Goal: Information Seeking & Learning: Find specific fact

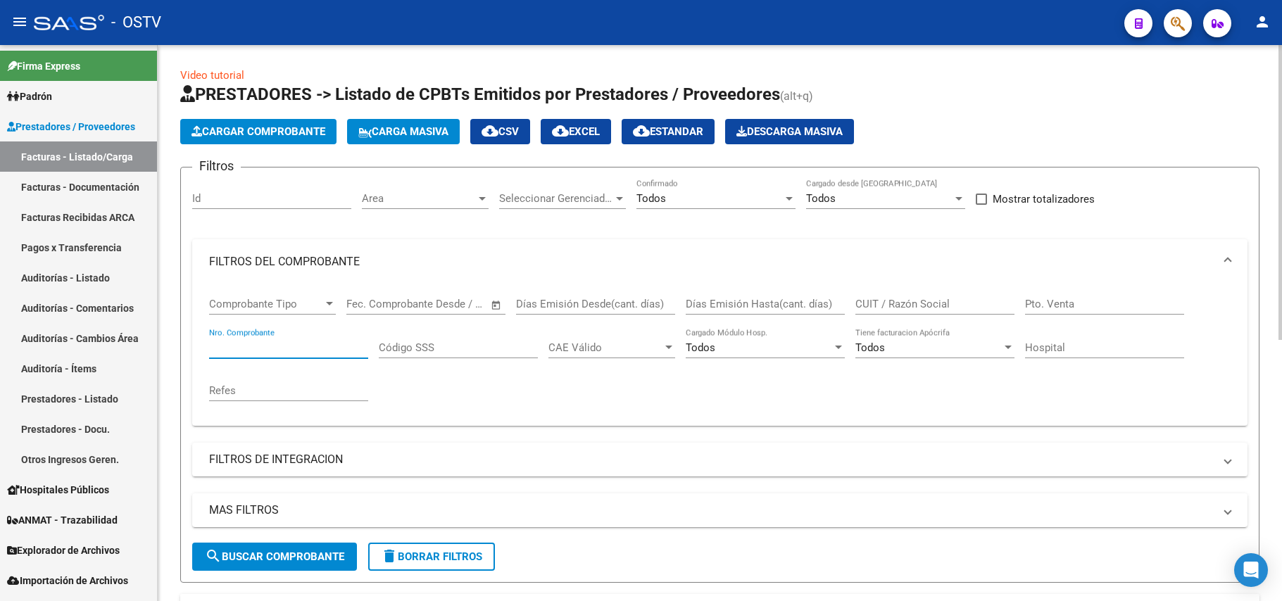
click at [327, 342] on input "Nro. Comprobante" at bounding box center [288, 348] width 159 height 13
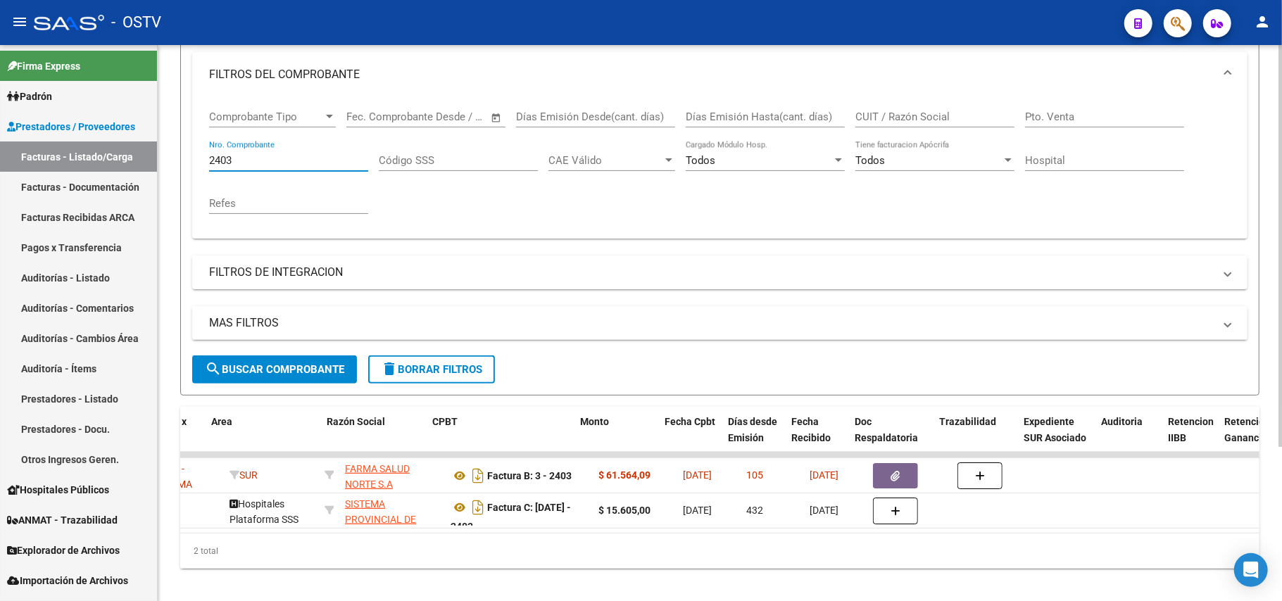
scroll to position [0, 300]
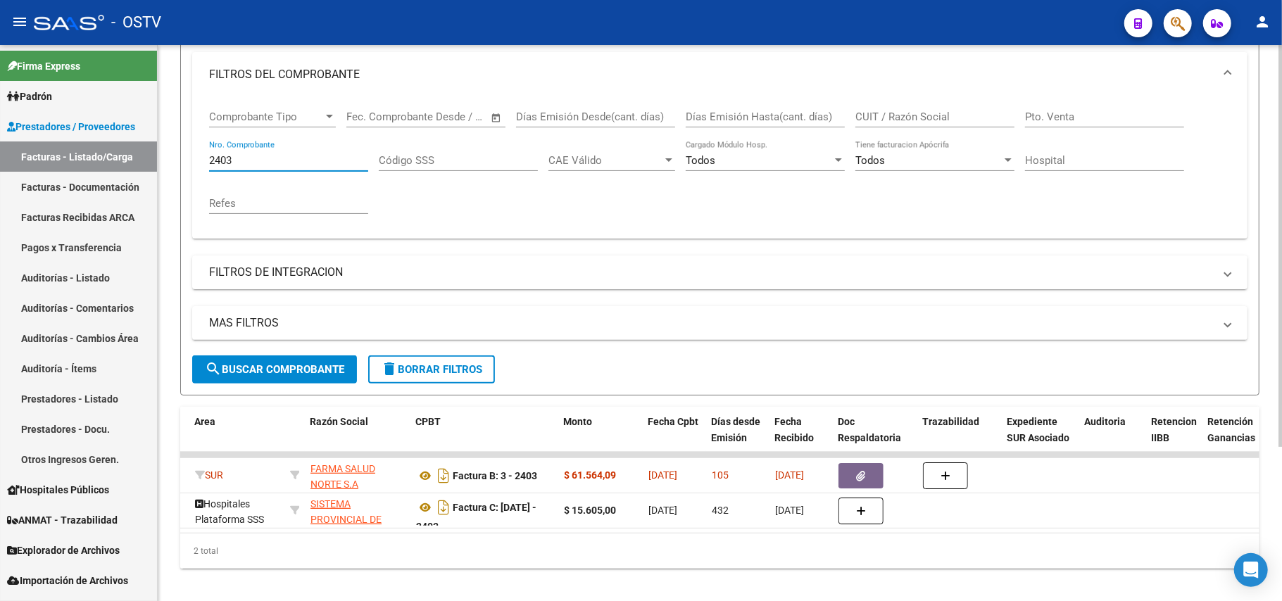
type input "2403"
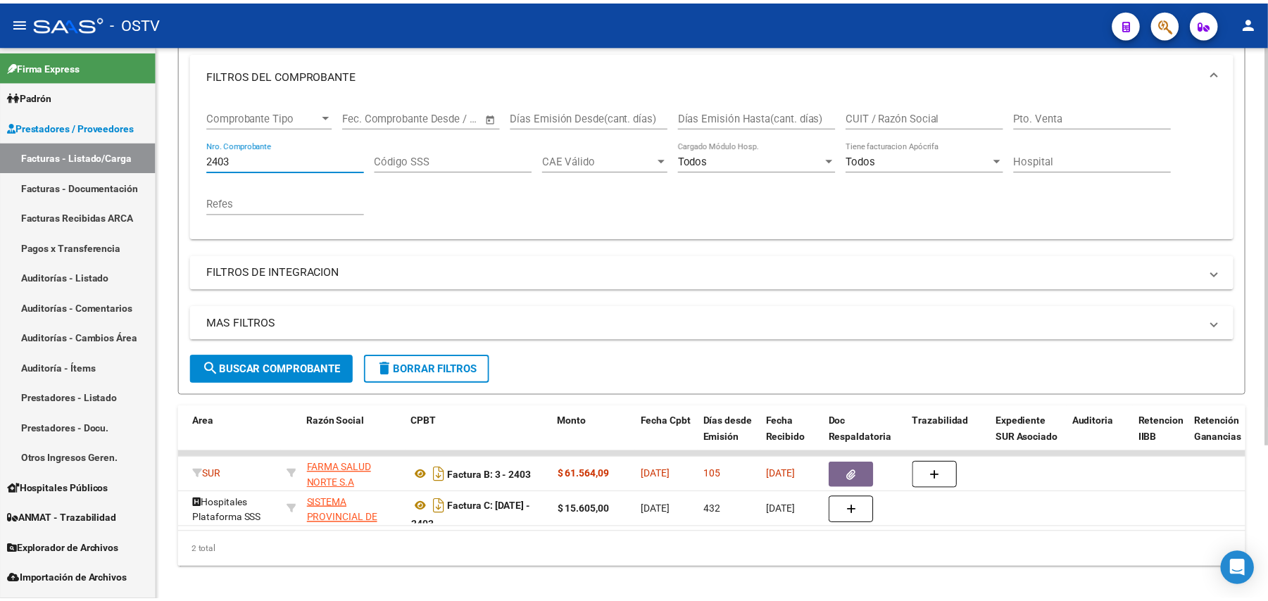
scroll to position [0, 0]
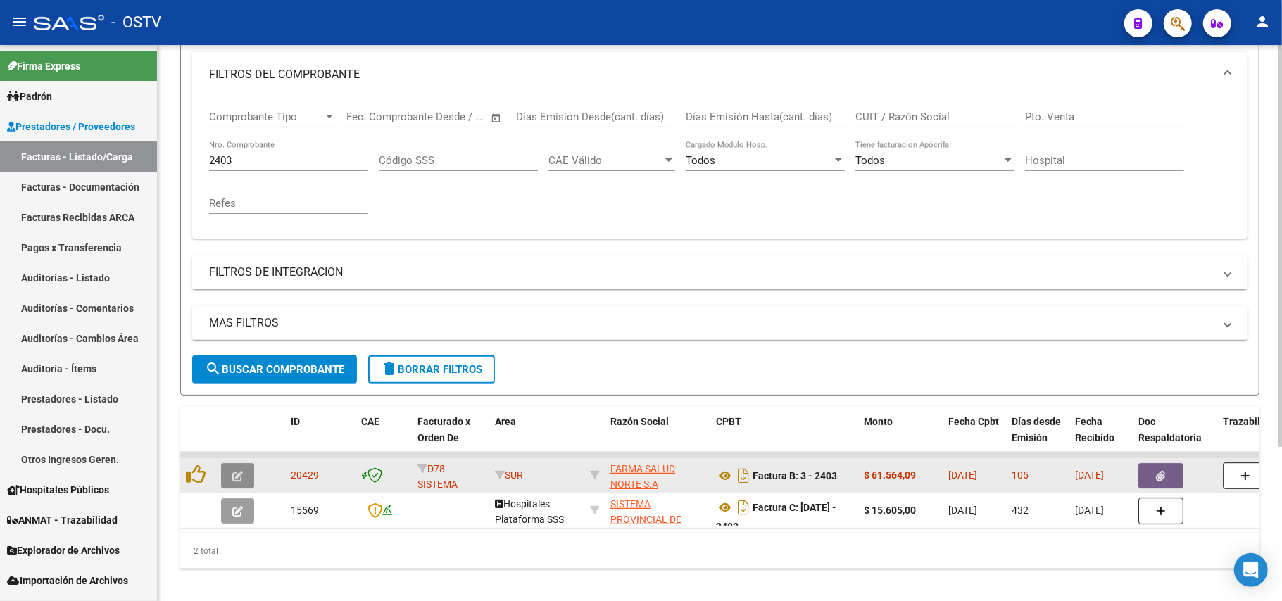
click at [227, 472] on button "button" at bounding box center [237, 475] width 33 height 25
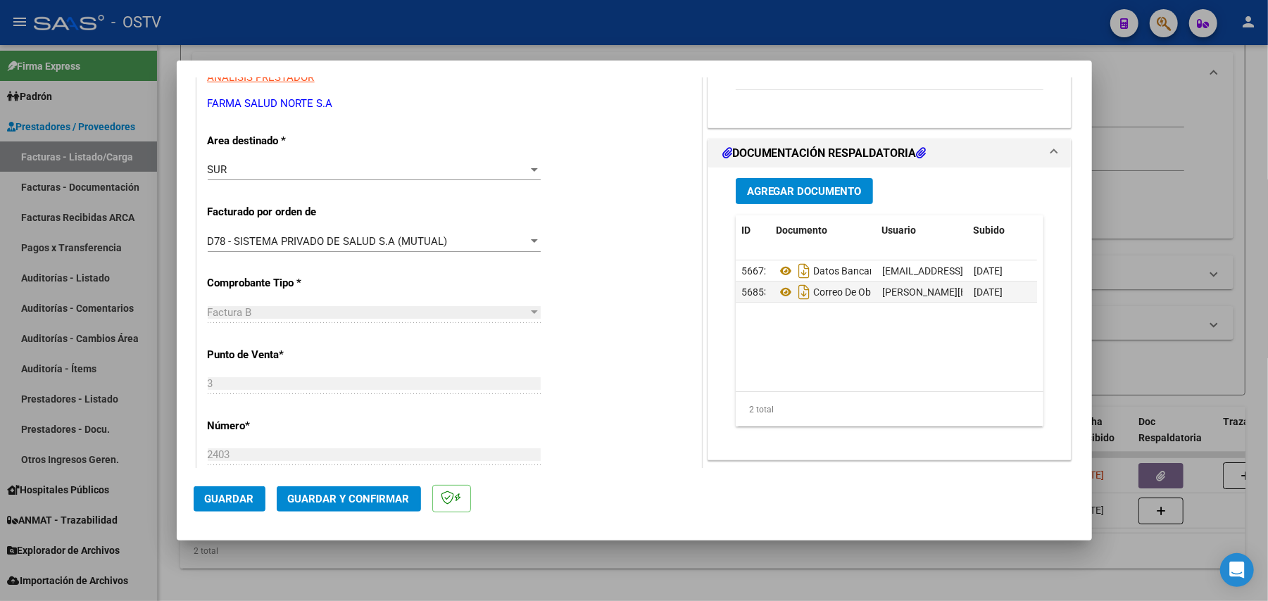
scroll to position [563, 0]
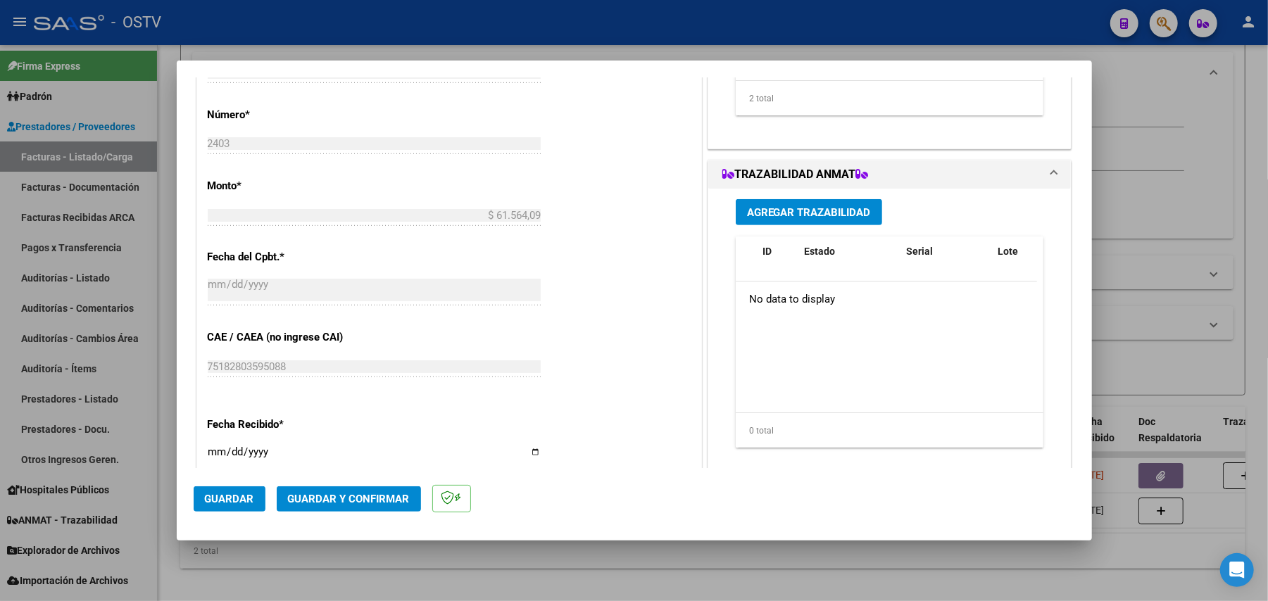
click at [1044, 203] on div "Agregar Trazabilidad ID Estado Serial Lote C/ Rec Apellido Nombre DNI Medicamen…" at bounding box center [889, 335] width 363 height 292
click at [406, 37] on div at bounding box center [634, 300] width 1268 height 601
type input "$ 0,00"
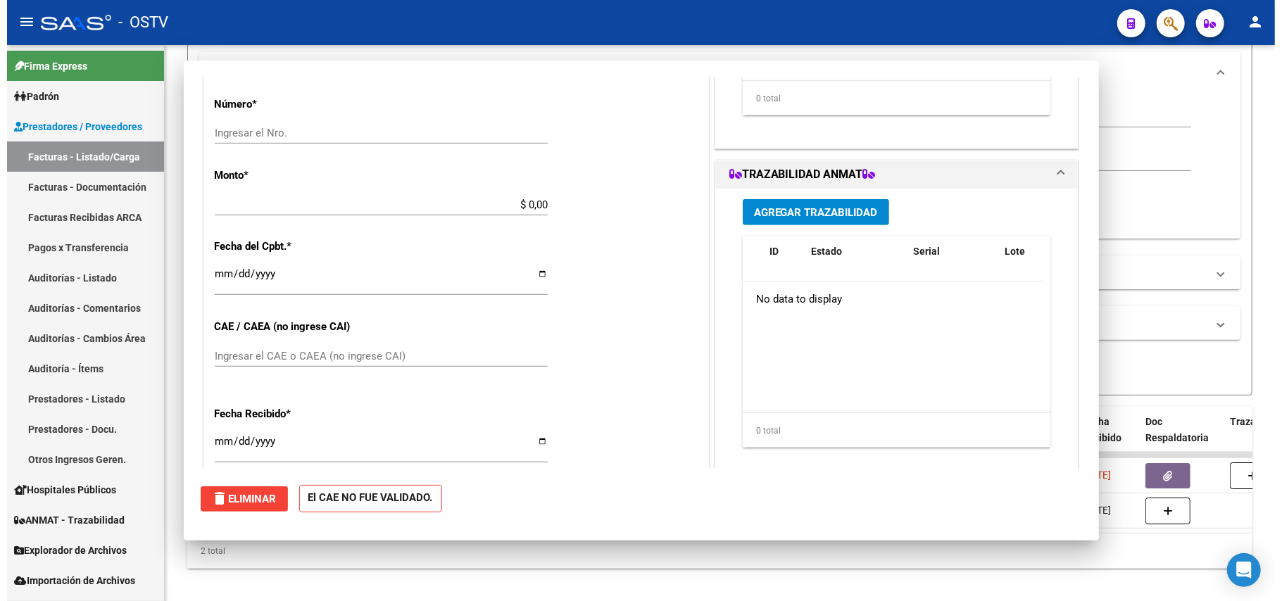
scroll to position [0, 0]
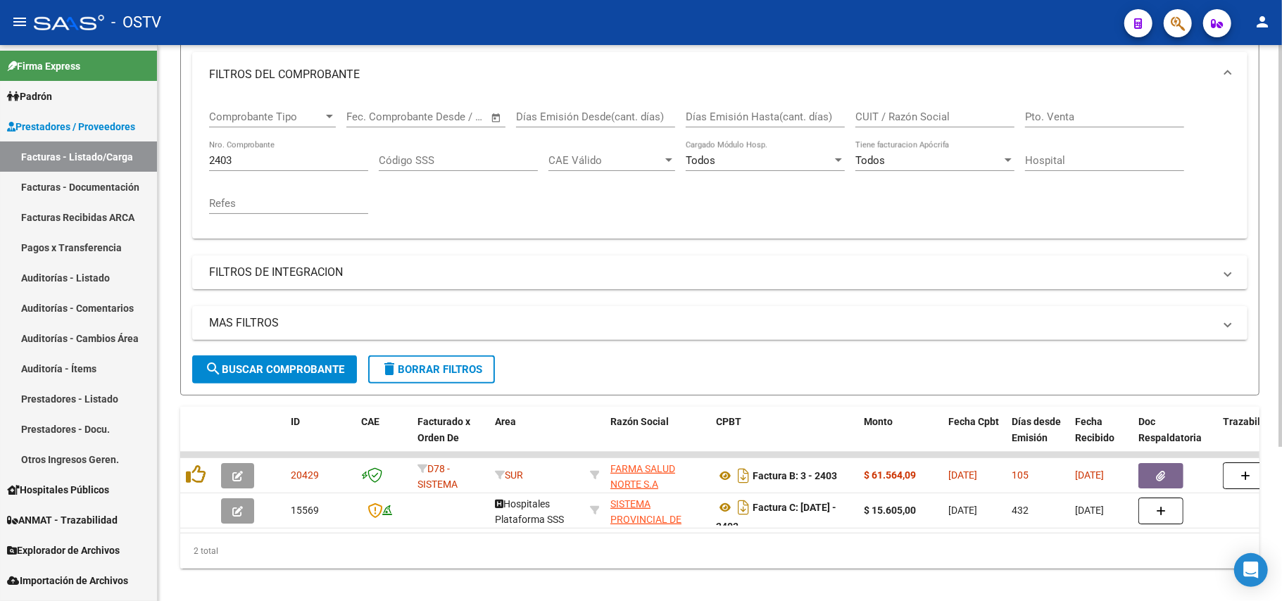
click at [311, 163] on input "2403" at bounding box center [288, 160] width 159 height 13
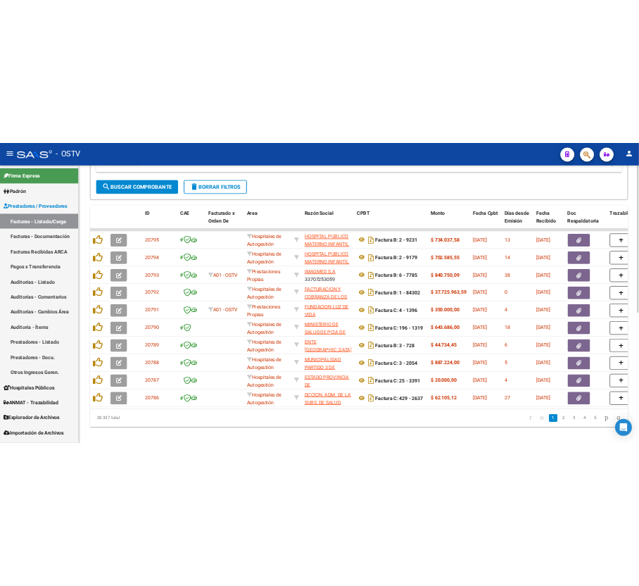
scroll to position [469, 0]
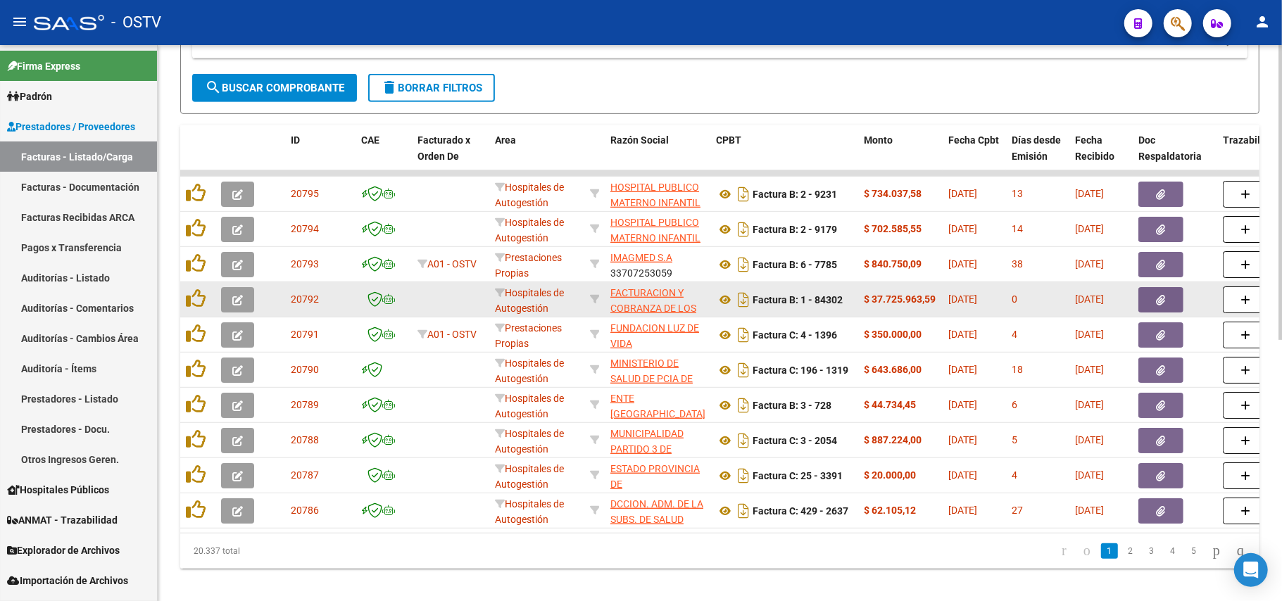
click at [649, 301] on app-link-go-to "FACTURACION Y COBRANZA DE LOS EFECTORES PUBLICOS S.E." at bounding box center [657, 317] width 94 height 64
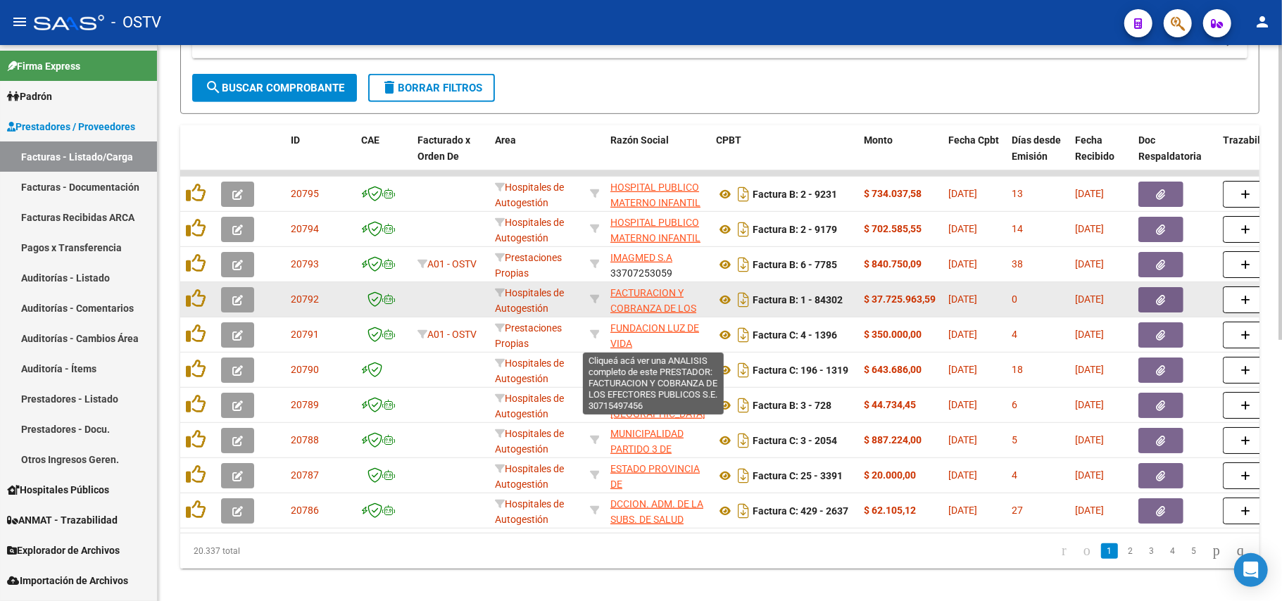
click at [677, 308] on span "FACTURACION Y COBRANZA DE LOS EFECTORES PUBLICOS S.E." at bounding box center [653, 316] width 86 height 59
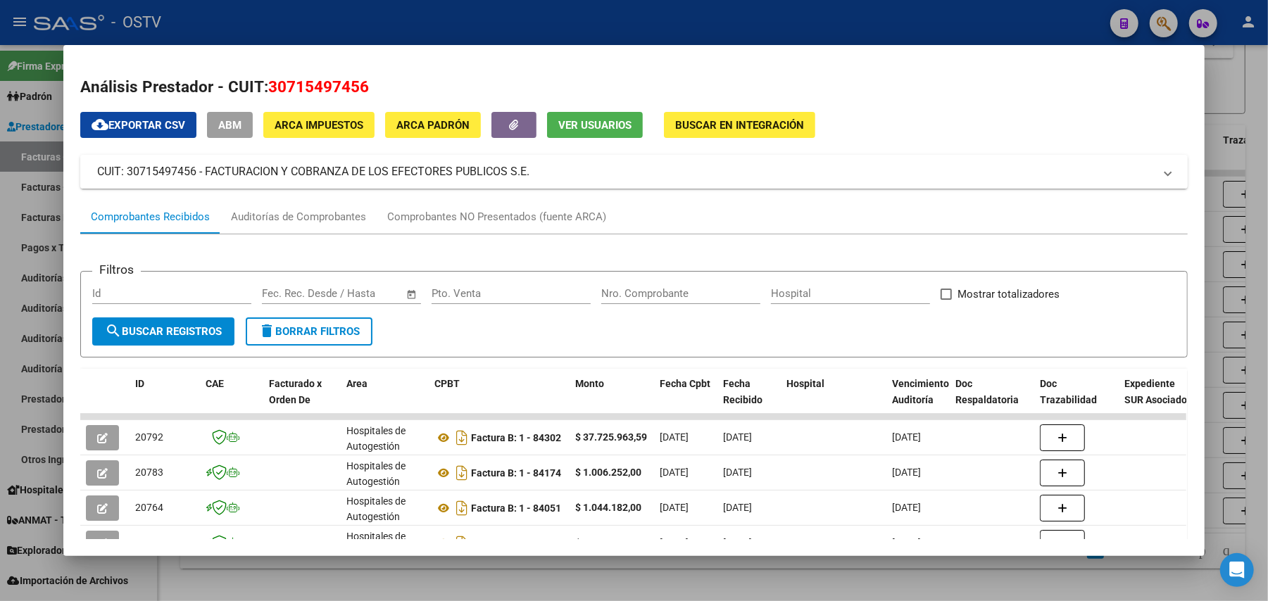
drag, startPoint x: 527, startPoint y: 173, endPoint x: 201, endPoint y: 181, distance: 326.1
click at [201, 181] on mat-expansion-panel-header "CUIT: 30715497456 - FACTURACION Y COBRANZA DE LOS EFECTORES PUBLICOS S.E." at bounding box center [634, 172] width 1108 height 34
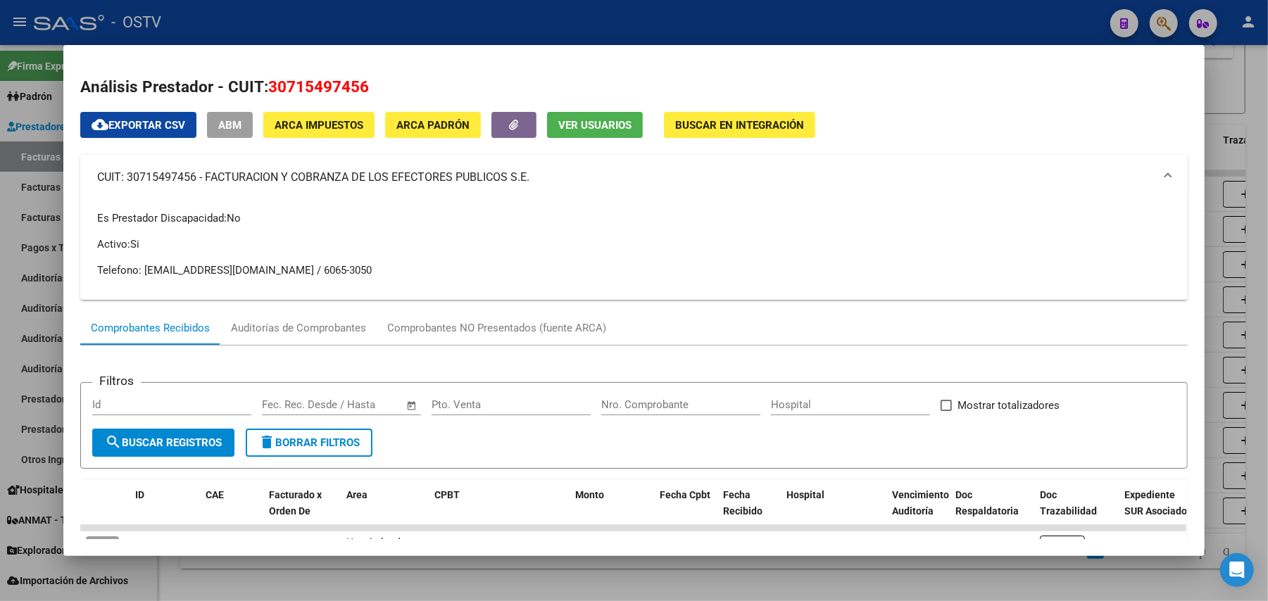
copy mat-panel-title "FACTURACION Y COBRANZA DE LOS EFECTORES PUBLICOS S.E."
click at [0, 165] on div at bounding box center [634, 300] width 1268 height 601
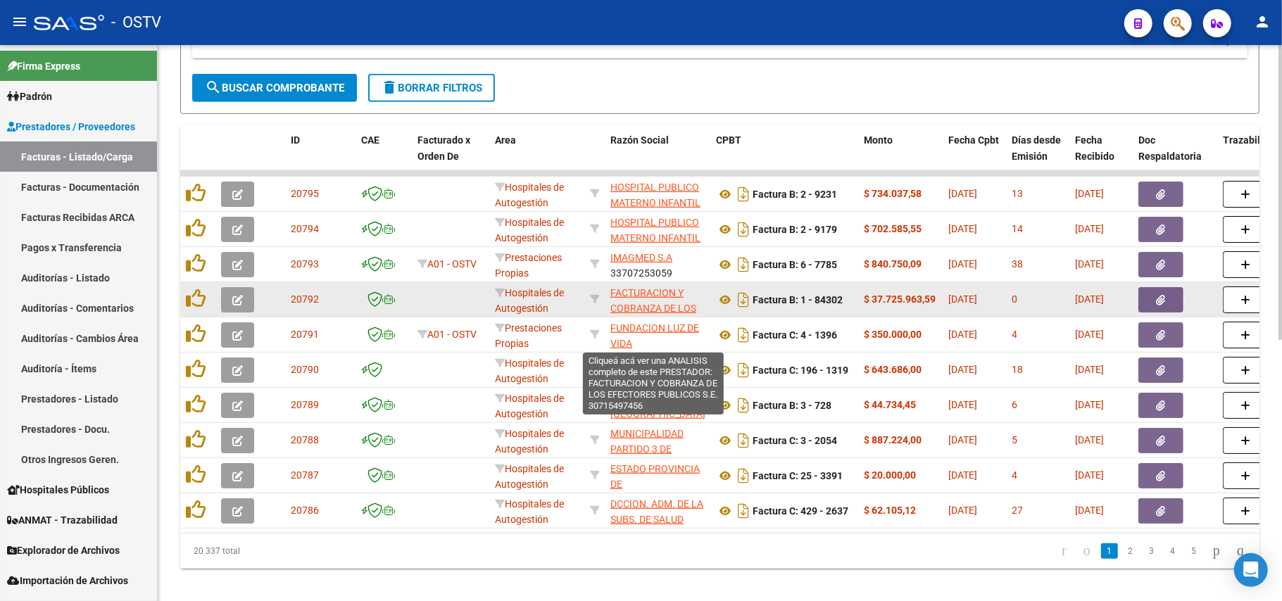
click at [651, 304] on span "FACTURACION Y COBRANZA DE LOS EFECTORES PUBLICOS S.E." at bounding box center [653, 316] width 86 height 59
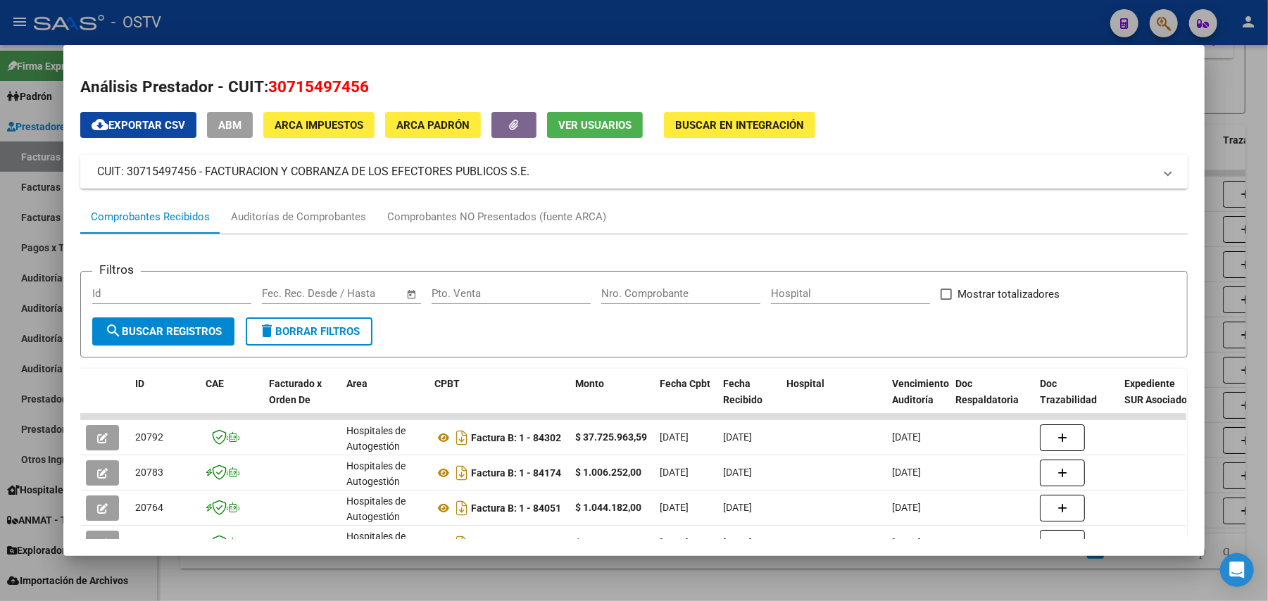
drag, startPoint x: 486, startPoint y: 169, endPoint x: 199, endPoint y: 168, distance: 287.3
click at [199, 168] on mat-panel-title "CUIT: 30715497456 - FACTURACION Y COBRANZA DE LOS EFECTORES PUBLICOS S.E." at bounding box center [625, 171] width 1057 height 17
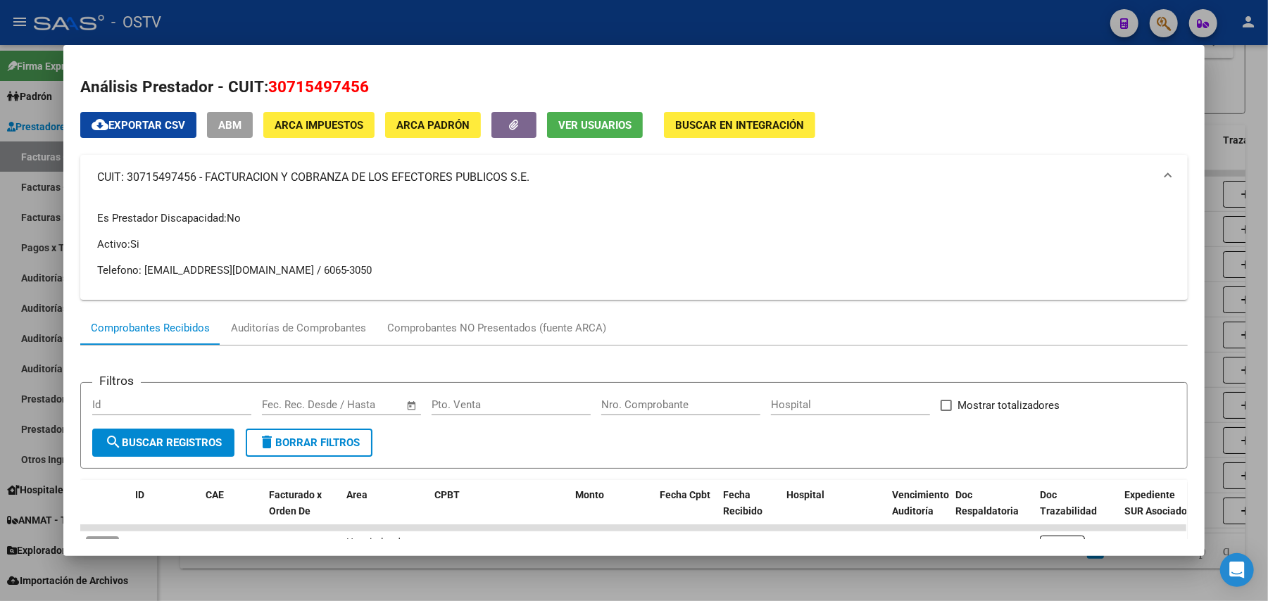
click at [0, 232] on div at bounding box center [634, 300] width 1268 height 601
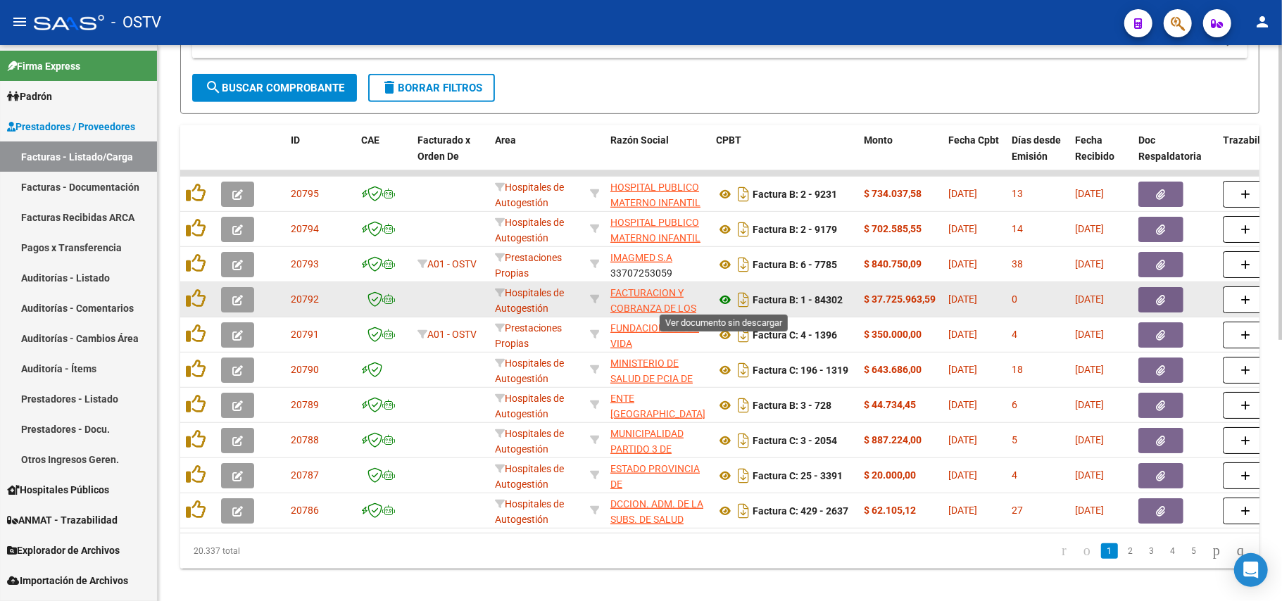
click at [722, 300] on icon at bounding box center [725, 300] width 18 height 17
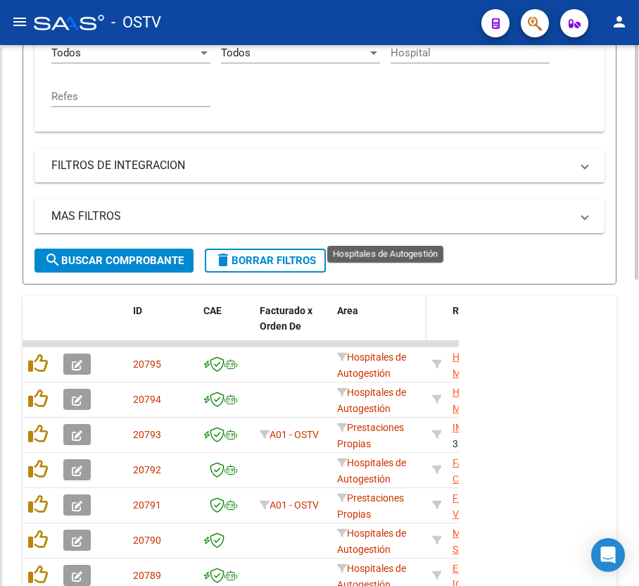
scroll to position [644, 0]
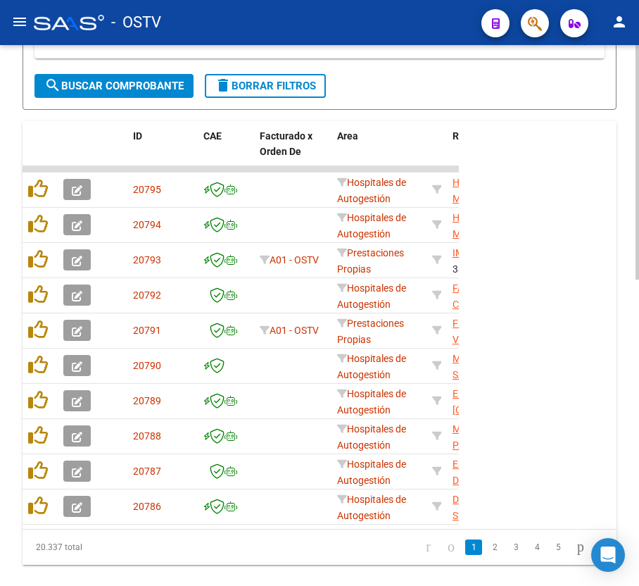
drag, startPoint x: 115, startPoint y: 73, endPoint x: 130, endPoint y: 83, distance: 17.8
click at [131, 84] on span "search Buscar Comprobante" at bounding box center [113, 86] width 139 height 13
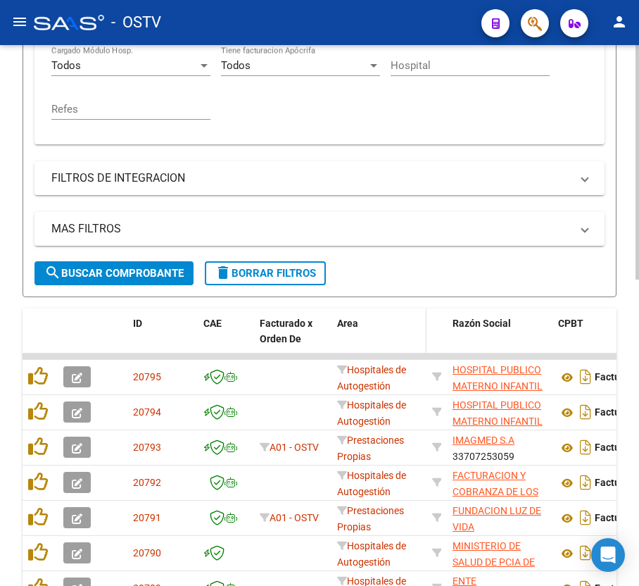
scroll to position [550, 0]
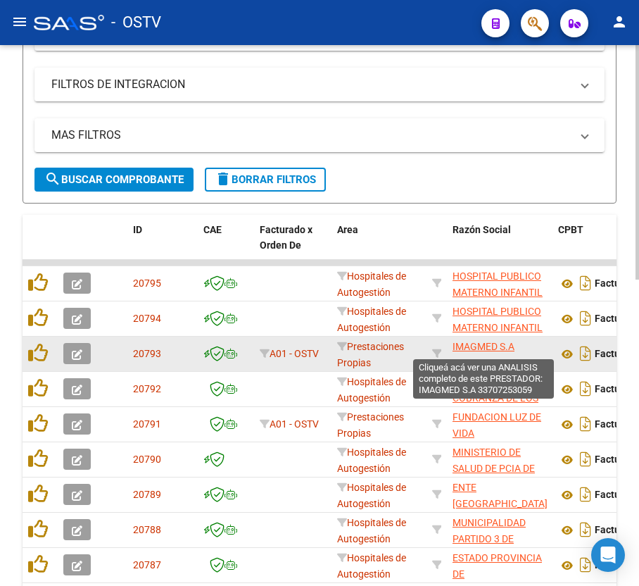
click at [494, 347] on span "IMAGMED S.A" at bounding box center [484, 346] width 62 height 11
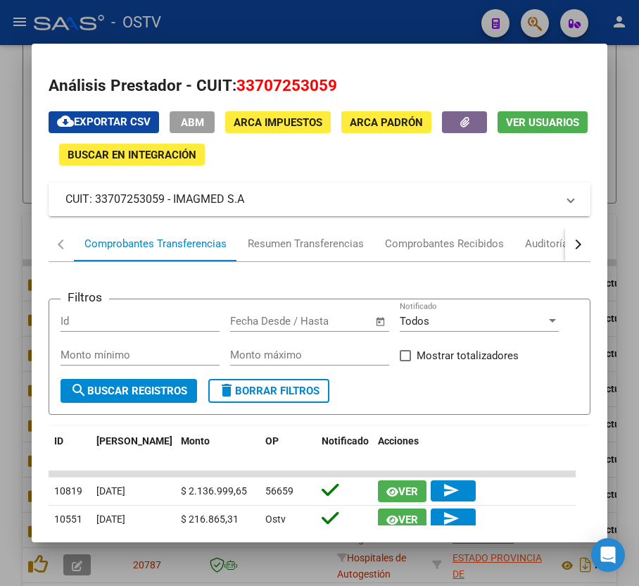
drag, startPoint x: 211, startPoint y: 206, endPoint x: 179, endPoint y: 208, distance: 32.5
click at [179, 208] on mat-expansion-panel-header "CUIT: 33707253059 - IMAGMED S.A" at bounding box center [319, 199] width 541 height 34
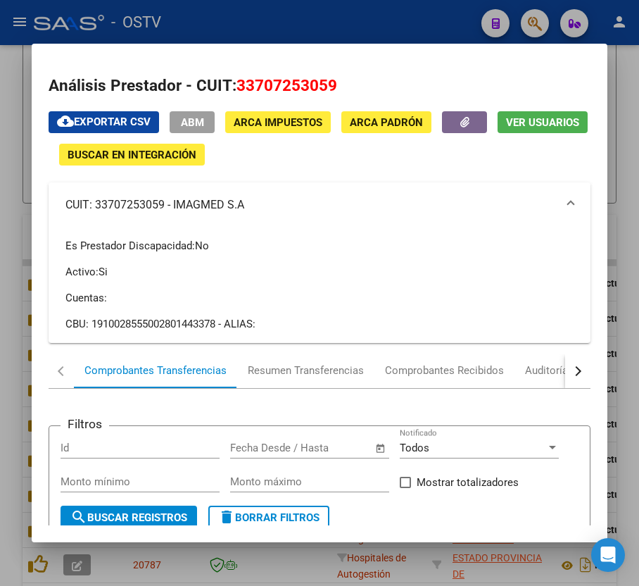
drag, startPoint x: 198, startPoint y: 198, endPoint x: 218, endPoint y: 204, distance: 20.7
click at [199, 198] on mat-panel-title "CUIT: 33707253059 - IMAGMED S.A" at bounding box center [310, 204] width 491 height 17
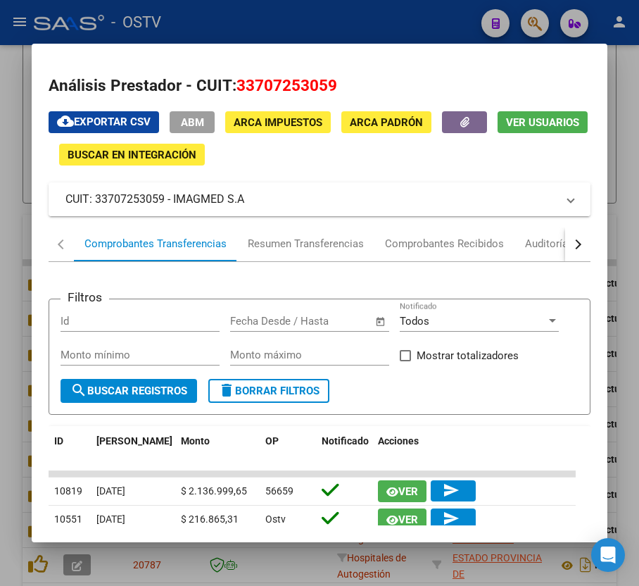
click at [255, 208] on mat-expansion-panel-header "CUIT: 33707253059 - IMAGMED S.A" at bounding box center [319, 199] width 541 height 34
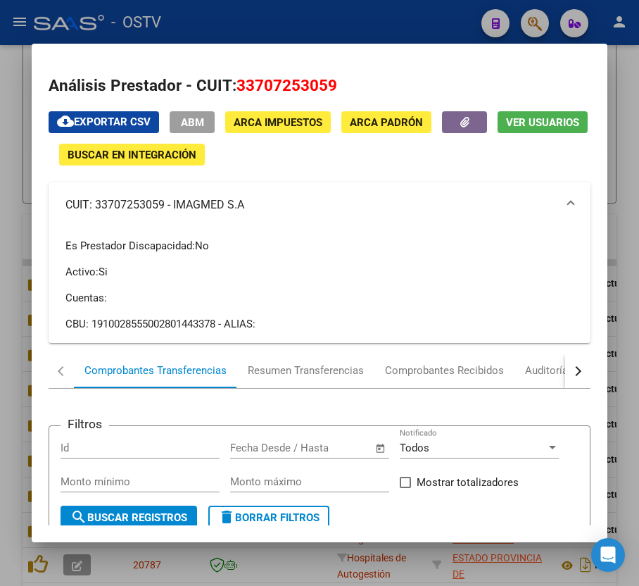
drag, startPoint x: 252, startPoint y: 206, endPoint x: 173, endPoint y: 206, distance: 78.9
click at [173, 206] on mat-panel-title "CUIT: 33707253059 - IMAGMED S.A" at bounding box center [310, 204] width 491 height 17
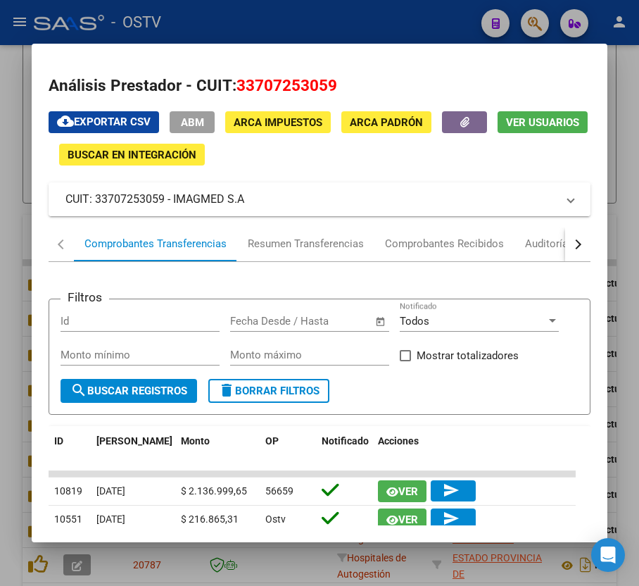
copy mat-panel-title "IMAGMED S.A"
click at [20, 186] on div at bounding box center [319, 293] width 639 height 586
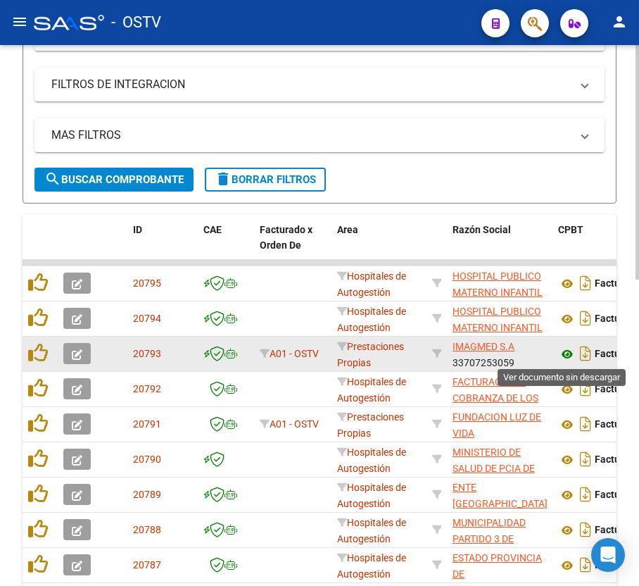
click at [570, 353] on icon at bounding box center [567, 354] width 18 height 17
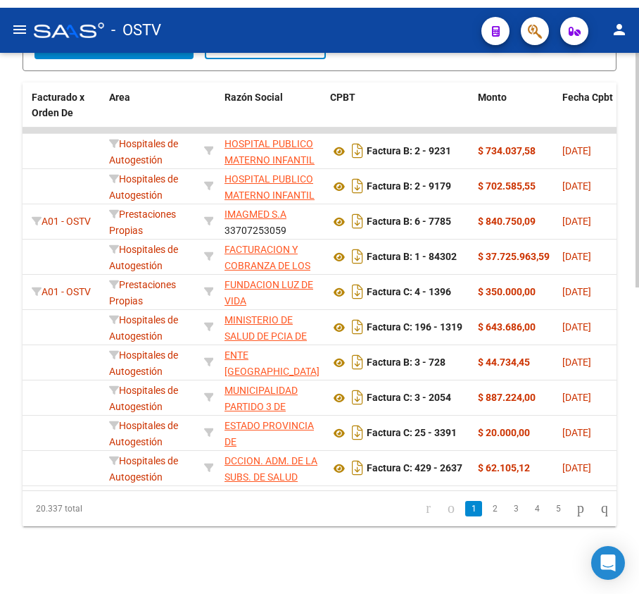
scroll to position [0, 263]
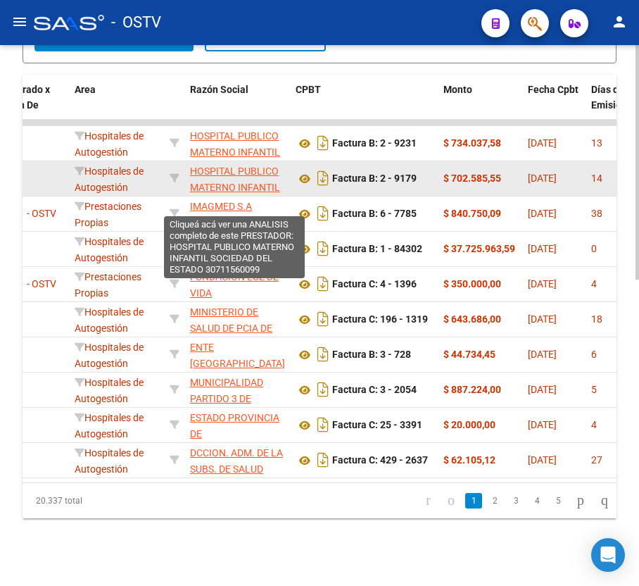
click at [224, 167] on span "HOSPITAL PUBLICO MATERNO INFANTIL SOCIEDAD DEL ESTADO" at bounding box center [235, 194] width 90 height 59
type textarea "30711560099"
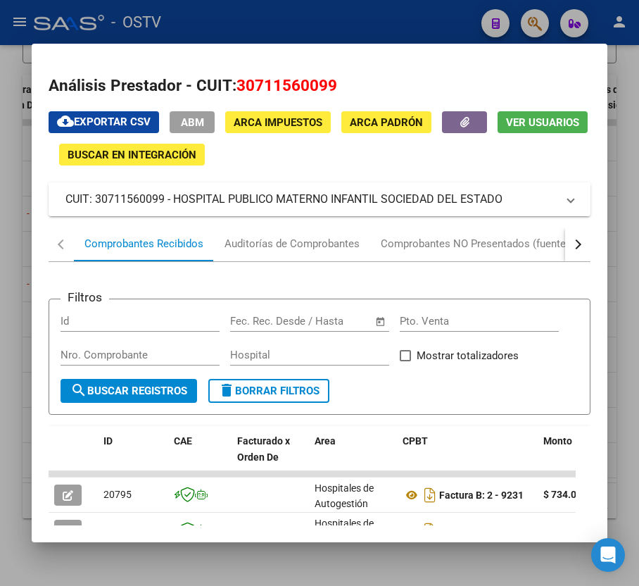
click at [499, 201] on mat-panel-title "CUIT: 30711560099 - HOSPITAL PUBLICO MATERNO INFANTIL SOCIEDAD DEL ESTADO" at bounding box center [310, 199] width 491 height 17
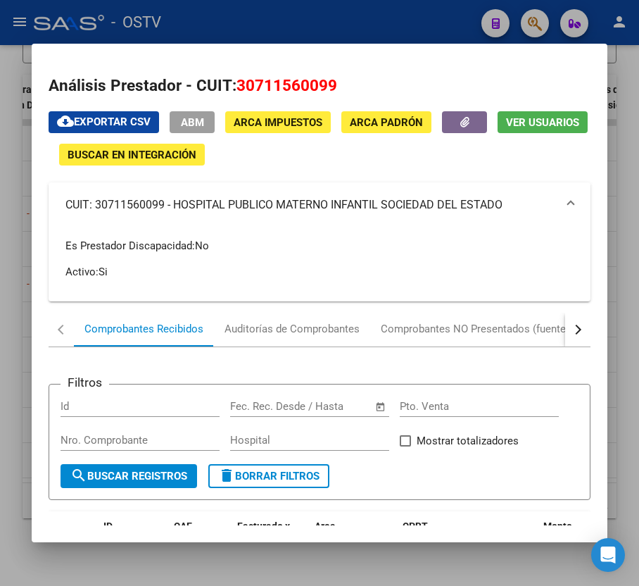
drag, startPoint x: 501, startPoint y: 201, endPoint x: 175, endPoint y: 199, distance: 326.0
click at [175, 199] on mat-panel-title "CUIT: 30711560099 - HOSPITAL PUBLICO MATERNO INFANTIL SOCIEDAD DEL ESTADO" at bounding box center [310, 204] width 491 height 17
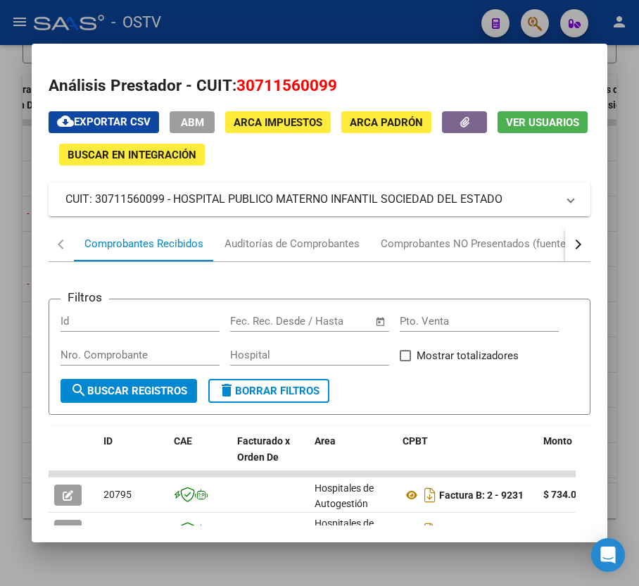
copy mat-panel-title "HOSPITAL PUBLICO MATERNO INFANTIL SOCIEDAD DEL ESTADO"
click at [344, 18] on div at bounding box center [319, 293] width 639 height 586
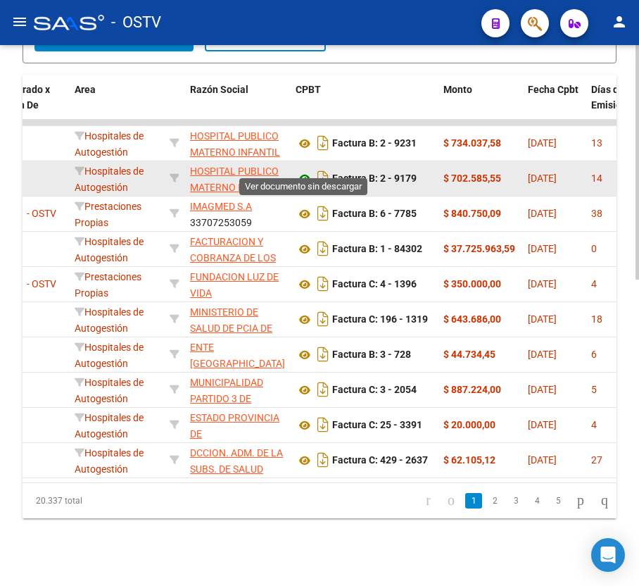
click at [307, 170] on icon at bounding box center [305, 178] width 18 height 17
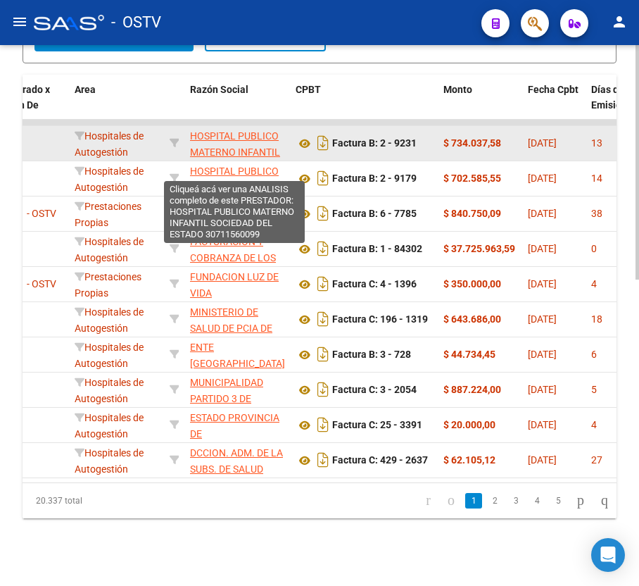
click at [245, 130] on span "HOSPITAL PUBLICO MATERNO INFANTIL SOCIEDAD DEL ESTADO" at bounding box center [235, 159] width 90 height 59
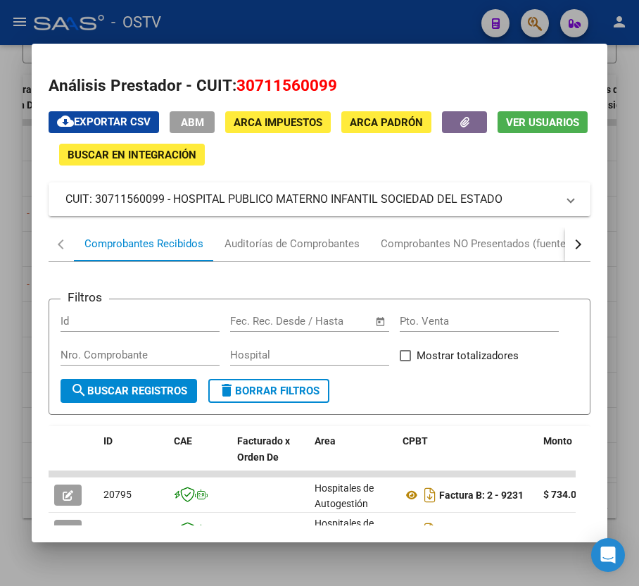
drag, startPoint x: 494, startPoint y: 206, endPoint x: 175, endPoint y: 195, distance: 319.2
click at [175, 195] on mat-panel-title "CUIT: 30711560099 - HOSPITAL PUBLICO MATERNO INFANTIL SOCIEDAD DEL ESTADO" at bounding box center [310, 199] width 491 height 17
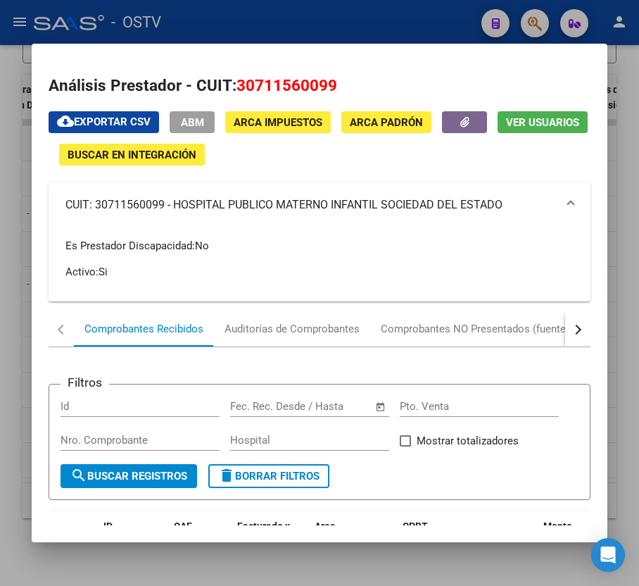
drag, startPoint x: 513, startPoint y: 200, endPoint x: 175, endPoint y: 213, distance: 337.5
click at [175, 213] on mat-expansion-panel-header "CUIT: 30711560099 - HOSPITAL PUBLICO MATERNO INFANTIL SOCIEDAD DEL ESTADO" at bounding box center [319, 204] width 541 height 45
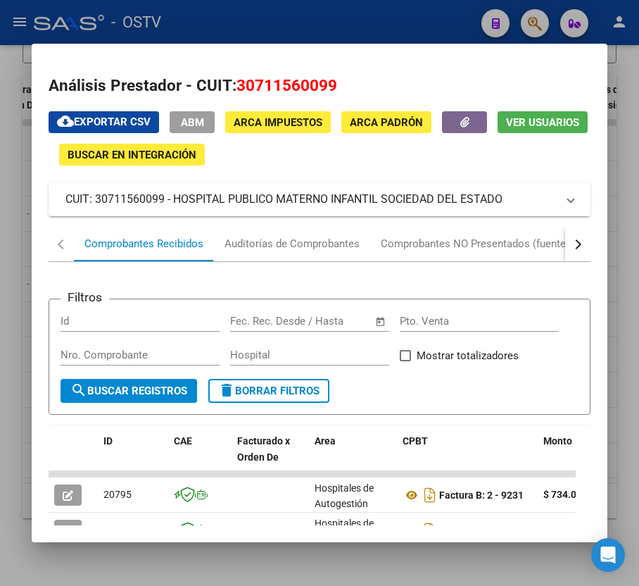
copy mat-panel-title "HOSPITAL PUBLICO MATERNO INFANTIL SOCIEDAD DEL ESTADO"
click at [330, 18] on div at bounding box center [319, 293] width 639 height 586
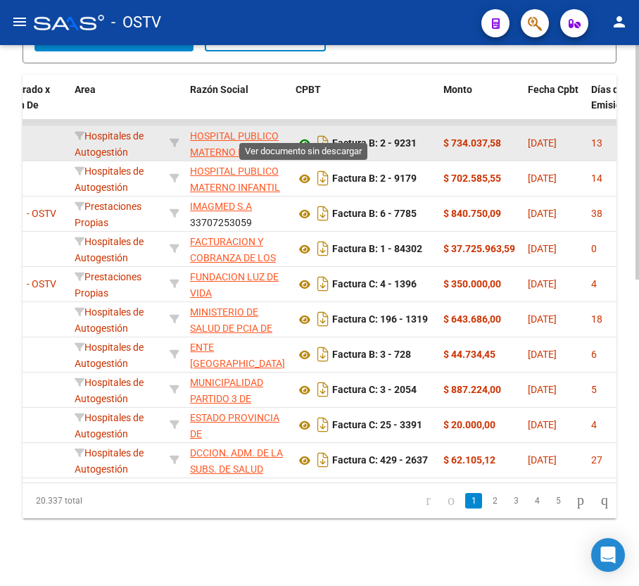
click at [299, 135] on icon at bounding box center [305, 143] width 18 height 17
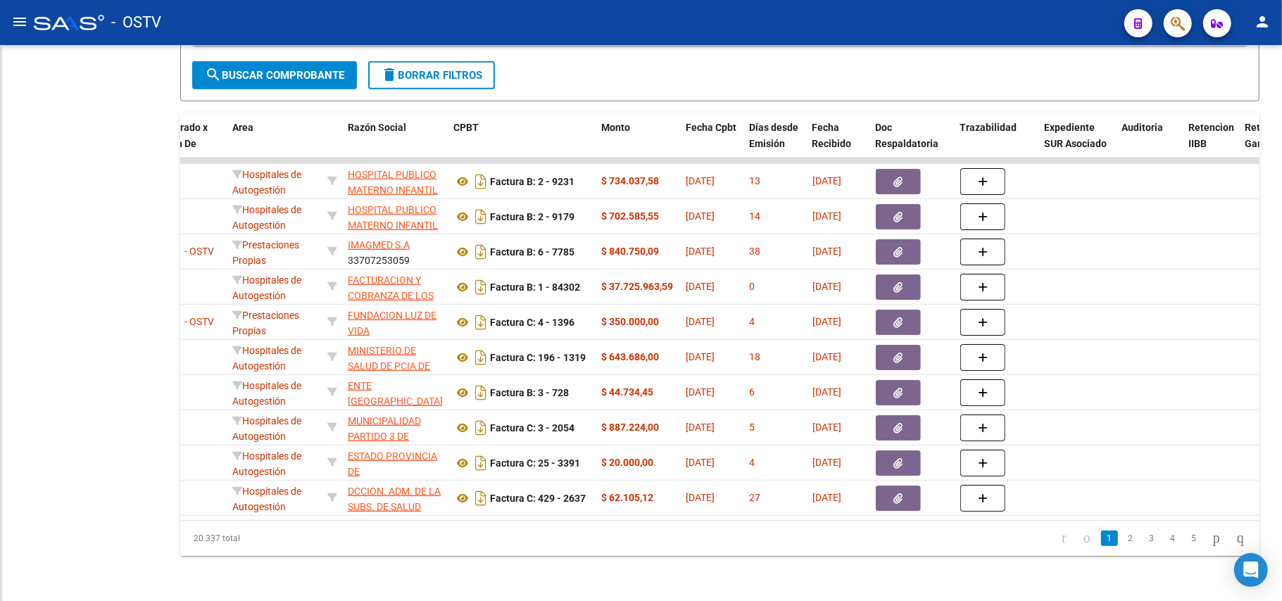
scroll to position [496, 0]
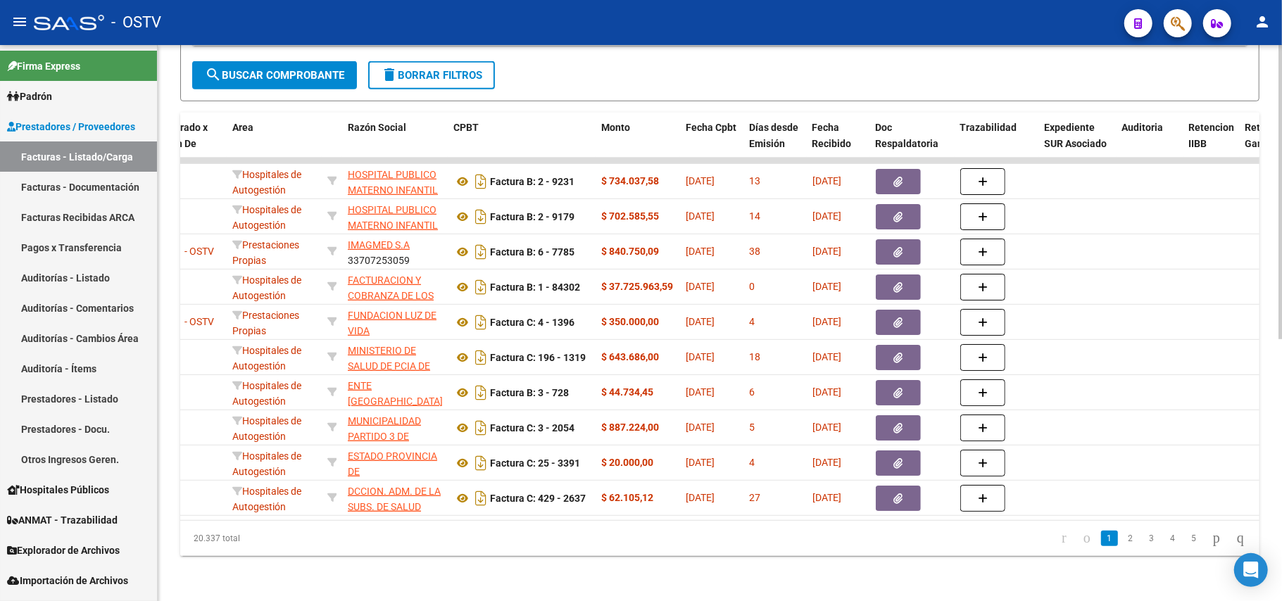
click at [253, 69] on span "search Buscar Comprobante" at bounding box center [274, 75] width 139 height 13
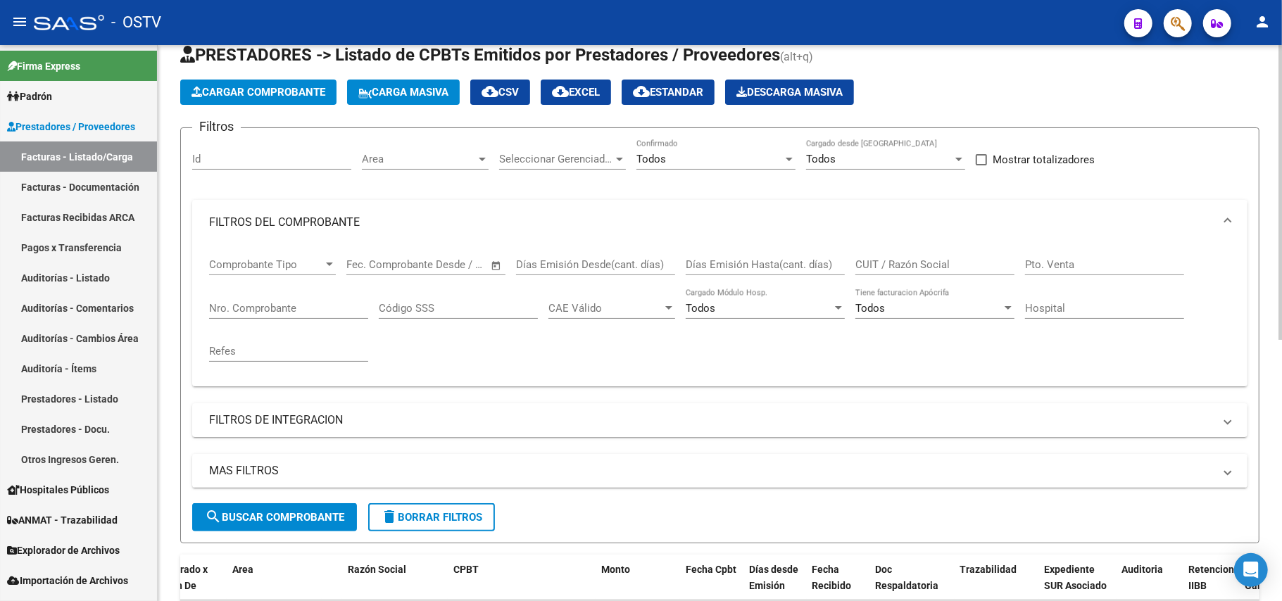
scroll to position [94, 0]
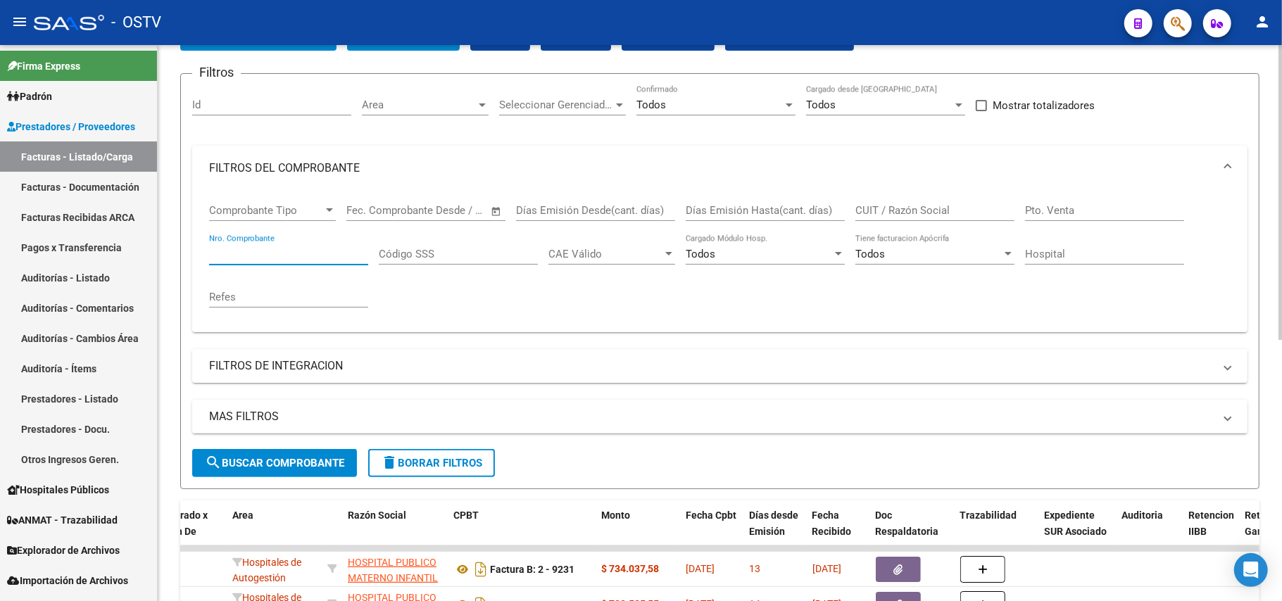
click at [288, 249] on input "Nro. Comprobante" at bounding box center [288, 254] width 159 height 13
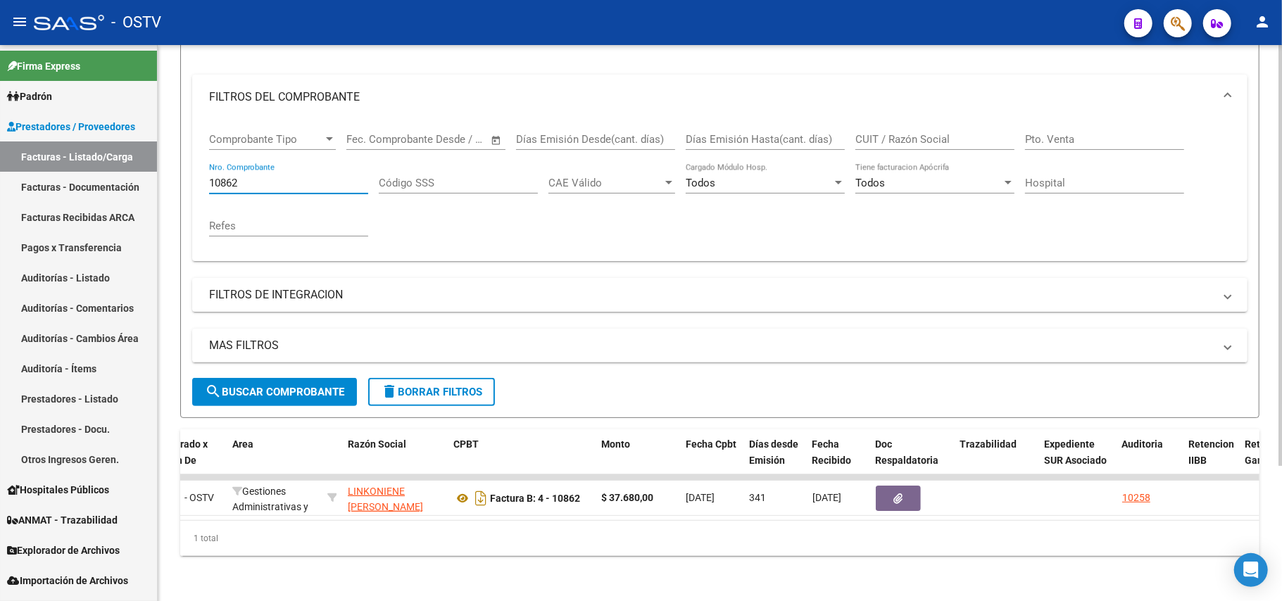
scroll to position [0, 0]
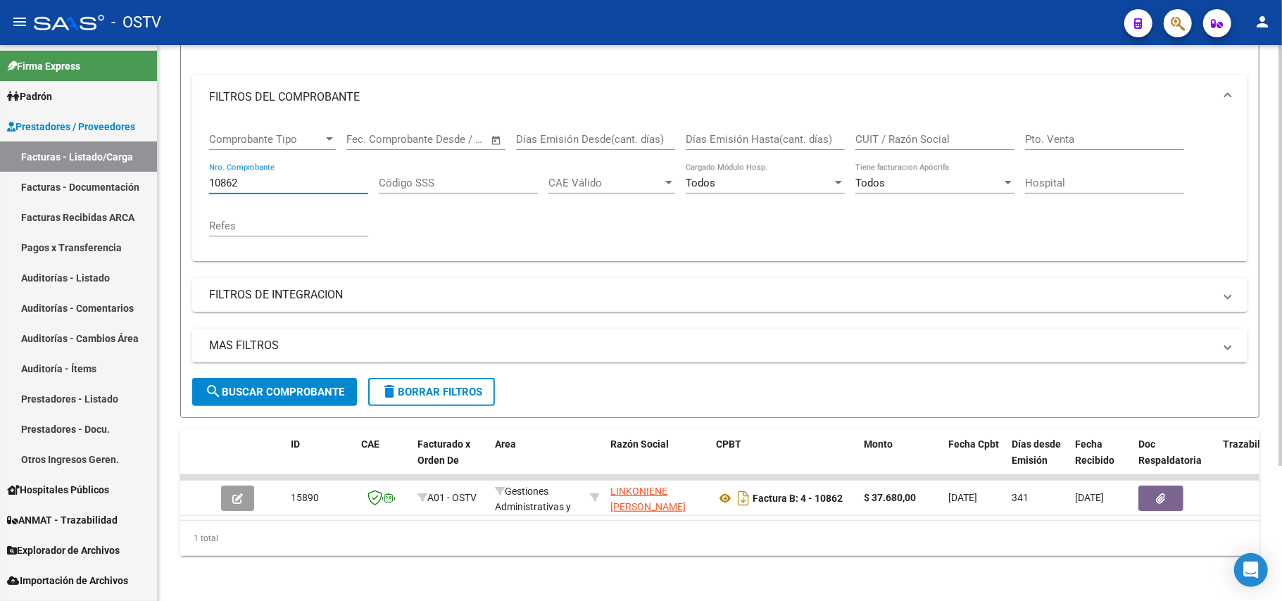
type input "10862"
click at [251, 386] on span "search Buscar Comprobante" at bounding box center [274, 392] width 139 height 13
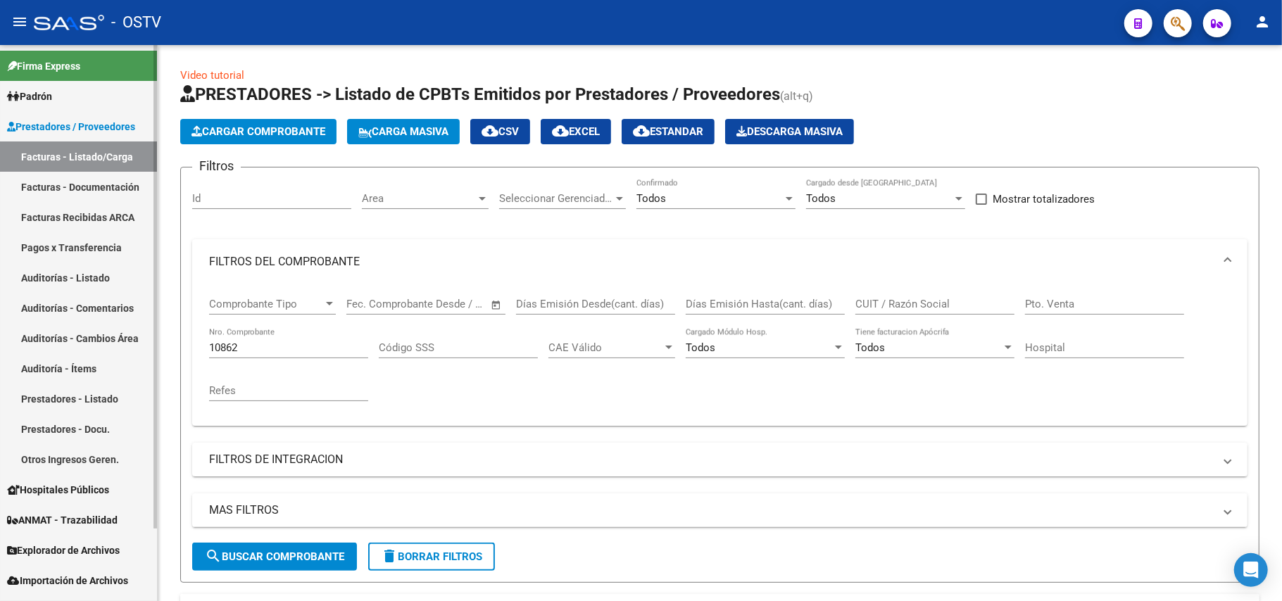
click at [96, 167] on link "Facturas - Listado/Carga" at bounding box center [78, 157] width 157 height 30
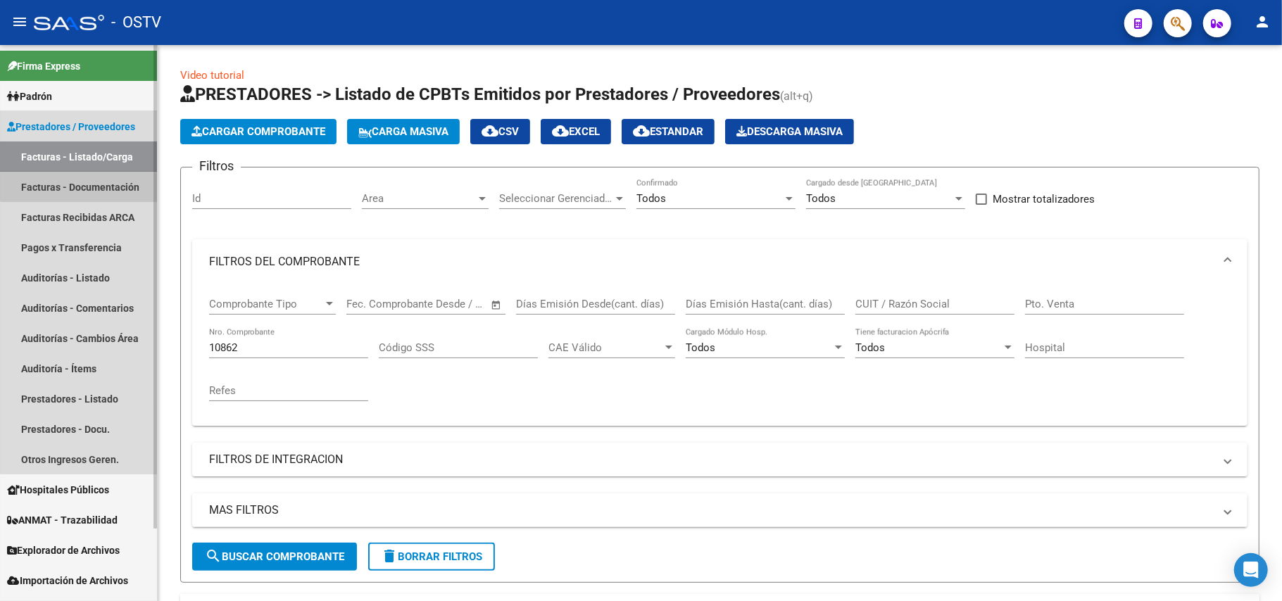
click at [96, 175] on link "Facturas - Documentación" at bounding box center [78, 187] width 157 height 30
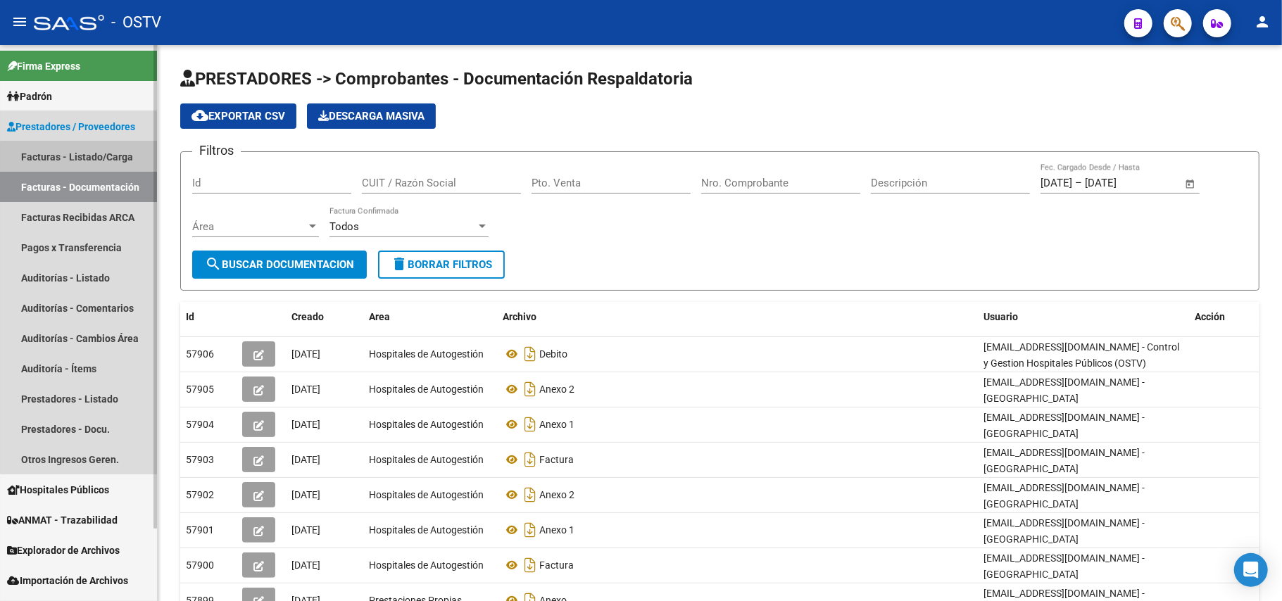
click at [99, 158] on link "Facturas - Listado/Carga" at bounding box center [78, 157] width 157 height 30
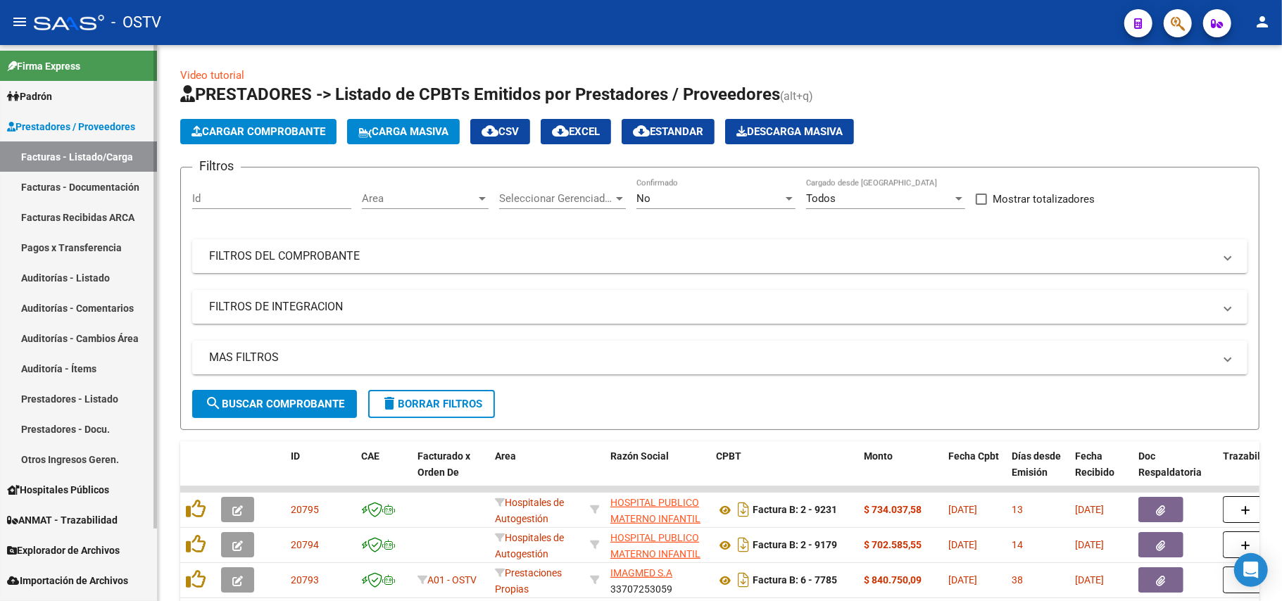
click at [105, 199] on link "Facturas - Documentación" at bounding box center [78, 187] width 157 height 30
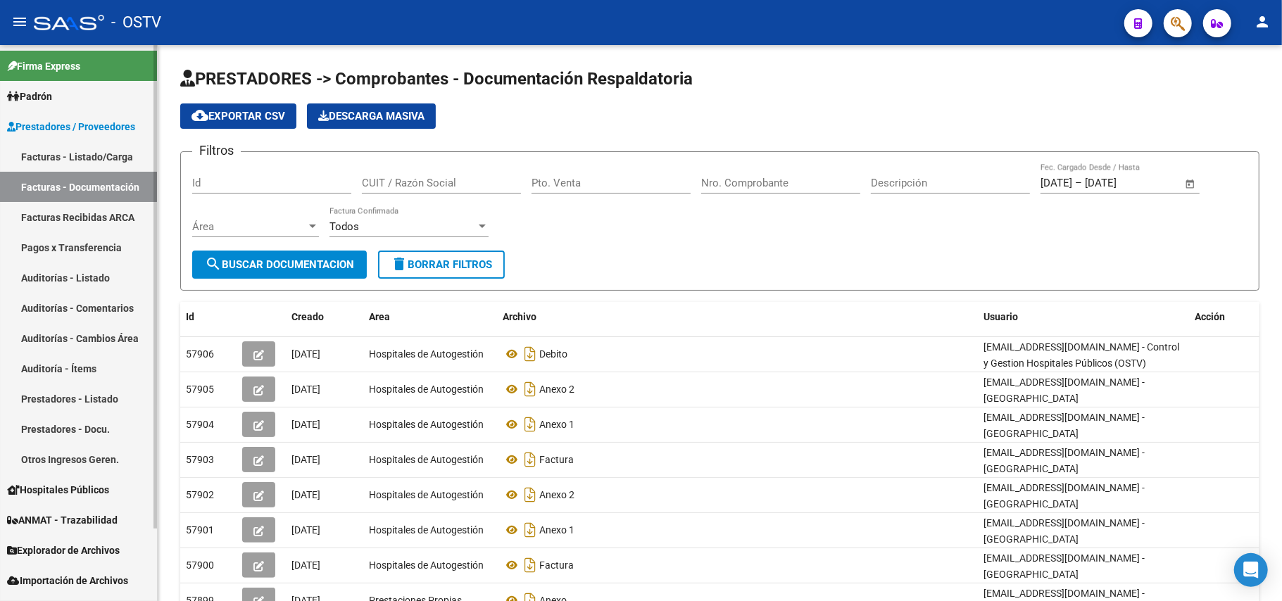
click at [111, 151] on link "Facturas - Listado/Carga" at bounding box center [78, 157] width 157 height 30
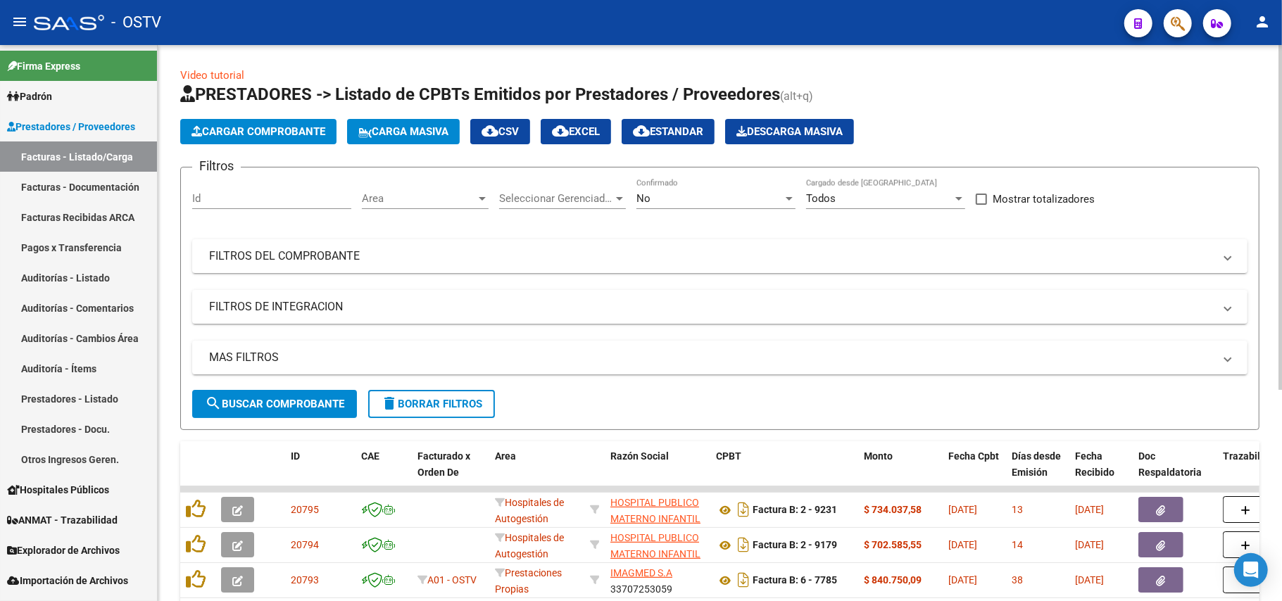
click at [718, 172] on form "Filtros Id Area Area Seleccionar Gerenciador Seleccionar Gerenciador No Confirm…" at bounding box center [719, 298] width 1079 height 263
click at [729, 210] on div "No Confirmado" at bounding box center [716, 201] width 159 height 44
click at [722, 195] on div "No Confirmado" at bounding box center [716, 194] width 159 height 30
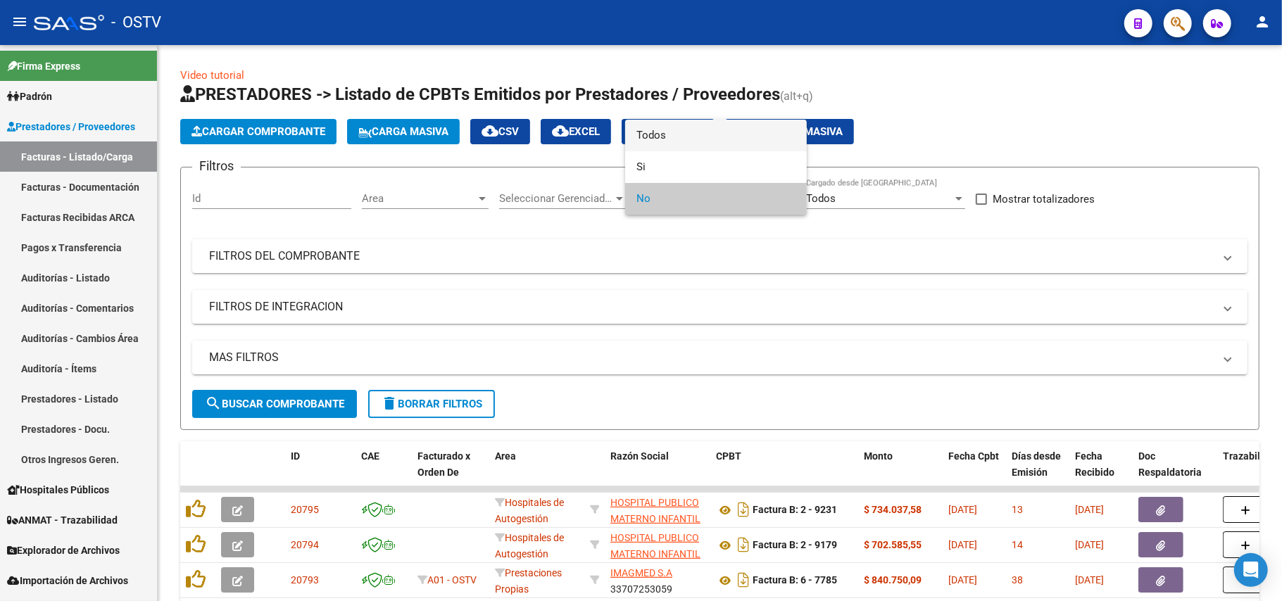
drag, startPoint x: 649, startPoint y: 134, endPoint x: 587, endPoint y: 175, distance: 73.6
click at [646, 134] on span "Todos" at bounding box center [716, 136] width 159 height 32
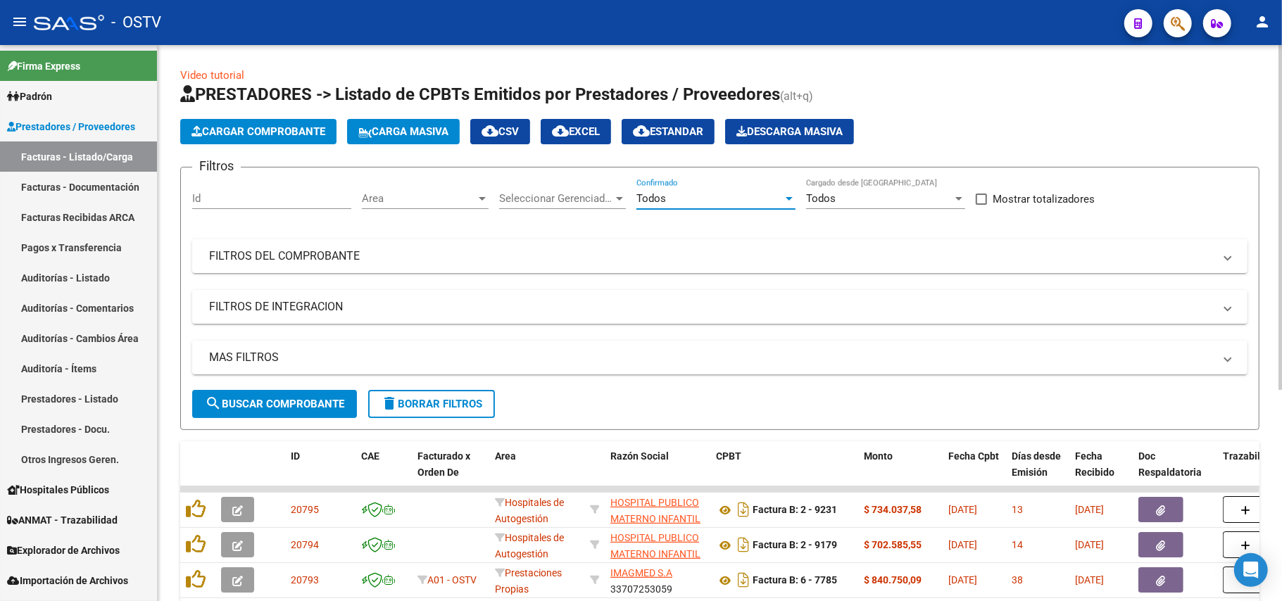
click at [232, 409] on span "search Buscar Comprobante" at bounding box center [274, 404] width 139 height 13
click at [313, 384] on div "MAS FILTROS Todos Con Doc. Respaldatoria Todos Con Trazabilidad Todos Asociado …" at bounding box center [720, 365] width 1056 height 49
click at [311, 394] on button "search Buscar Comprobante" at bounding box center [274, 404] width 165 height 28
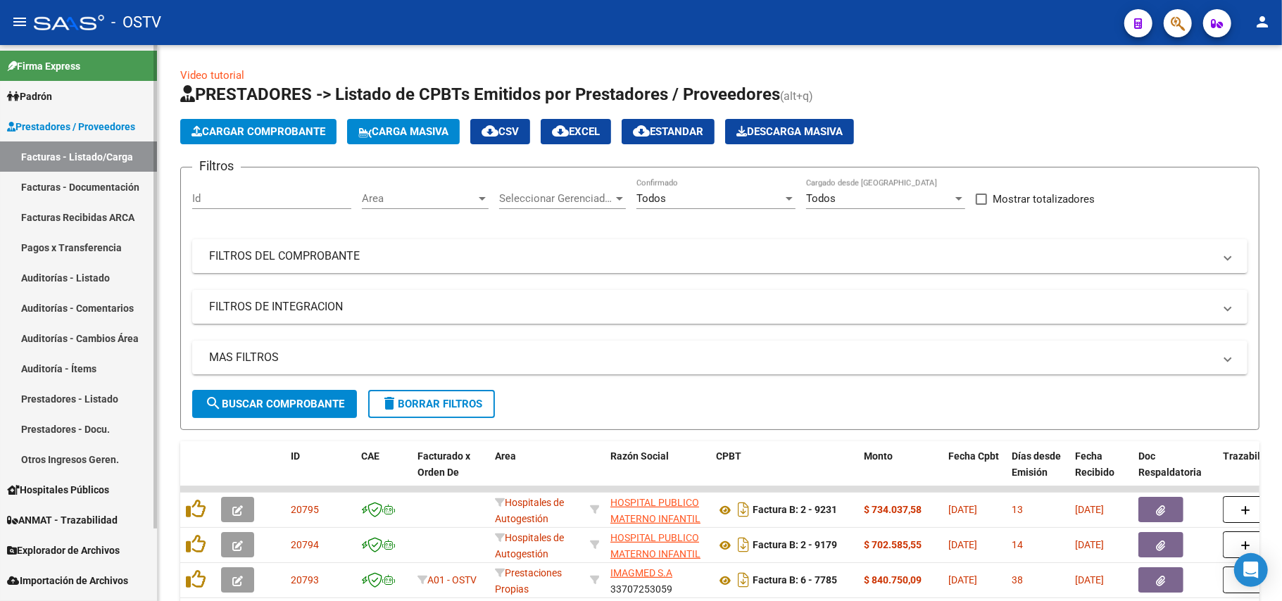
click at [45, 104] on link "Padrón" at bounding box center [78, 96] width 157 height 30
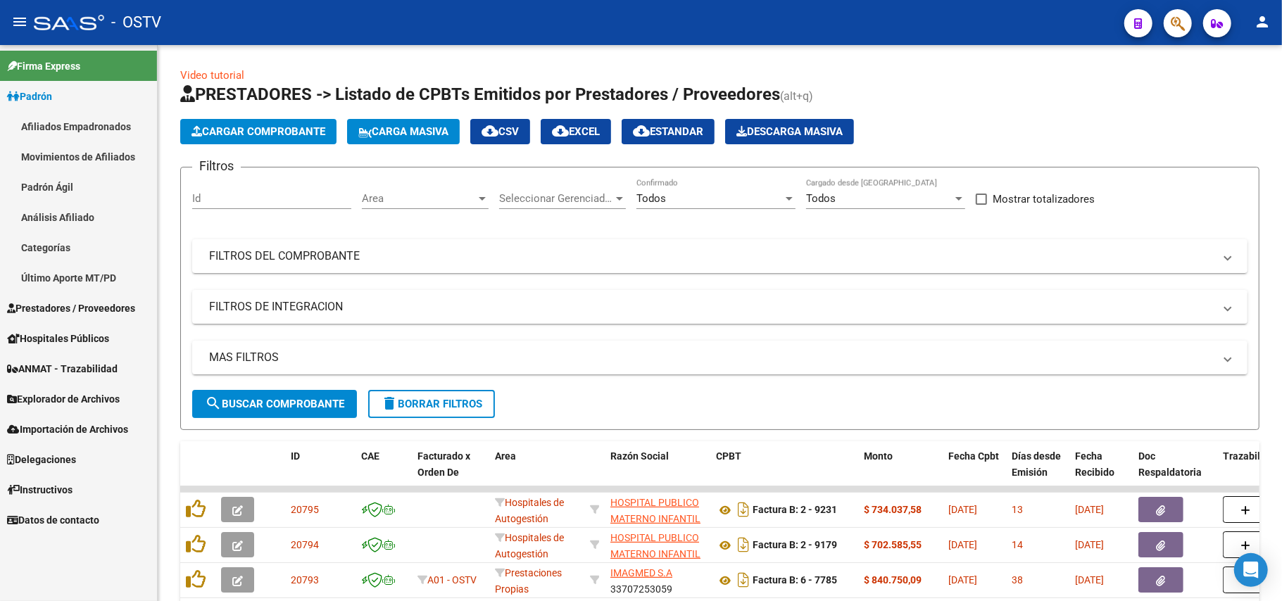
click at [120, 155] on link "Movimientos de Afiliados" at bounding box center [78, 157] width 157 height 30
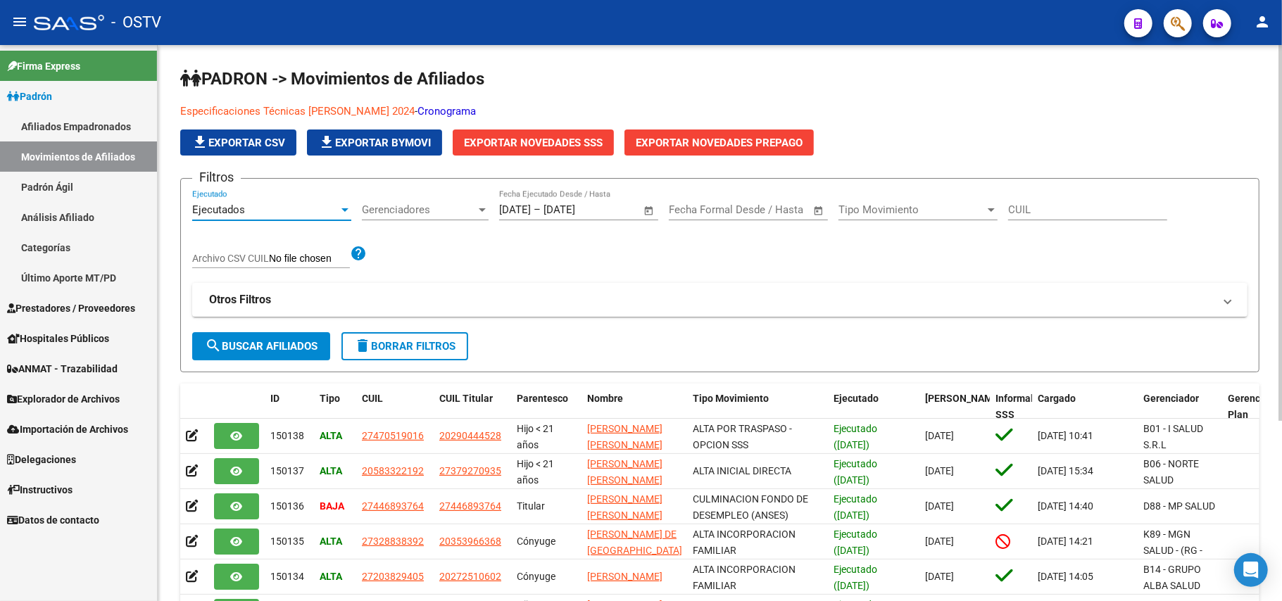
click at [266, 203] on div "Ejecutados" at bounding box center [265, 209] width 146 height 13
click at [266, 203] on span "Ejecutados" at bounding box center [271, 210] width 159 height 32
click at [400, 212] on span "Gerenciadores" at bounding box center [419, 209] width 114 height 13
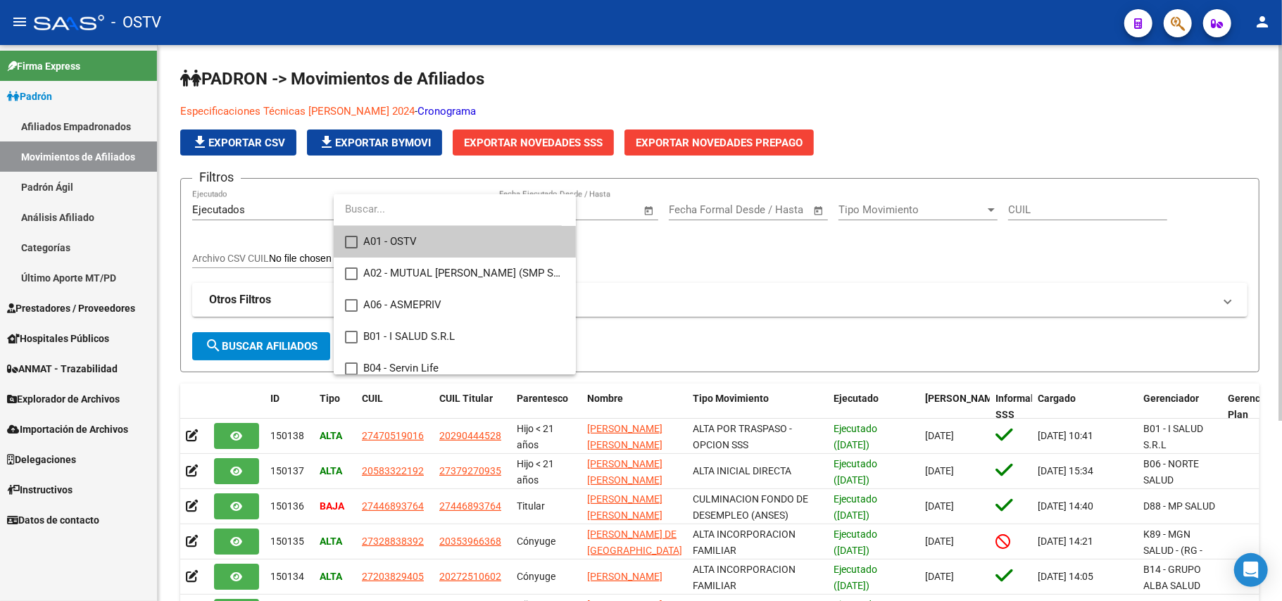
click at [400, 212] on input "dropdown search" at bounding box center [448, 210] width 228 height 32
click at [738, 319] on div at bounding box center [641, 300] width 1282 height 601
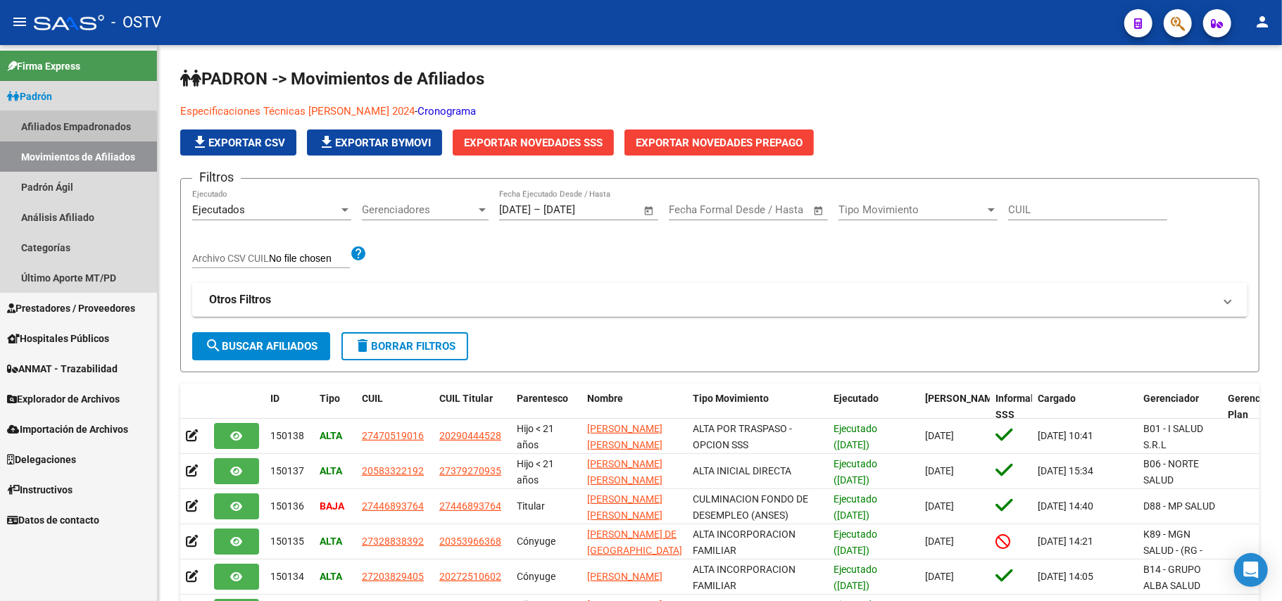
click at [77, 128] on link "Afiliados Empadronados" at bounding box center [78, 126] width 157 height 30
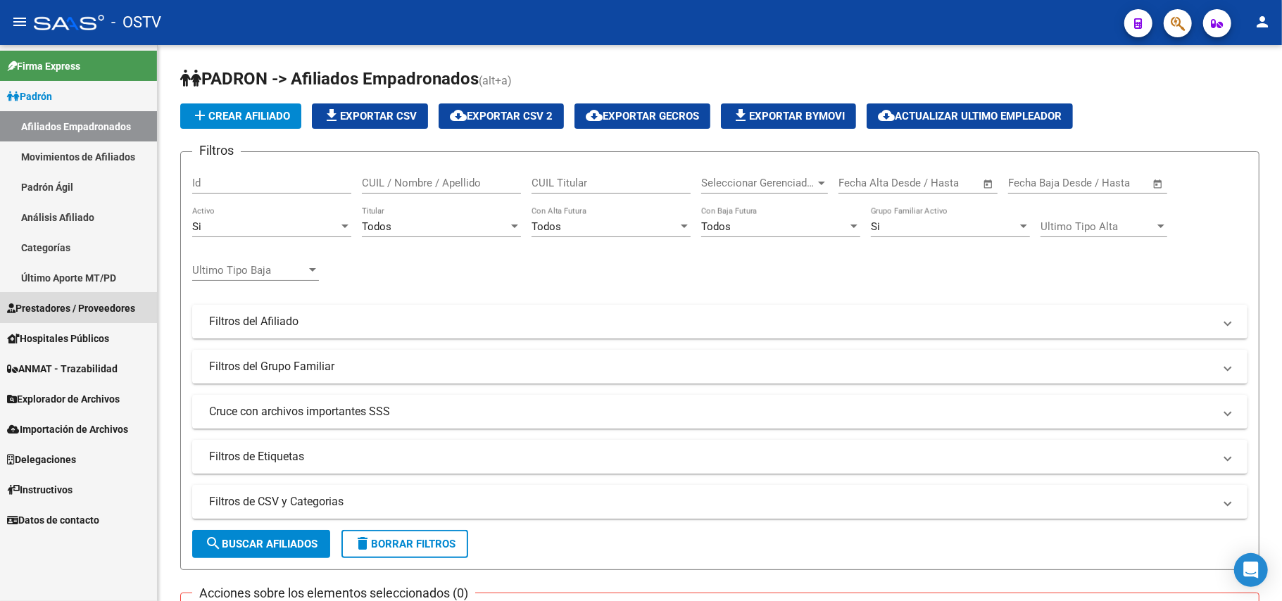
click at [72, 301] on span "Prestadores / Proveedores" at bounding box center [71, 308] width 128 height 15
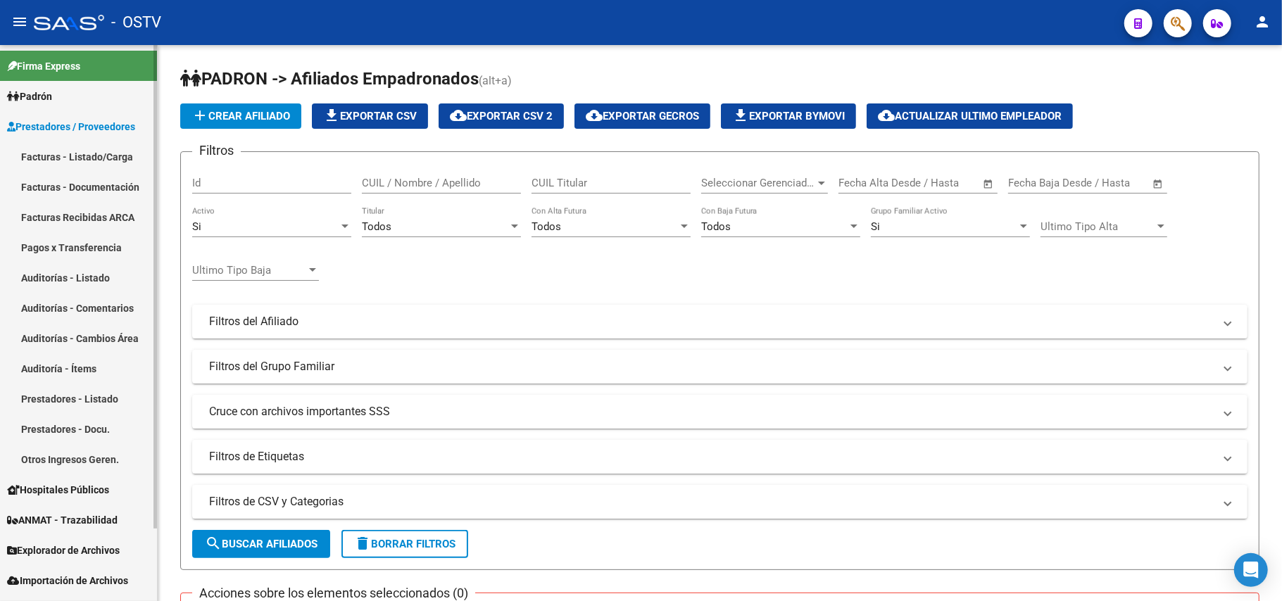
click at [34, 479] on link "Hospitales Públicos" at bounding box center [78, 490] width 157 height 30
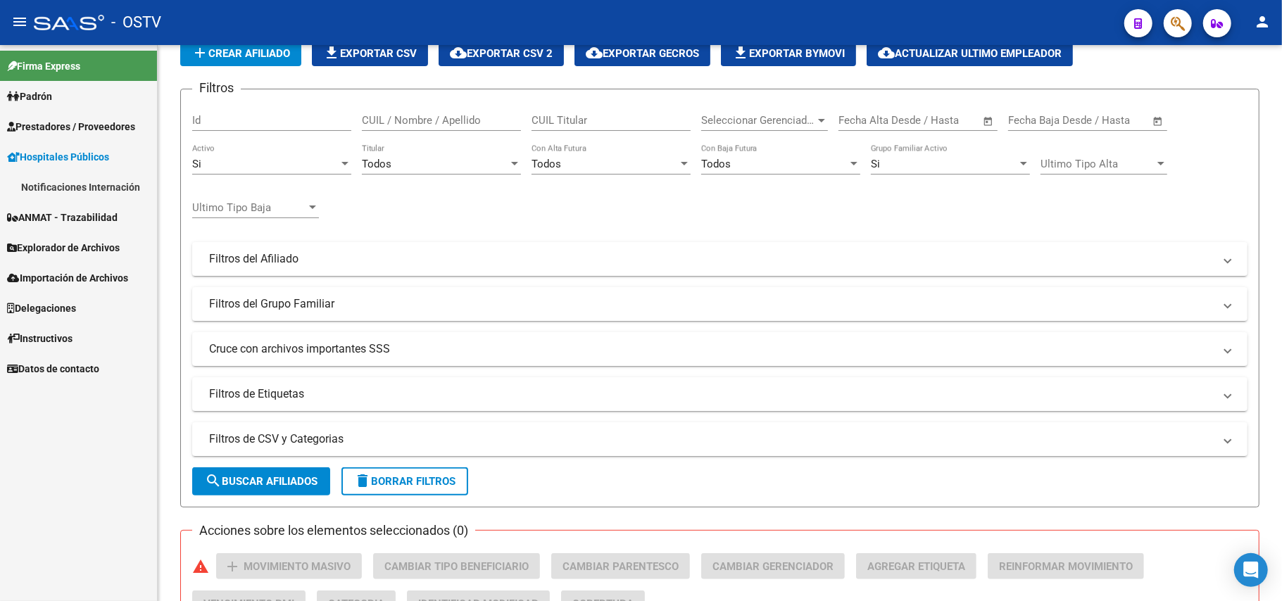
scroll to position [94, 0]
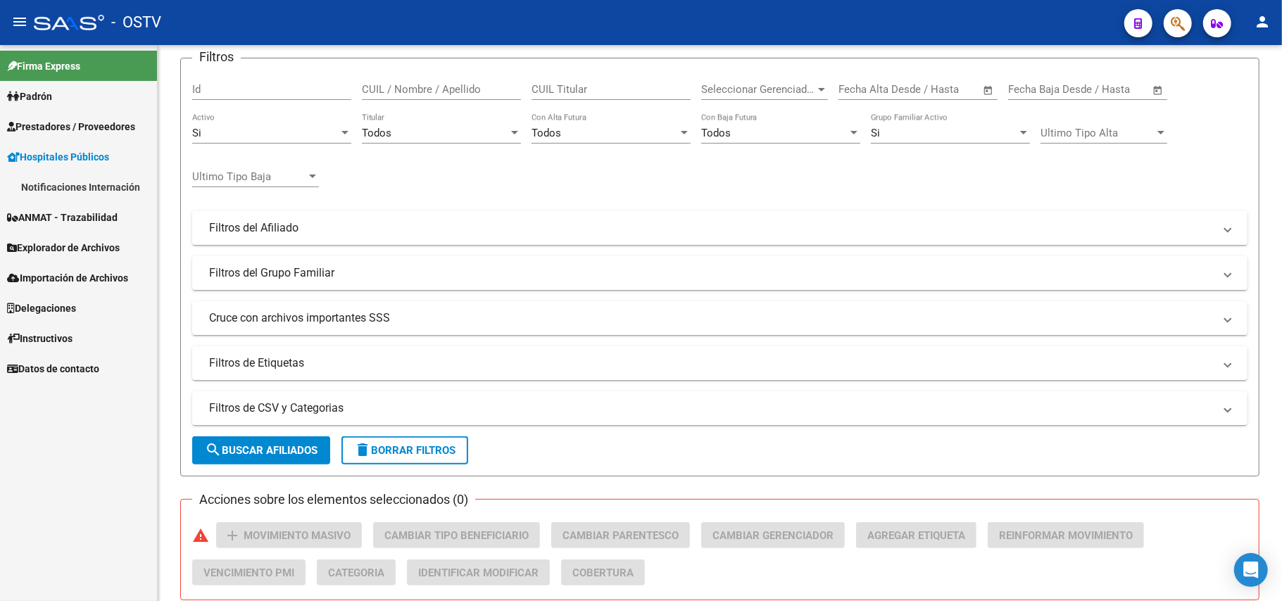
click at [73, 215] on span "ANMAT - Trazabilidad" at bounding box center [62, 217] width 111 height 15
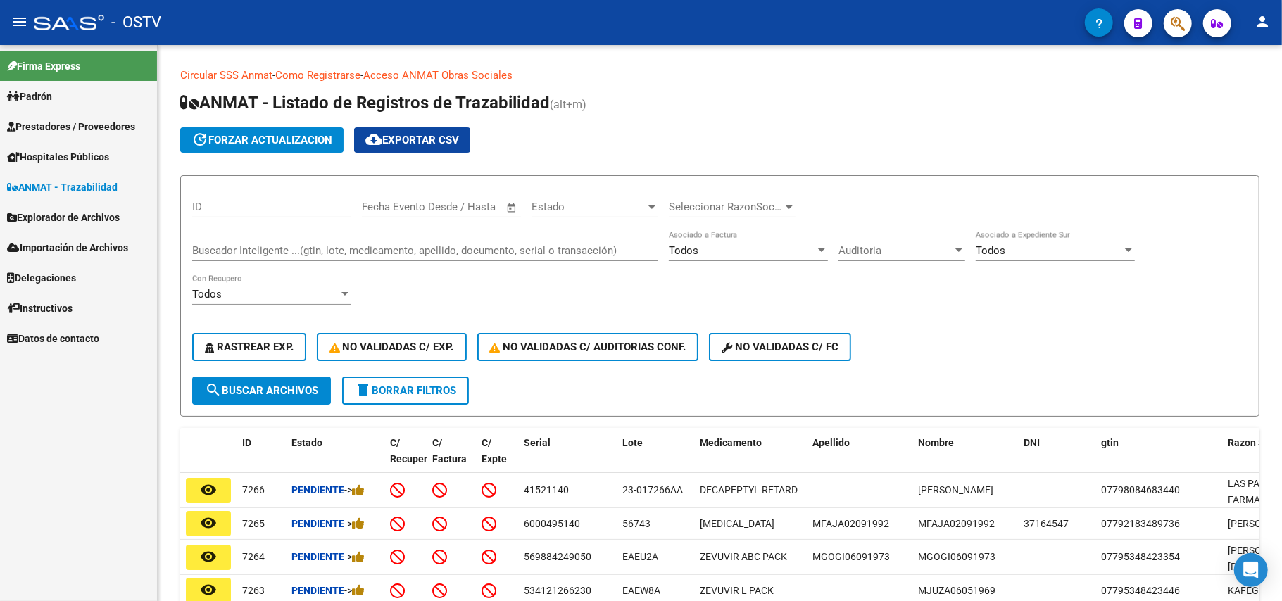
click at [76, 156] on span "Hospitales Públicos" at bounding box center [58, 156] width 102 height 15
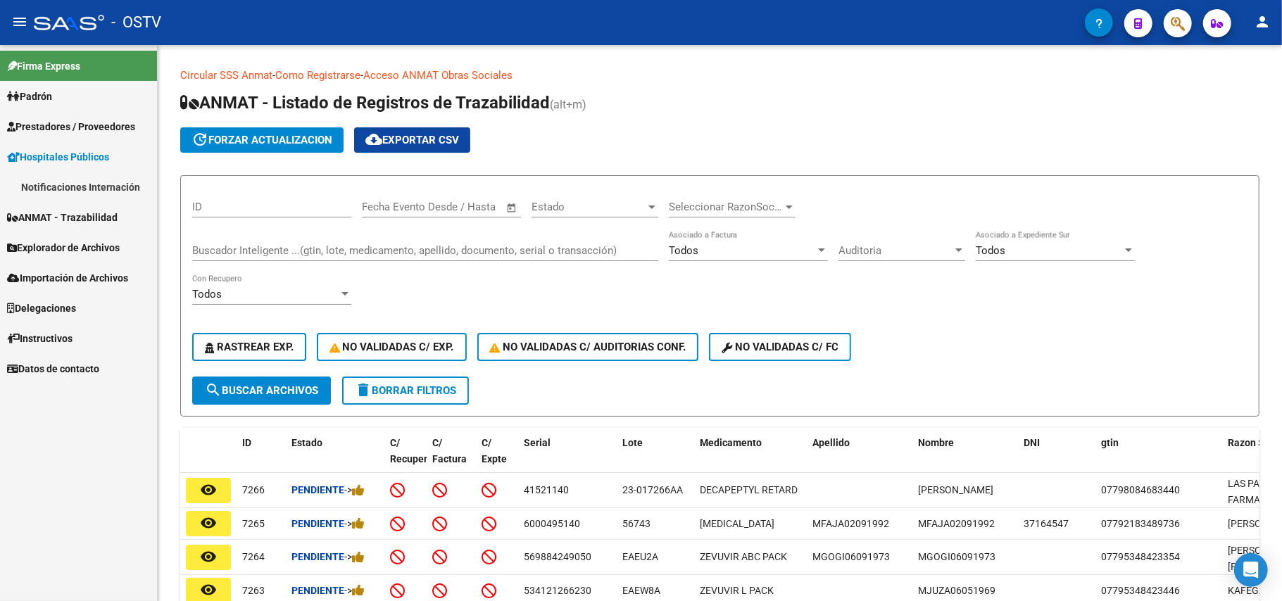
click at [93, 133] on span "Prestadores / Proveedores" at bounding box center [71, 126] width 128 height 15
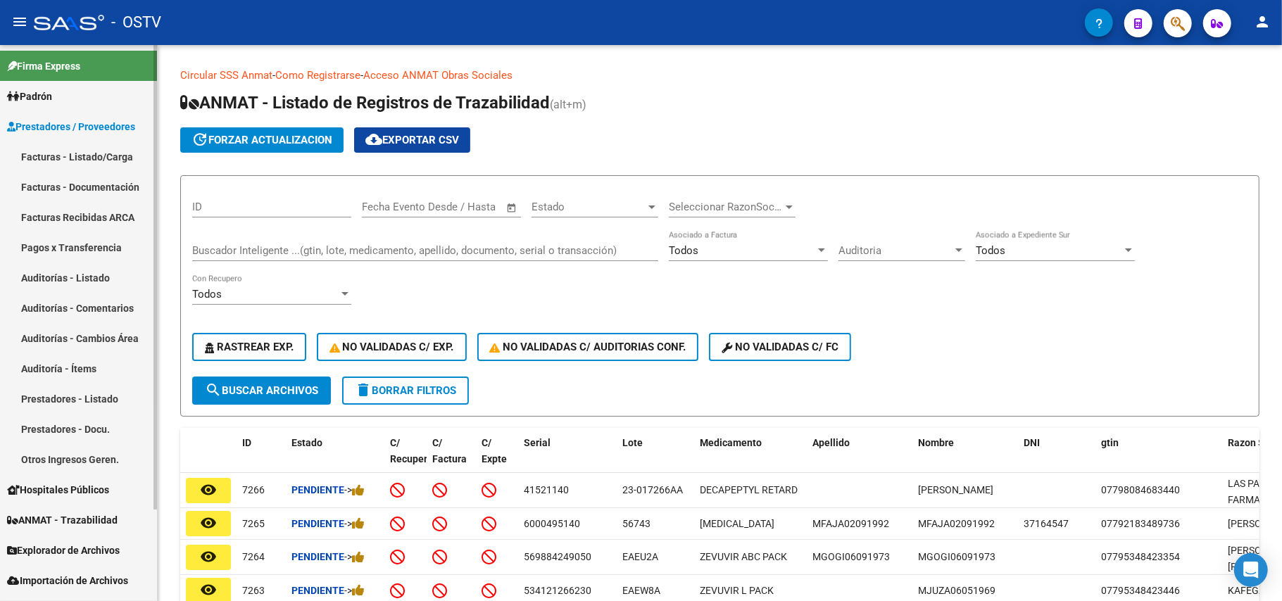
click at [99, 152] on link "Facturas - Listado/Carga" at bounding box center [78, 157] width 157 height 30
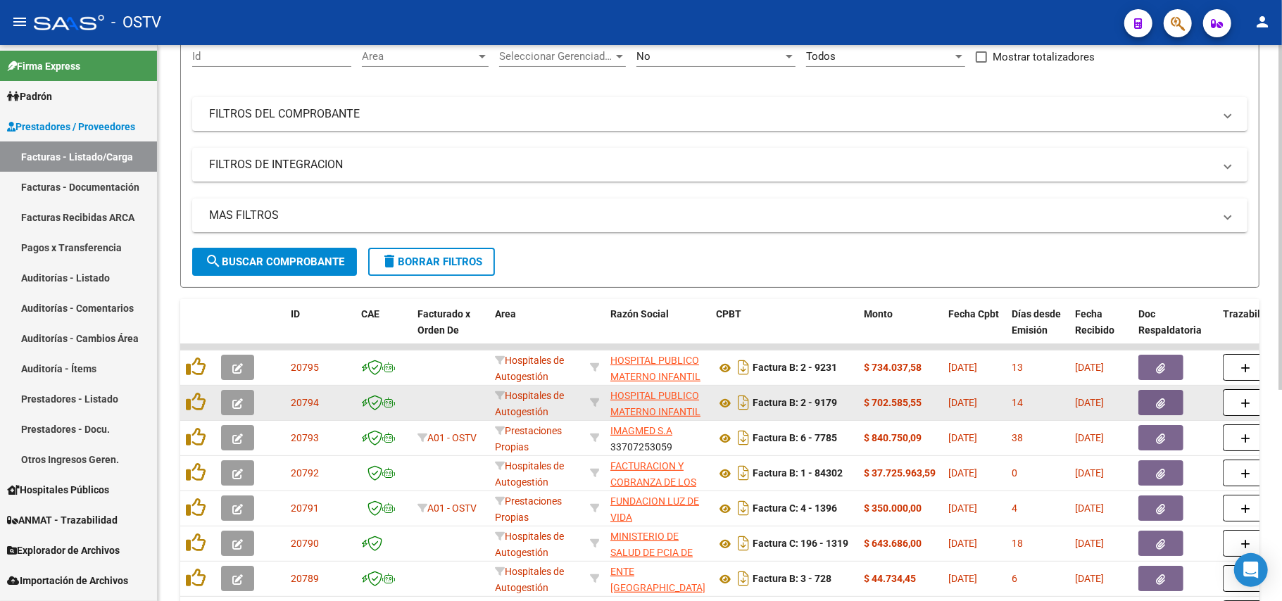
scroll to position [187, 0]
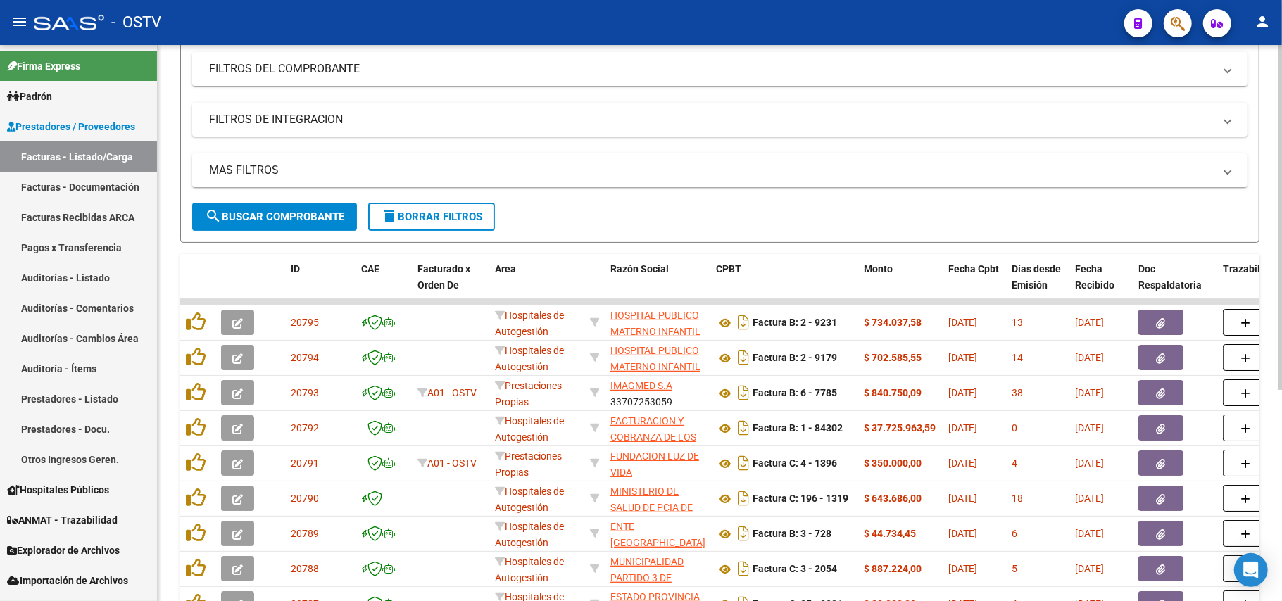
click at [303, 211] on span "search Buscar Comprobante" at bounding box center [274, 217] width 139 height 13
click at [349, 215] on button "search Buscar Comprobante" at bounding box center [274, 217] width 165 height 28
click at [299, 207] on button "search Buscar Comprobante" at bounding box center [274, 217] width 165 height 28
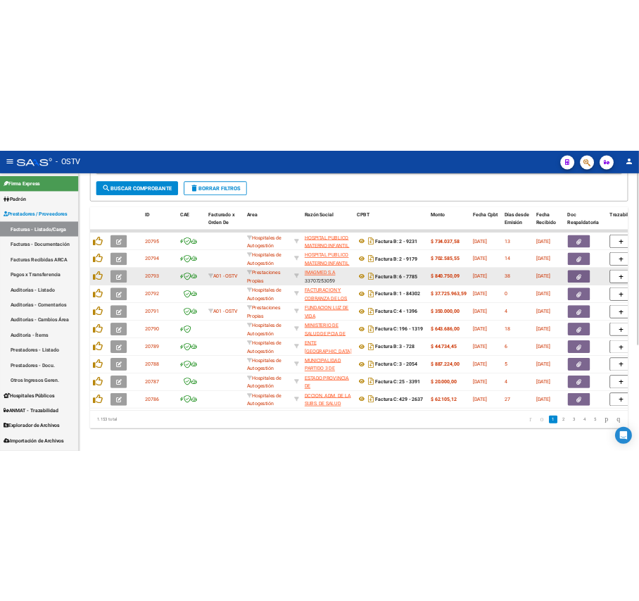
scroll to position [342, 0]
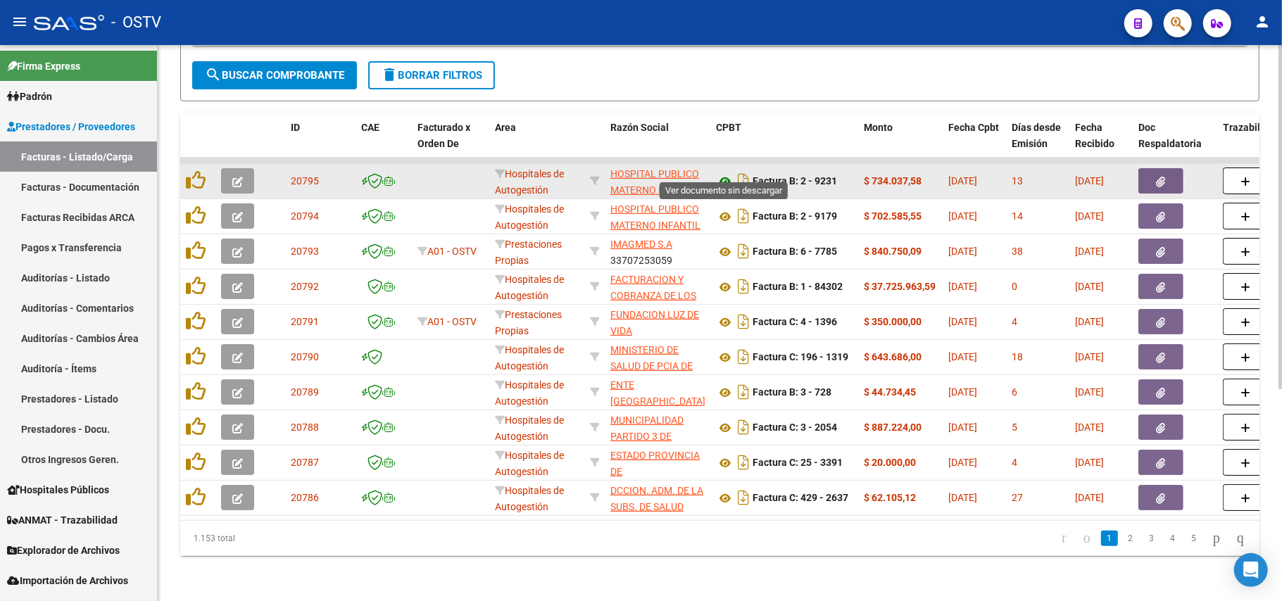
click at [729, 173] on icon at bounding box center [725, 181] width 18 height 17
click at [721, 173] on icon at bounding box center [725, 181] width 18 height 17
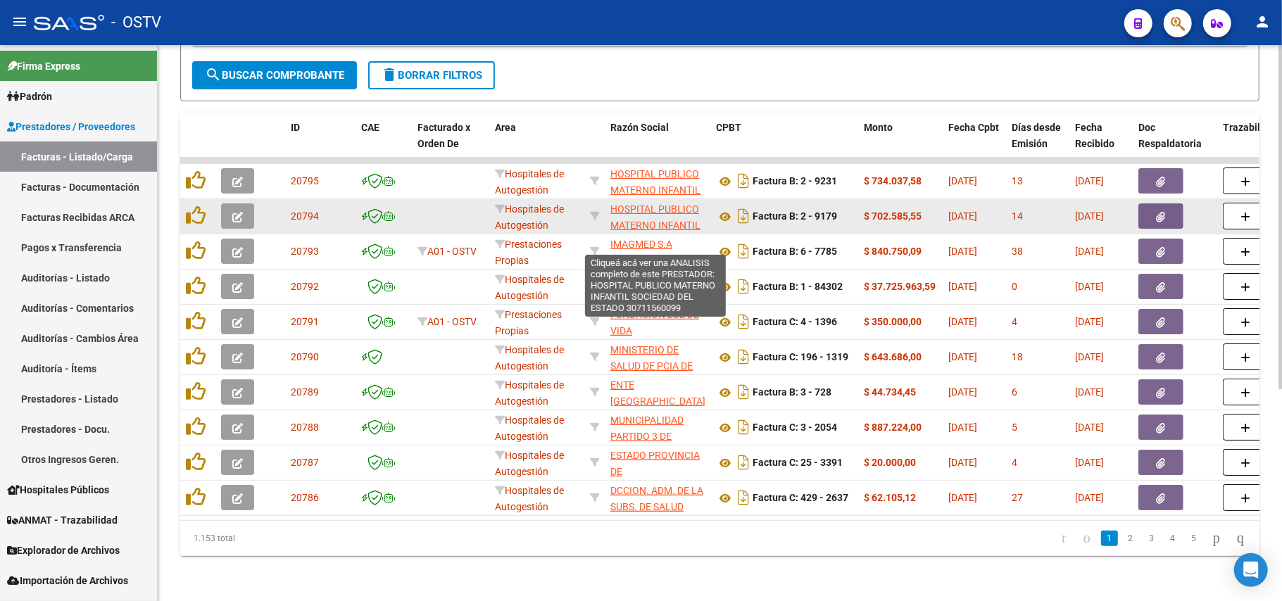
click at [669, 203] on span "HOSPITAL PUBLICO MATERNO INFANTIL SOCIEDAD DEL ESTADO" at bounding box center [655, 232] width 90 height 59
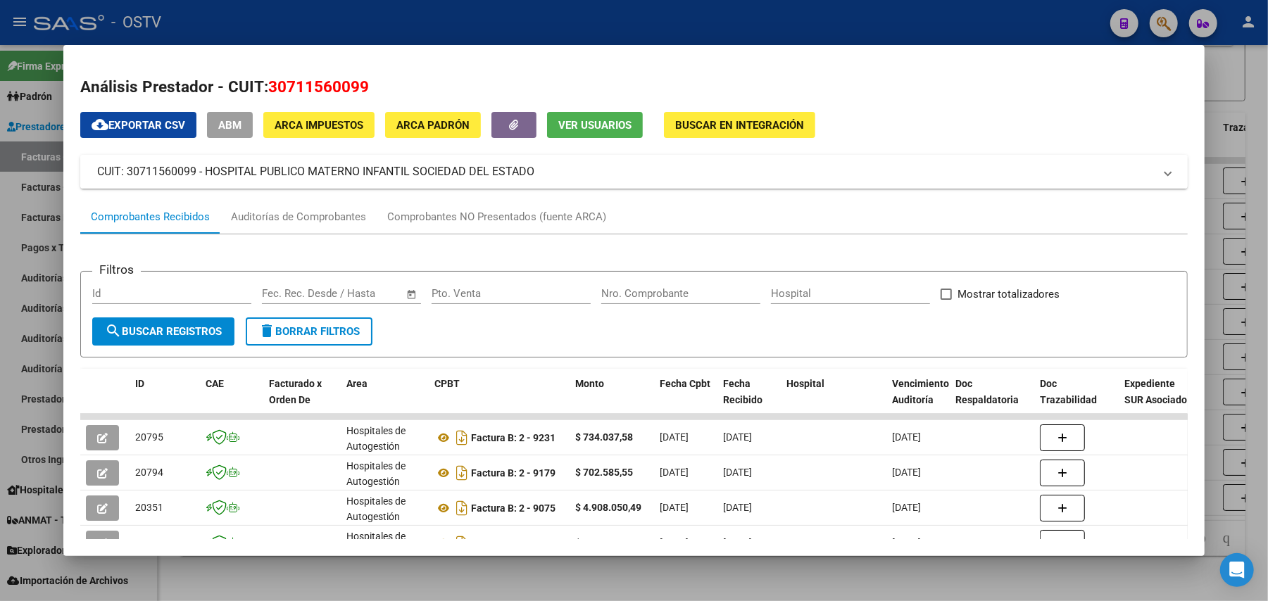
drag, startPoint x: 528, startPoint y: 175, endPoint x: 196, endPoint y: 175, distance: 332.4
click at [196, 175] on mat-panel-title "CUIT: 30711560099 - HOSPITAL PUBLICO MATERNO INFANTIL SOCIEDAD DEL ESTADO" at bounding box center [625, 171] width 1057 height 17
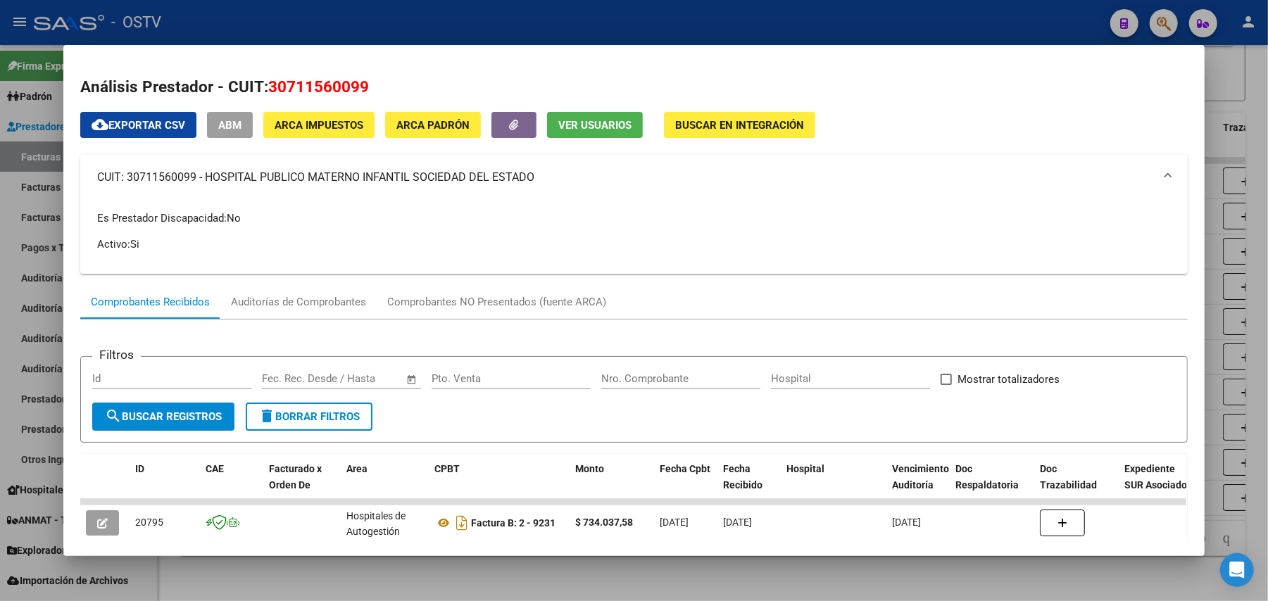
copy mat-panel-title "HOSPITAL PUBLICO MATERNO INFANTIL SOCIEDAD DEL ESTADO"
click at [1240, 133] on div at bounding box center [634, 300] width 1268 height 601
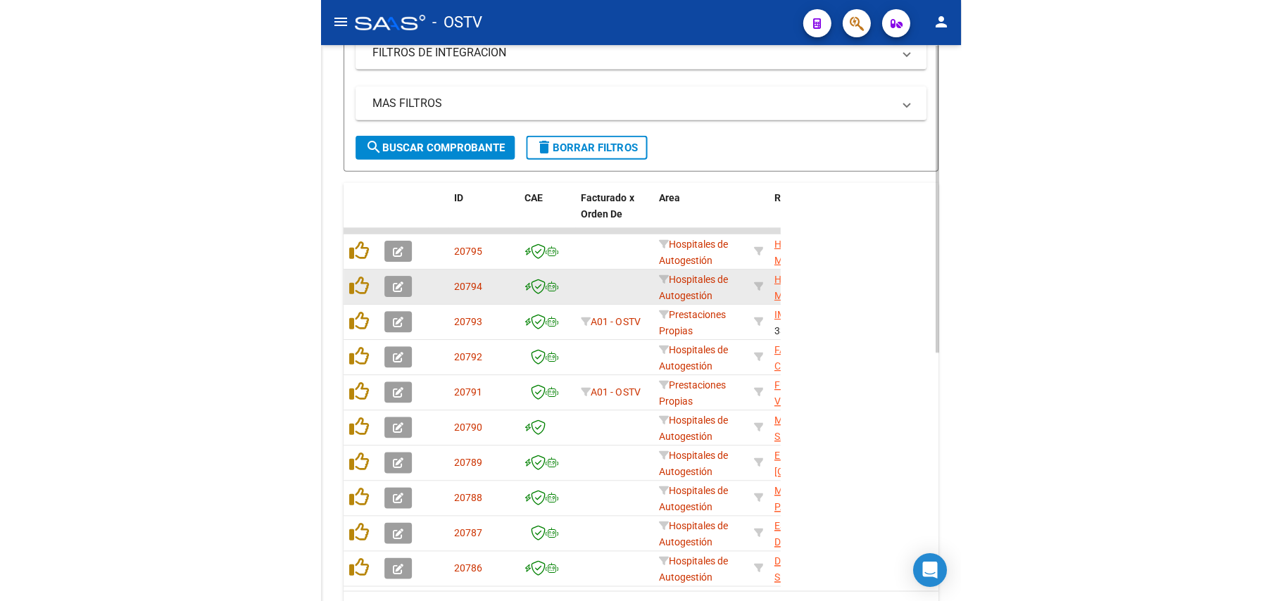
scroll to position [430, 0]
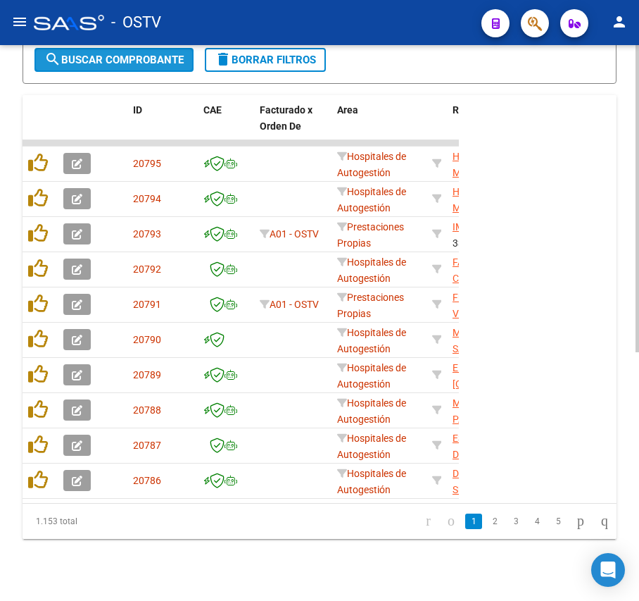
click at [147, 51] on button "search Buscar Comprobante" at bounding box center [114, 60] width 159 height 24
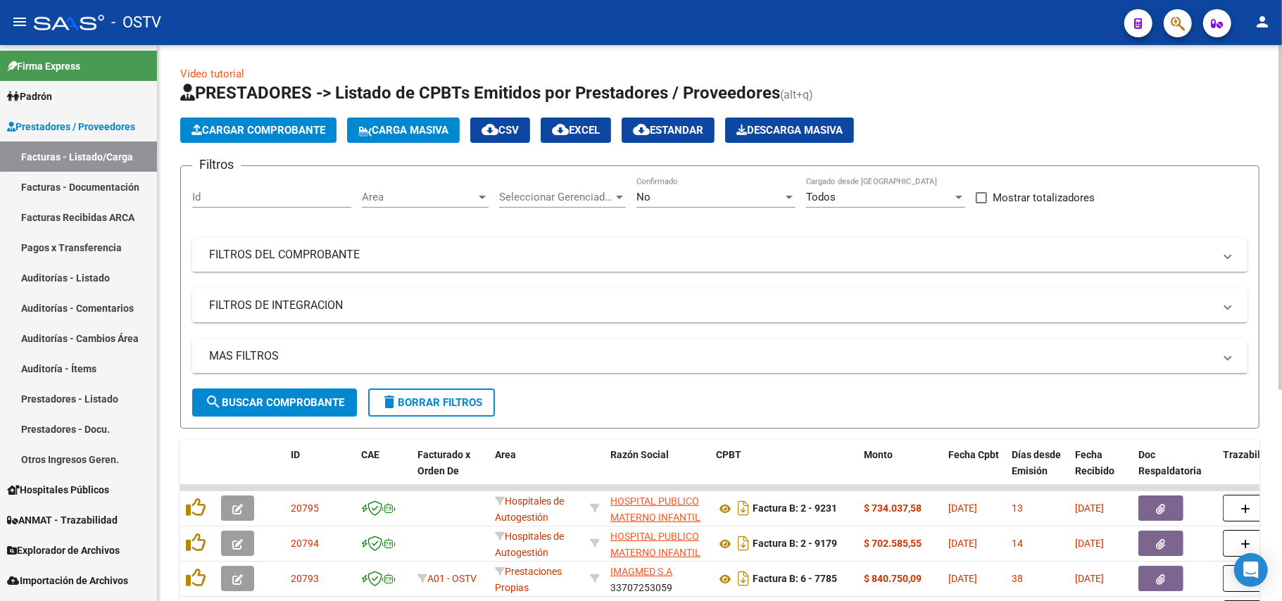
scroll to position [0, 0]
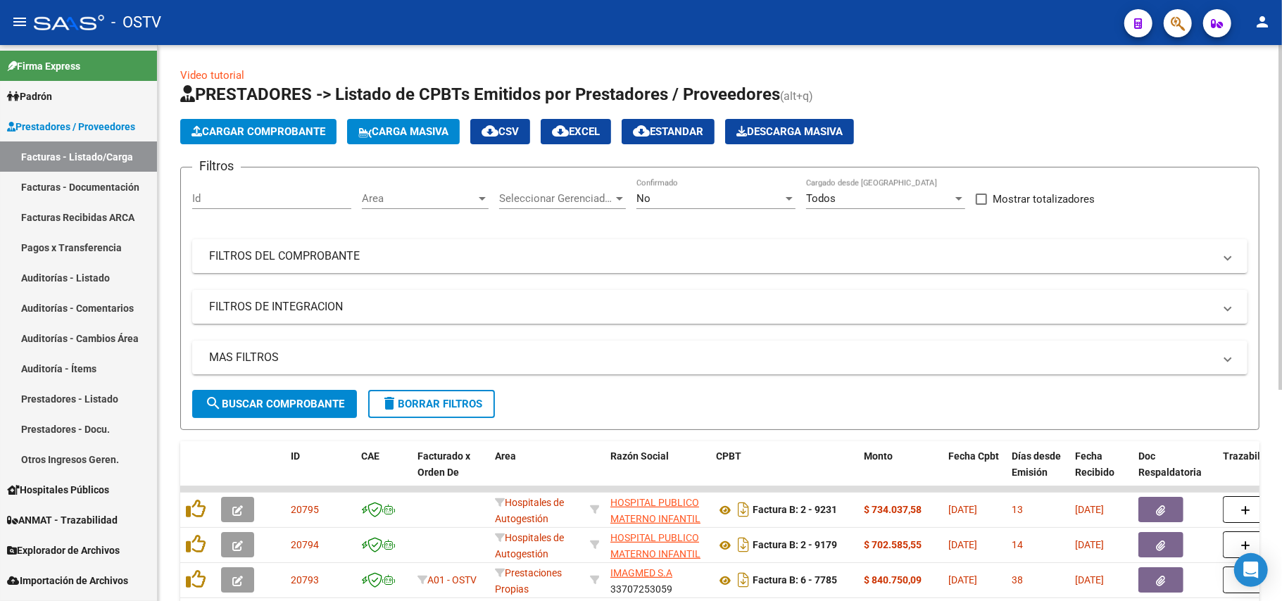
click at [782, 197] on div "No" at bounding box center [710, 198] width 146 height 13
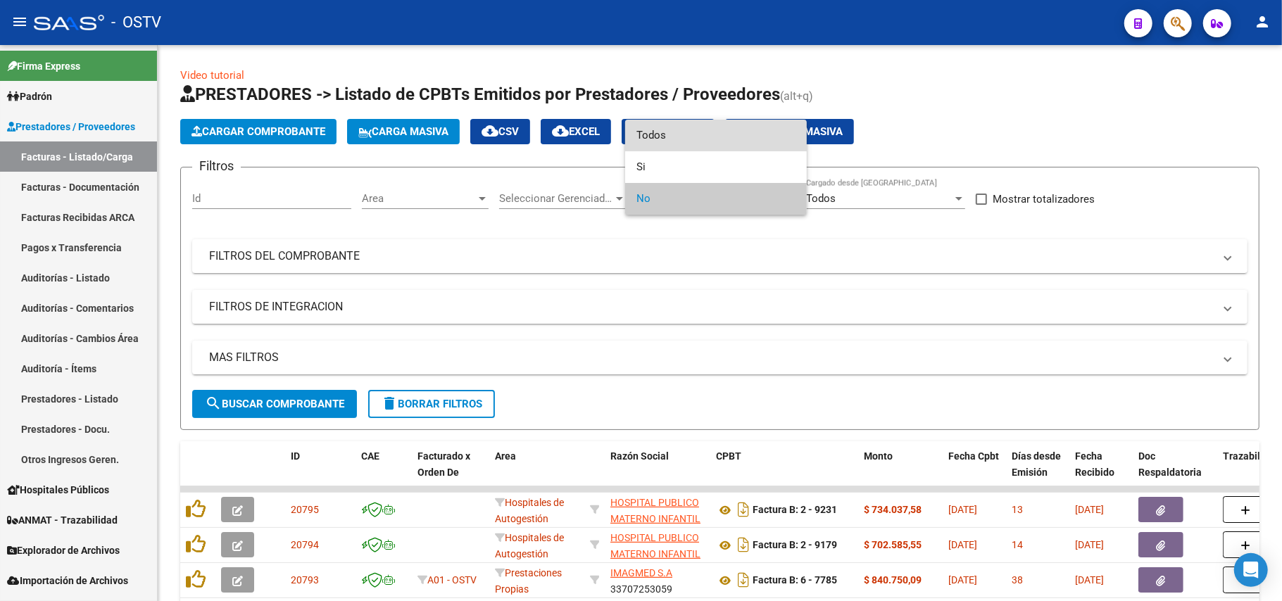
click at [725, 138] on span "Todos" at bounding box center [716, 136] width 159 height 32
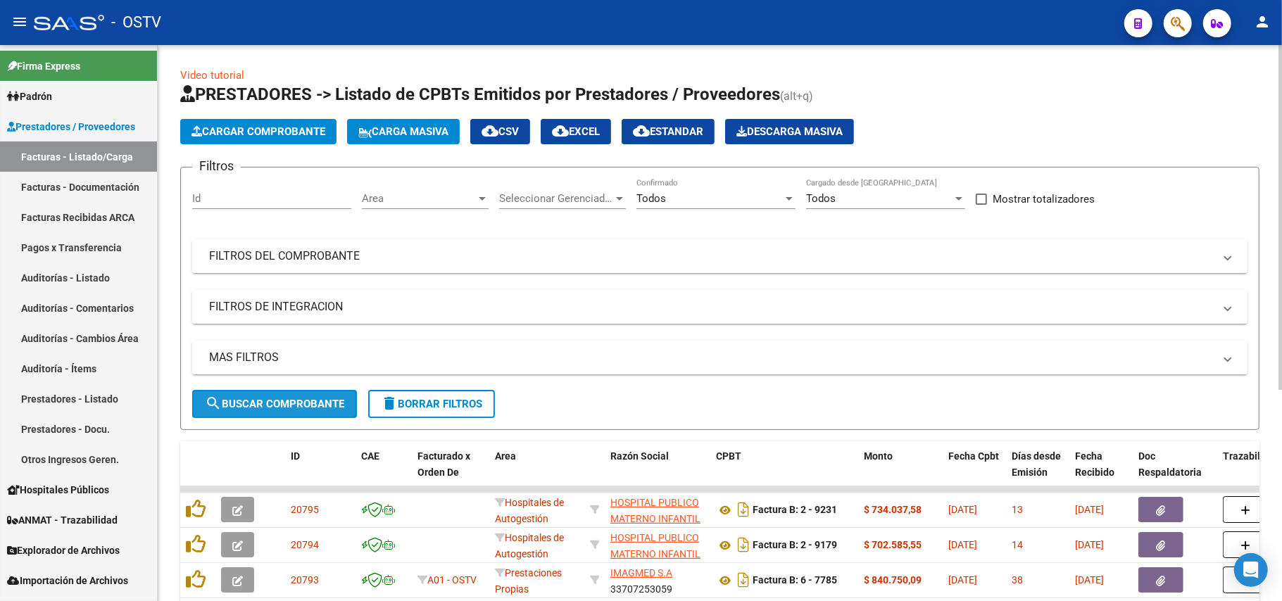
click at [327, 394] on button "search Buscar Comprobante" at bounding box center [274, 404] width 165 height 28
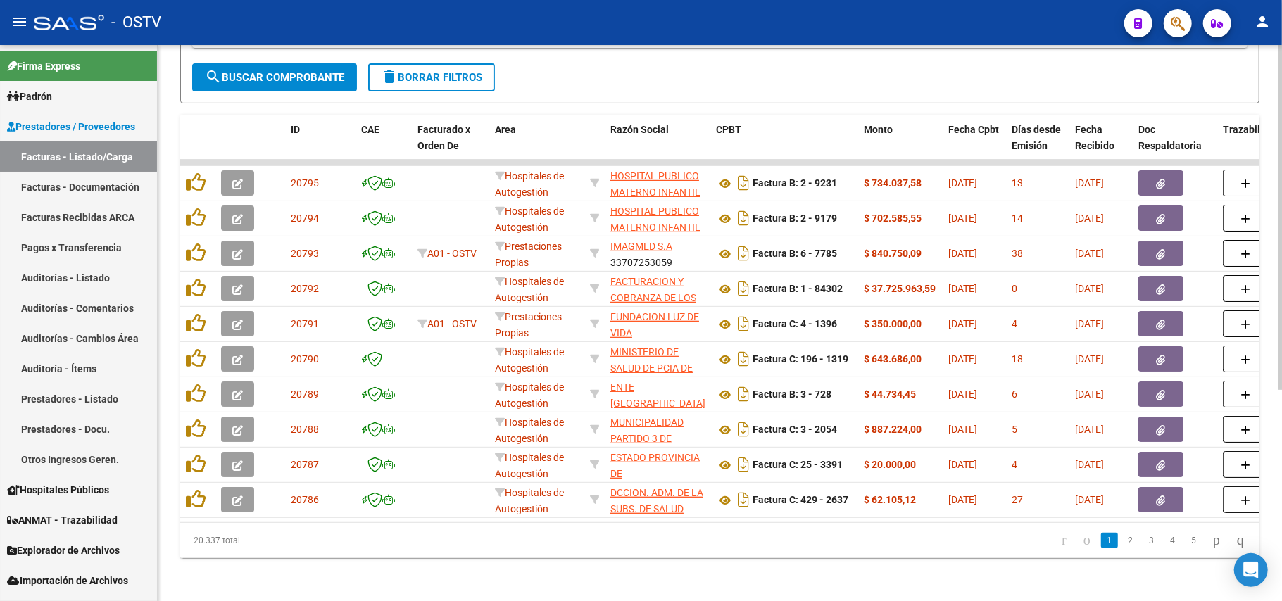
scroll to position [342, 0]
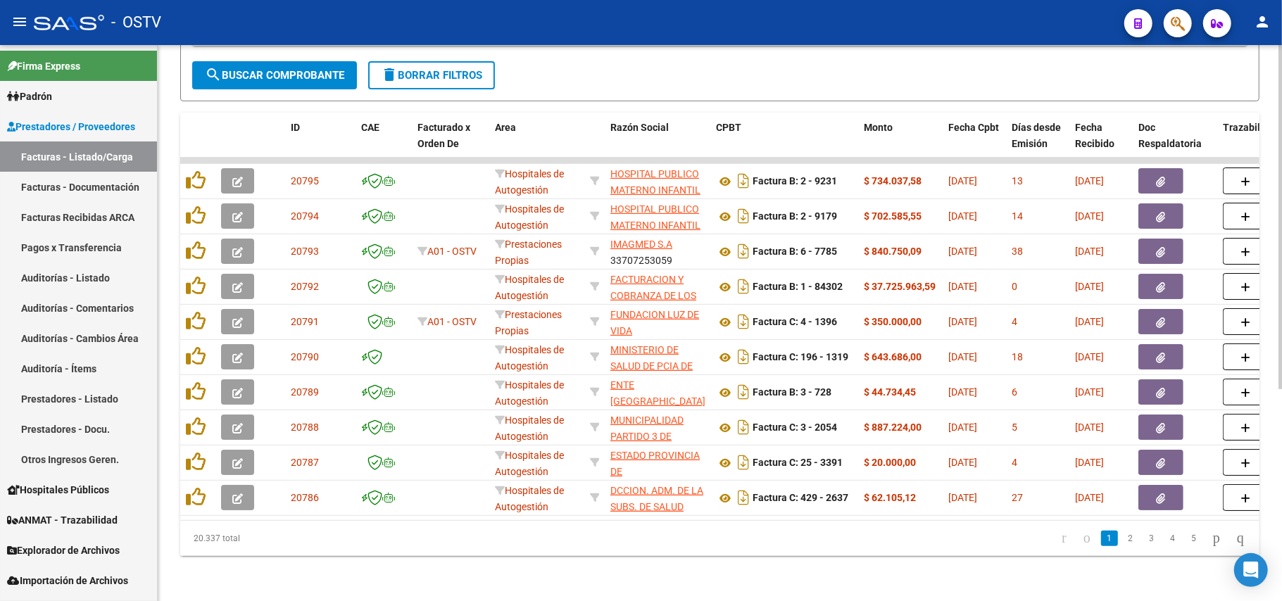
click at [313, 69] on span "search Buscar Comprobante" at bounding box center [274, 75] width 139 height 13
click at [331, 69] on span "search Buscar Comprobante" at bounding box center [274, 75] width 139 height 13
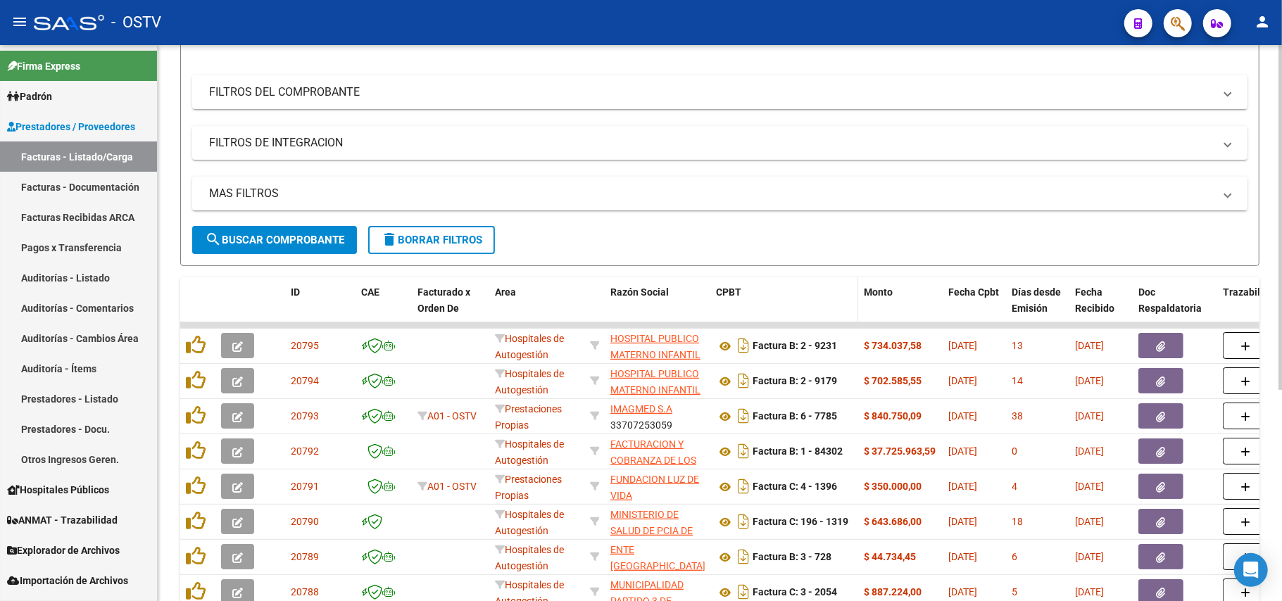
scroll to position [0, 0]
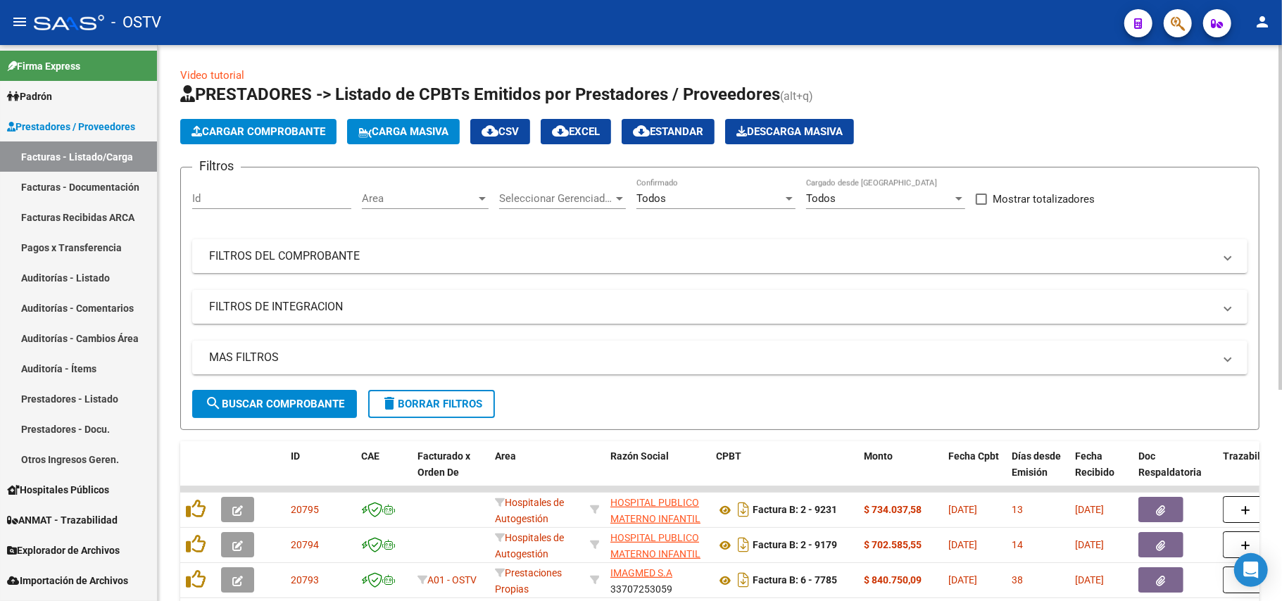
click at [237, 412] on button "search Buscar Comprobante" at bounding box center [274, 404] width 165 height 28
click at [260, 403] on span "search Buscar Comprobante" at bounding box center [274, 404] width 139 height 13
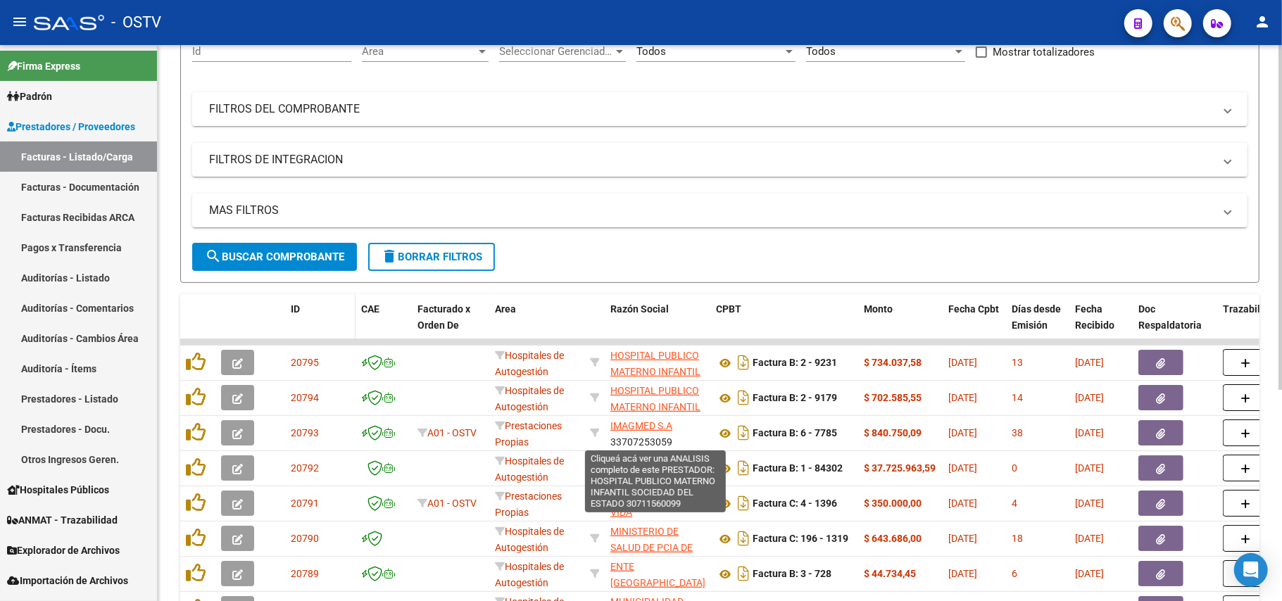
scroll to position [282, 0]
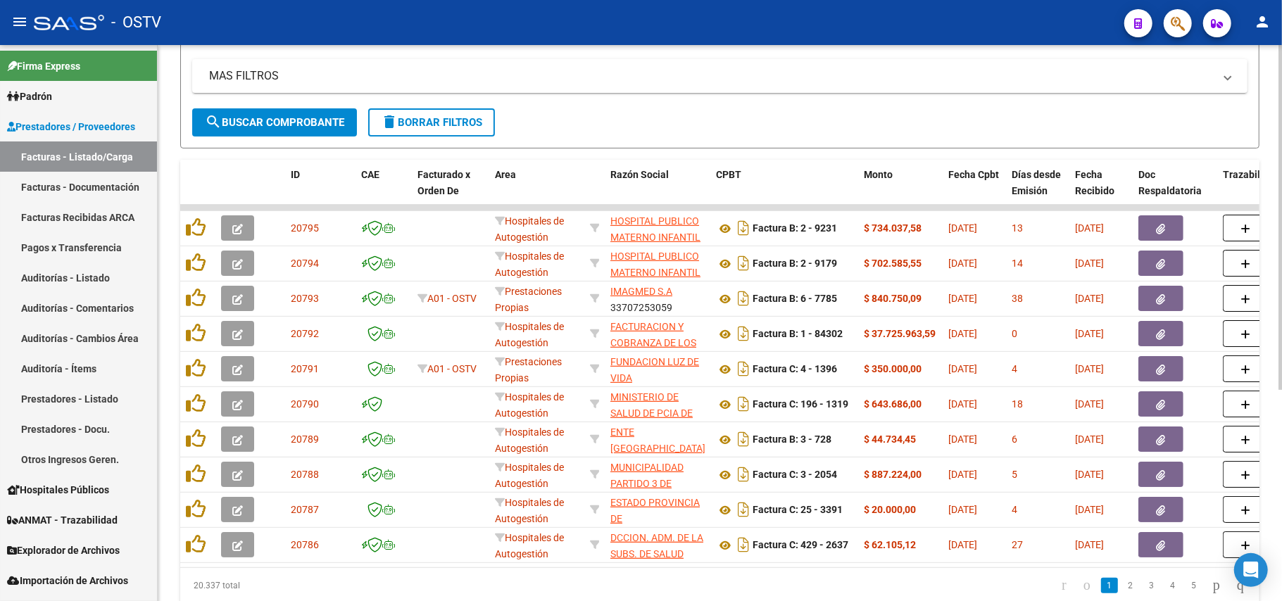
click at [316, 124] on span "search Buscar Comprobante" at bounding box center [274, 122] width 139 height 13
click at [279, 116] on span "search Buscar Comprobante" at bounding box center [274, 122] width 139 height 13
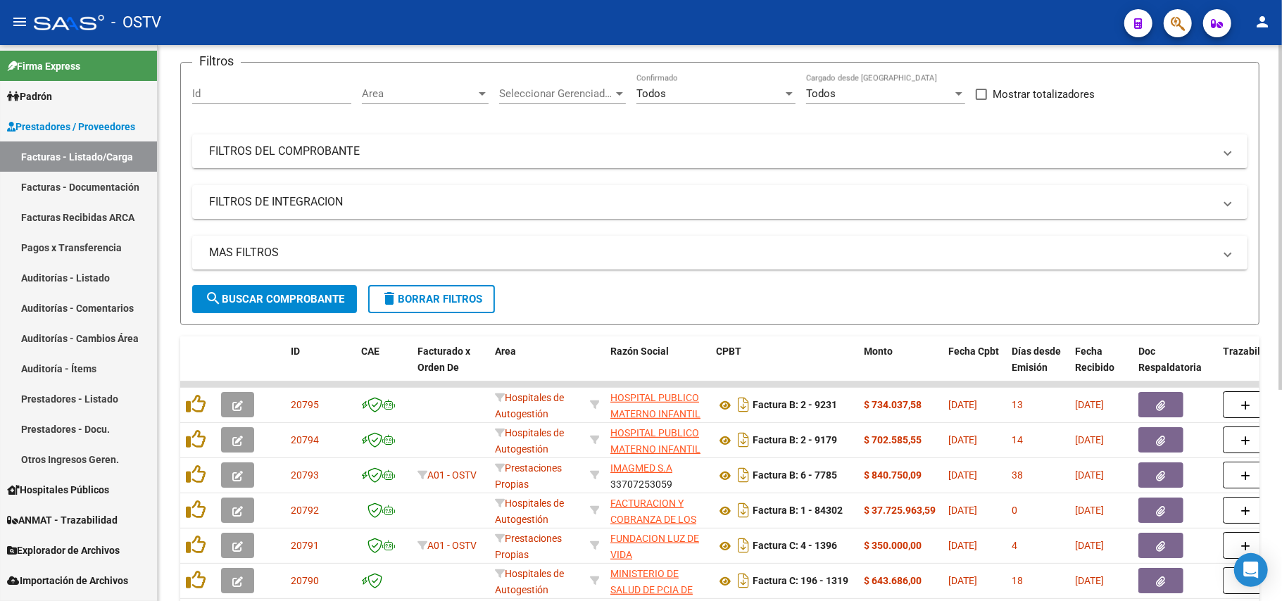
scroll to position [342, 0]
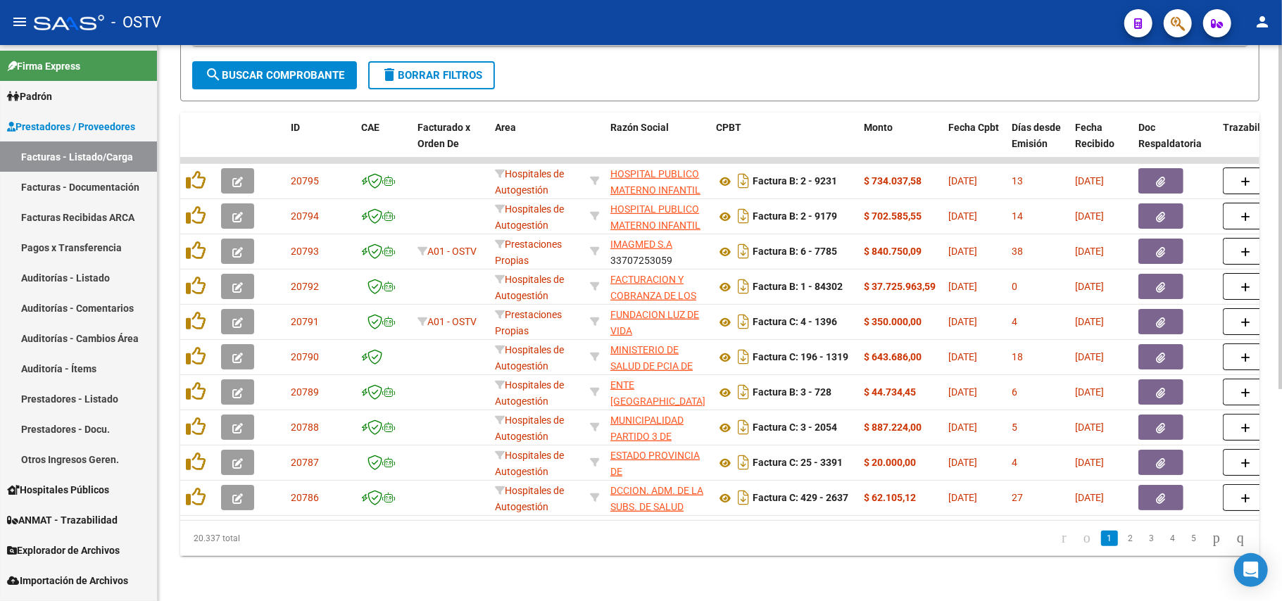
click at [214, 66] on mat-icon "search" at bounding box center [213, 74] width 17 height 17
click at [300, 72] on button "search Buscar Comprobante" at bounding box center [274, 75] width 165 height 28
click at [200, 61] on button "search Buscar Comprobante" at bounding box center [274, 75] width 165 height 28
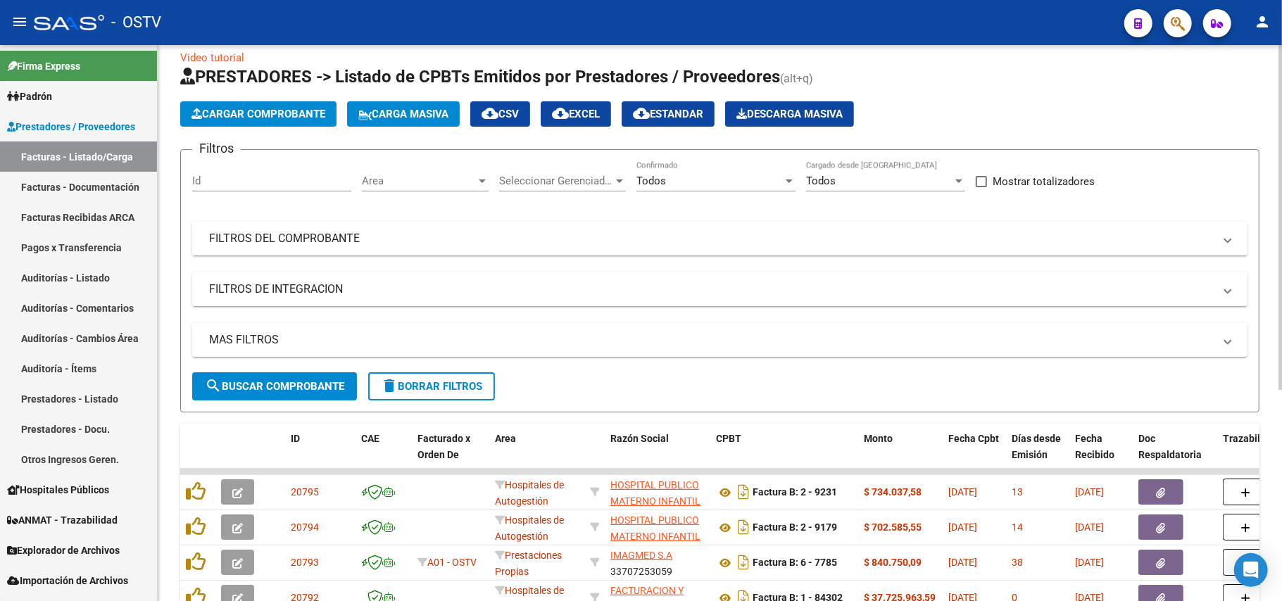
scroll to position [0, 0]
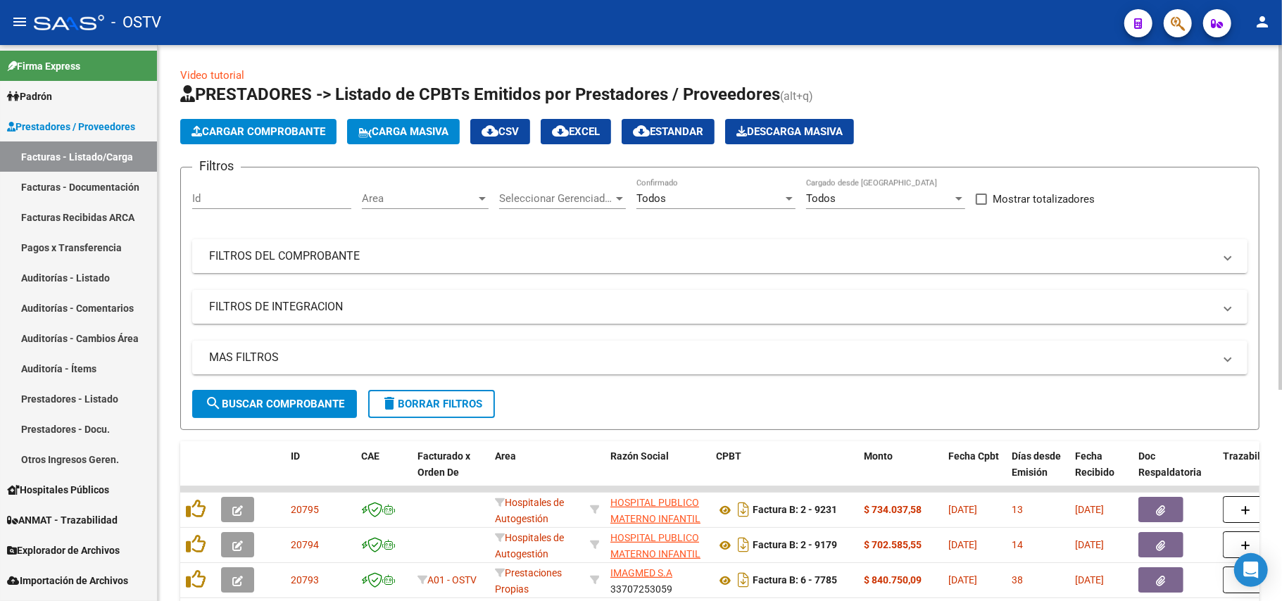
click at [384, 240] on mat-expansion-panel-header "FILTROS DEL COMPROBANTE" at bounding box center [720, 256] width 1056 height 34
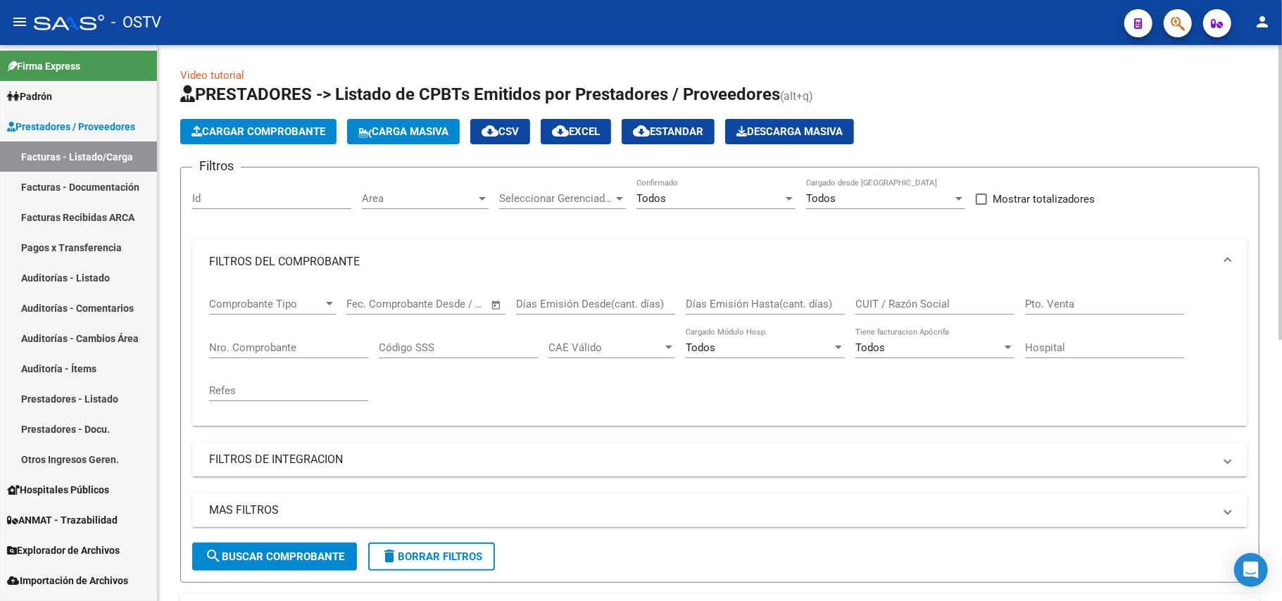
click at [305, 356] on div "Nro. Comprobante" at bounding box center [288, 343] width 159 height 30
type input "1"
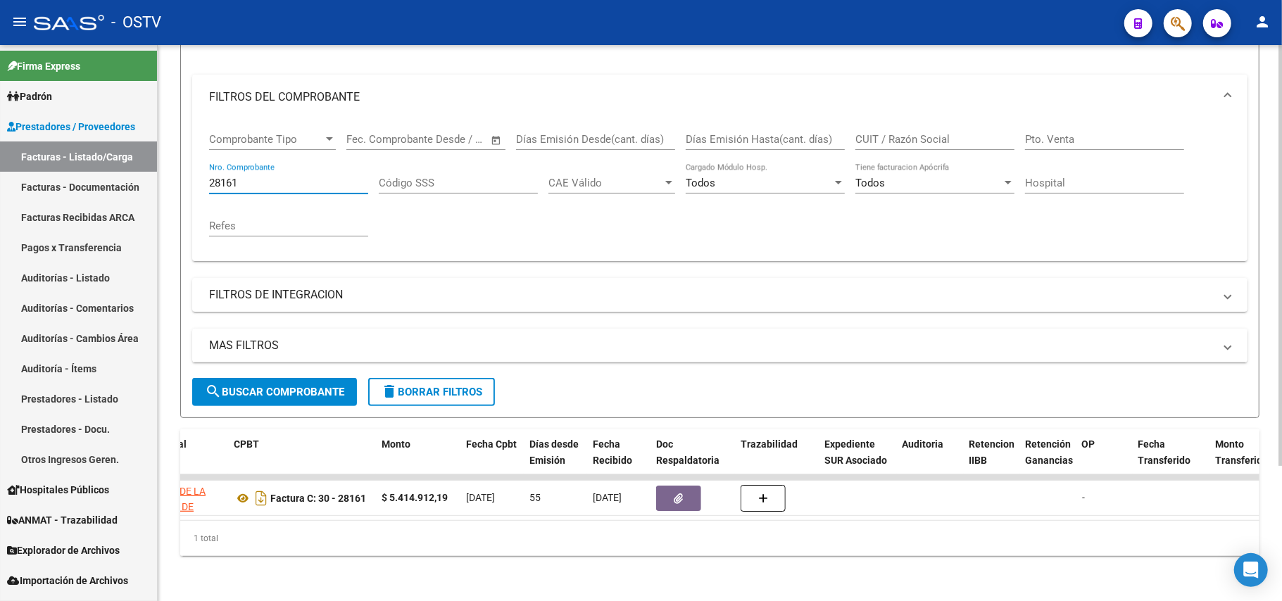
scroll to position [0, 749]
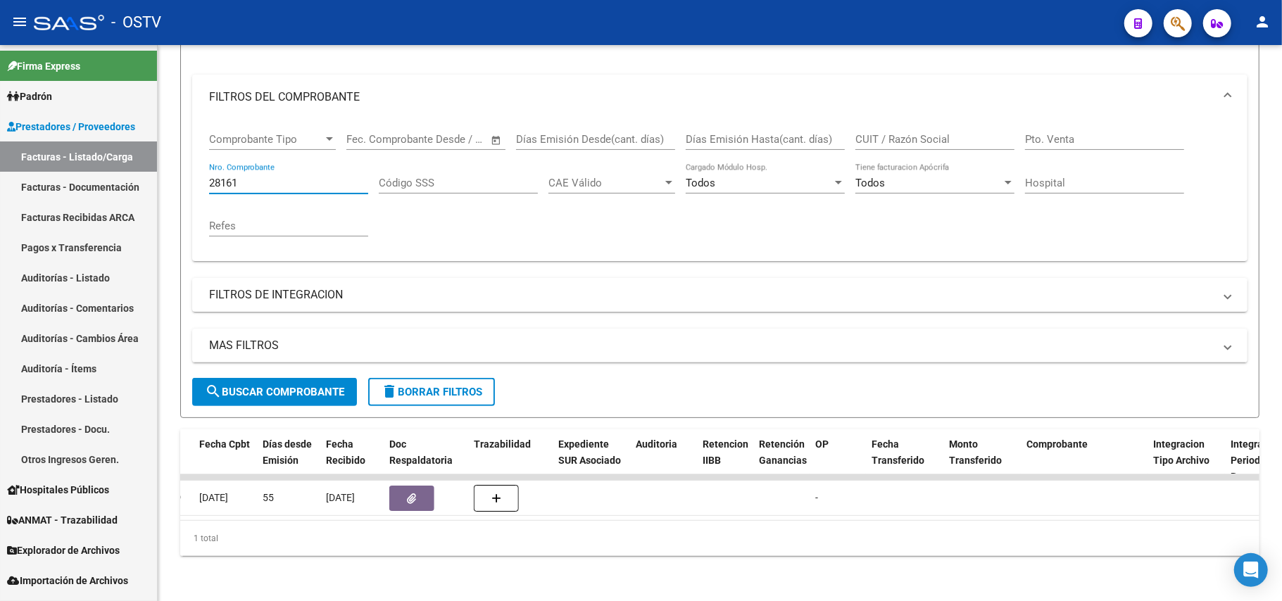
type input "28161"
click at [342, 163] on div "28161 Nro. Comprobante" at bounding box center [288, 178] width 159 height 30
click at [342, 177] on div "28161 Nro. Comprobante" at bounding box center [288, 178] width 159 height 30
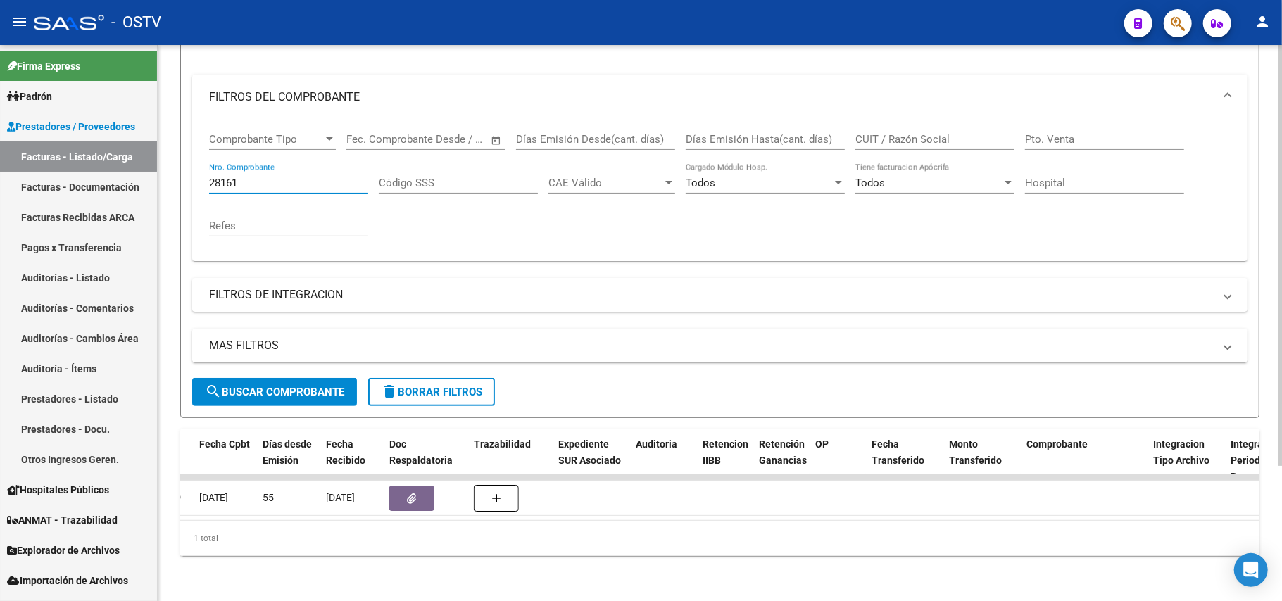
click at [339, 177] on input "28161" at bounding box center [288, 183] width 159 height 13
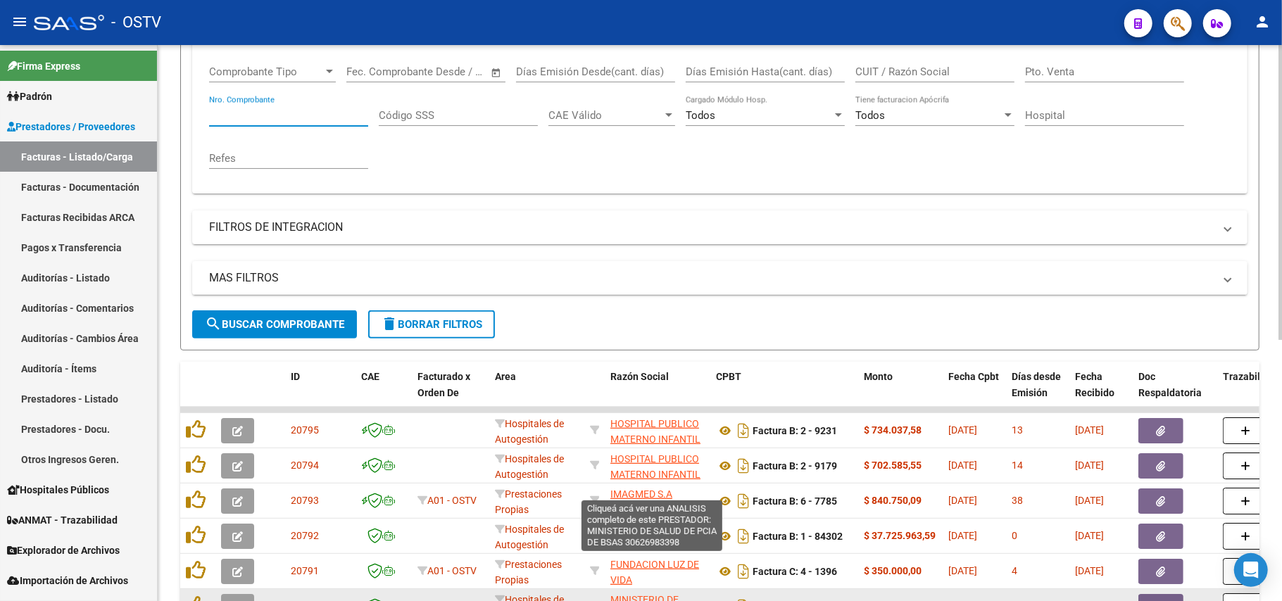
scroll to position [375, 0]
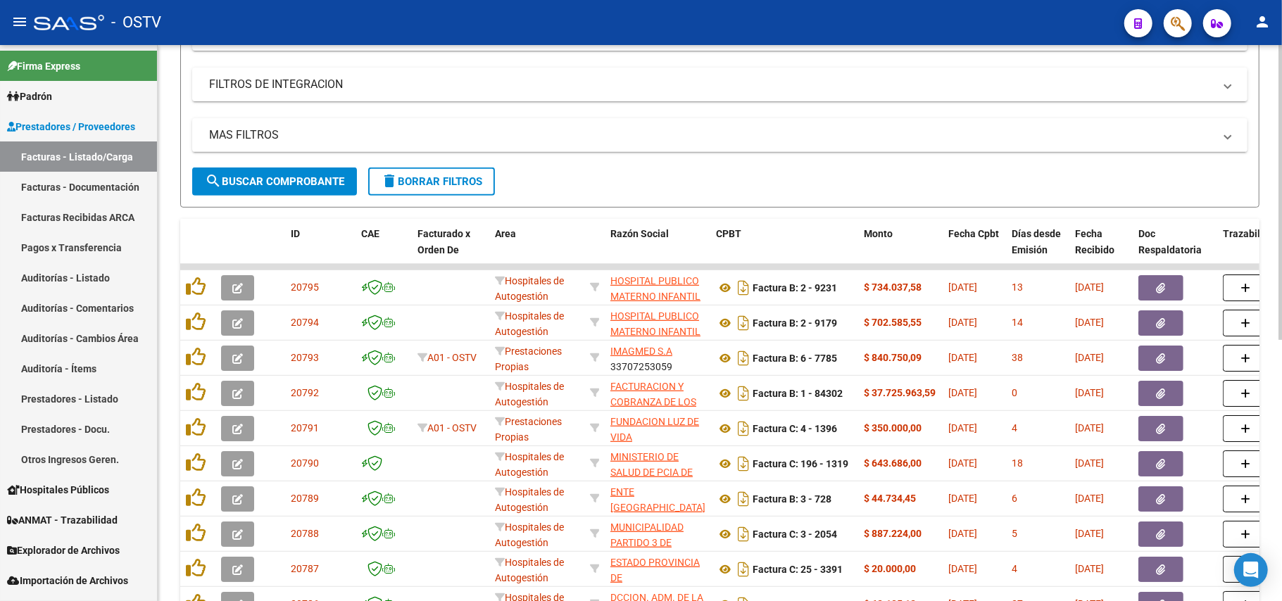
click at [265, 173] on button "search Buscar Comprobante" at bounding box center [274, 182] width 165 height 28
click at [325, 179] on span "search Buscar Comprobante" at bounding box center [274, 181] width 139 height 13
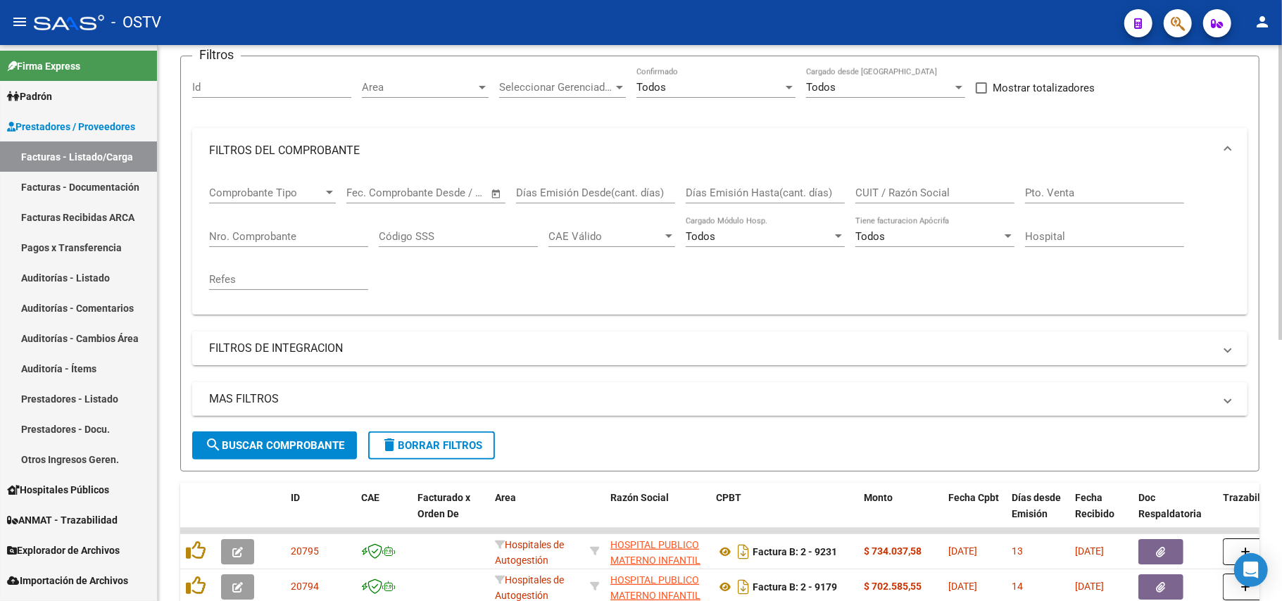
scroll to position [0, 0]
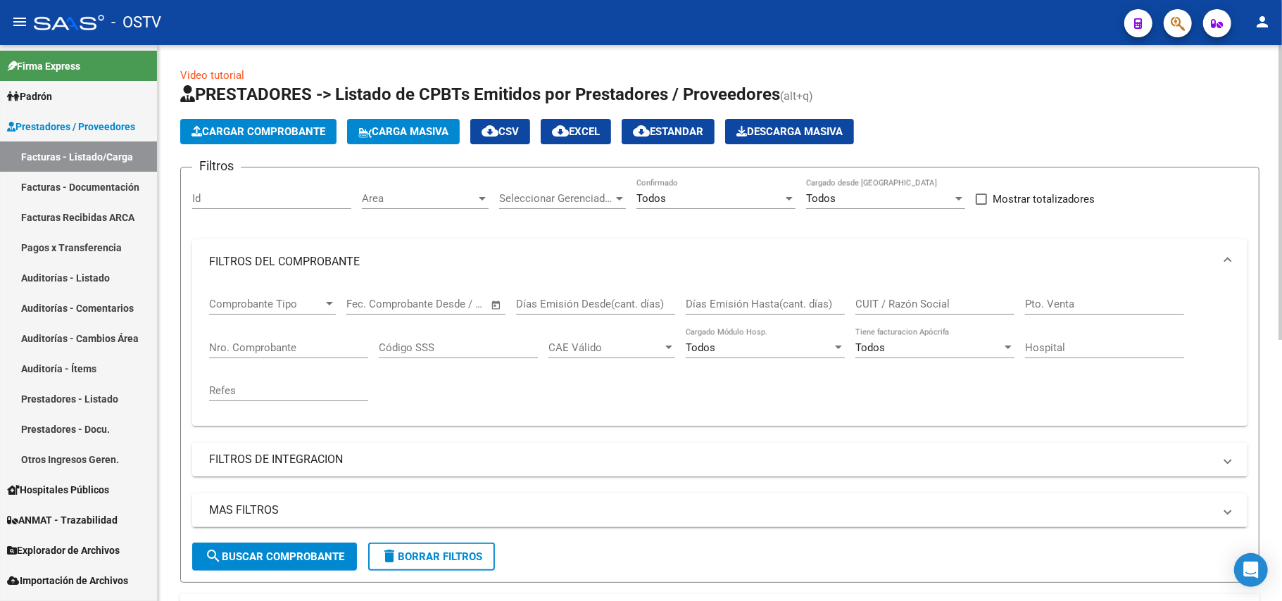
click at [301, 351] on input "Nro. Comprobante" at bounding box center [288, 348] width 159 height 13
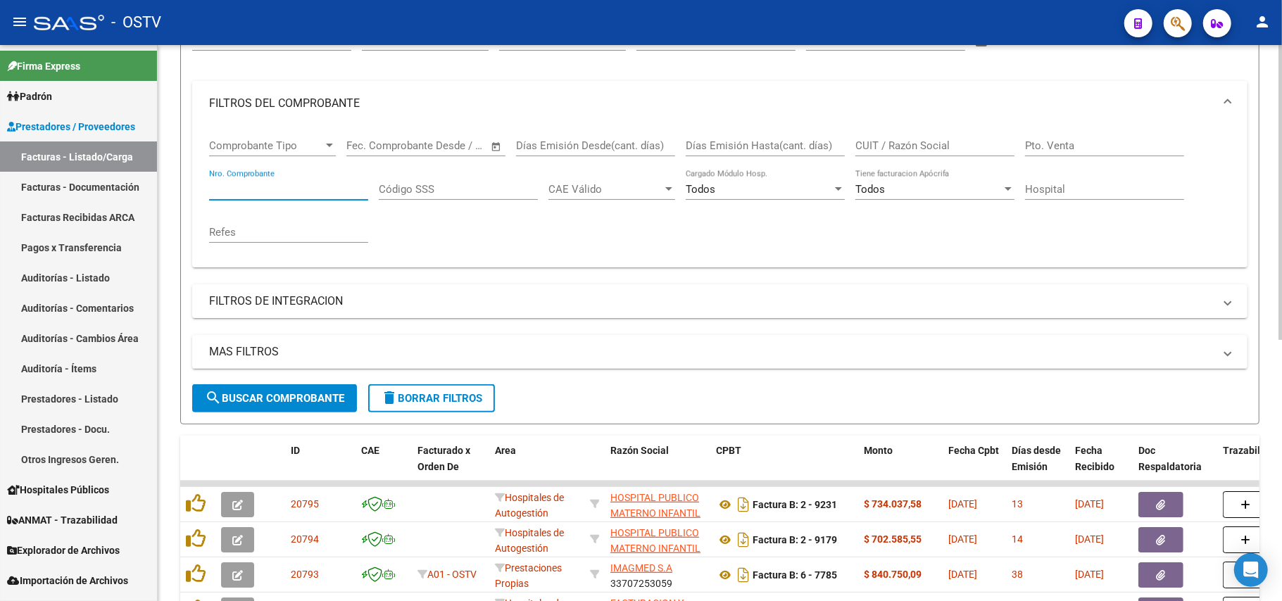
scroll to position [187, 0]
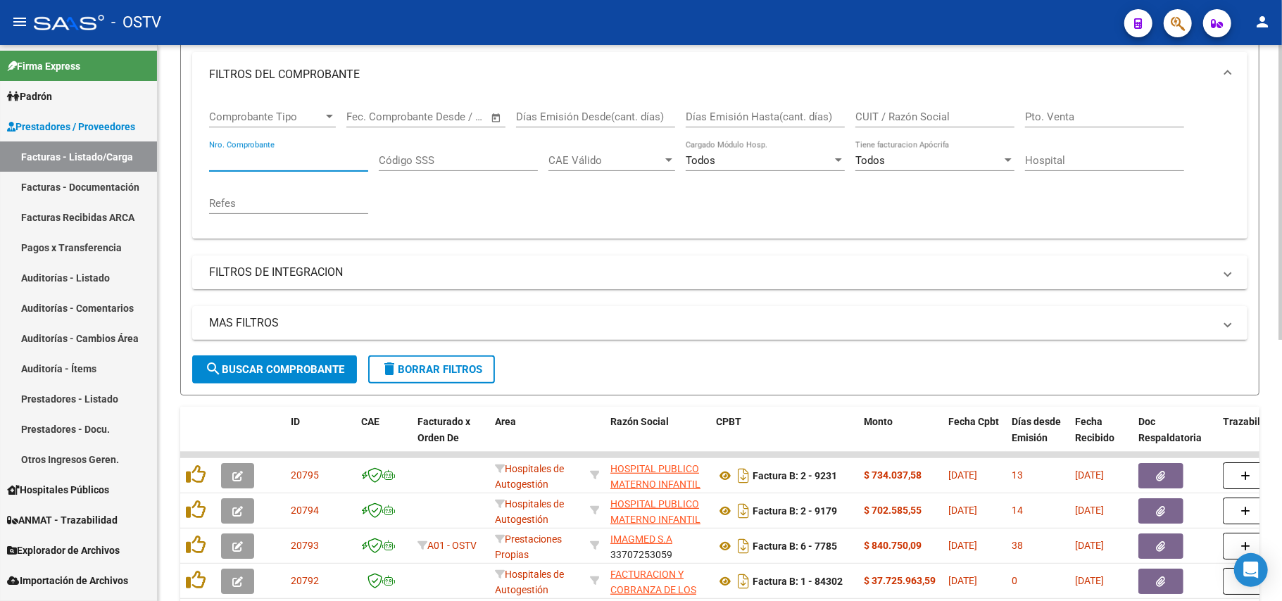
click at [299, 359] on button "search Buscar Comprobante" at bounding box center [274, 370] width 165 height 28
click at [255, 367] on span "search Buscar Comprobante" at bounding box center [274, 369] width 139 height 13
click at [322, 358] on button "search Buscar Comprobante" at bounding box center [274, 370] width 165 height 28
click at [320, 372] on span "search Buscar Comprobante" at bounding box center [274, 369] width 139 height 13
click at [248, 365] on span "search Buscar Comprobante" at bounding box center [274, 369] width 139 height 13
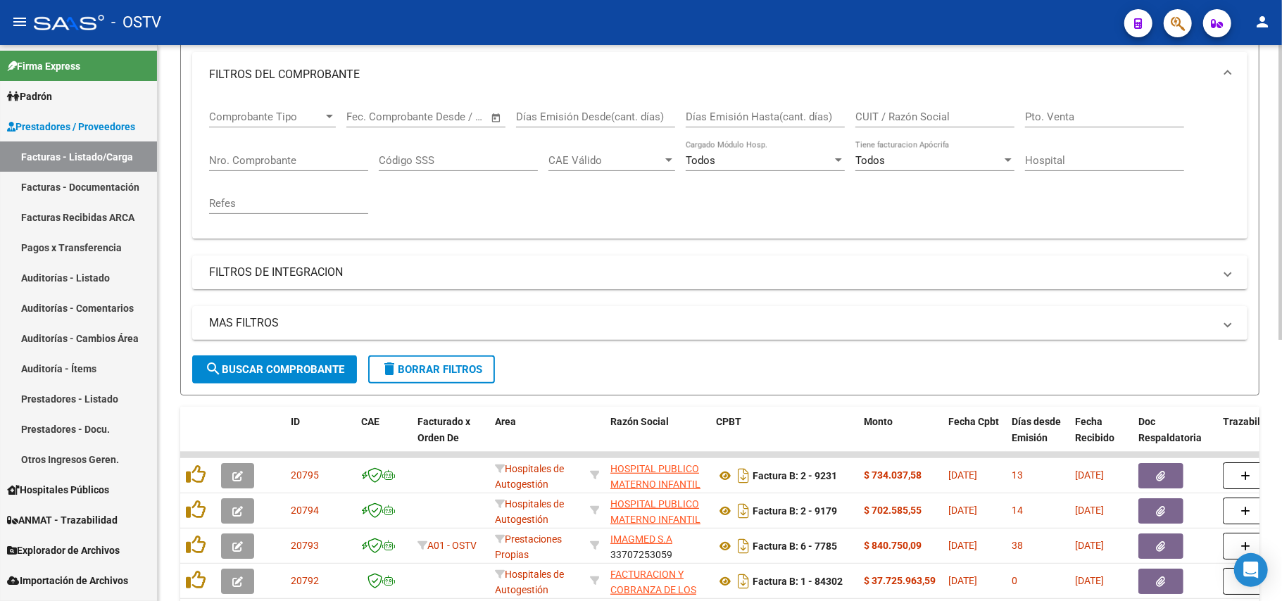
click at [322, 355] on form "Filtros Id Area Area Seleccionar Gerenciador Seleccionar Gerenciador Todos Conf…" at bounding box center [719, 188] width 1079 height 416
click at [318, 363] on span "search Buscar Comprobante" at bounding box center [274, 369] width 139 height 13
click at [1010, 254] on div "Filtros Id Area Area Seleccionar Gerenciador Seleccionar Gerenciador Todos Conf…" at bounding box center [720, 174] width 1056 height 364
click at [282, 364] on span "search Buscar Comprobante" at bounding box center [274, 369] width 139 height 13
click at [313, 363] on span "search Buscar Comprobante" at bounding box center [274, 369] width 139 height 13
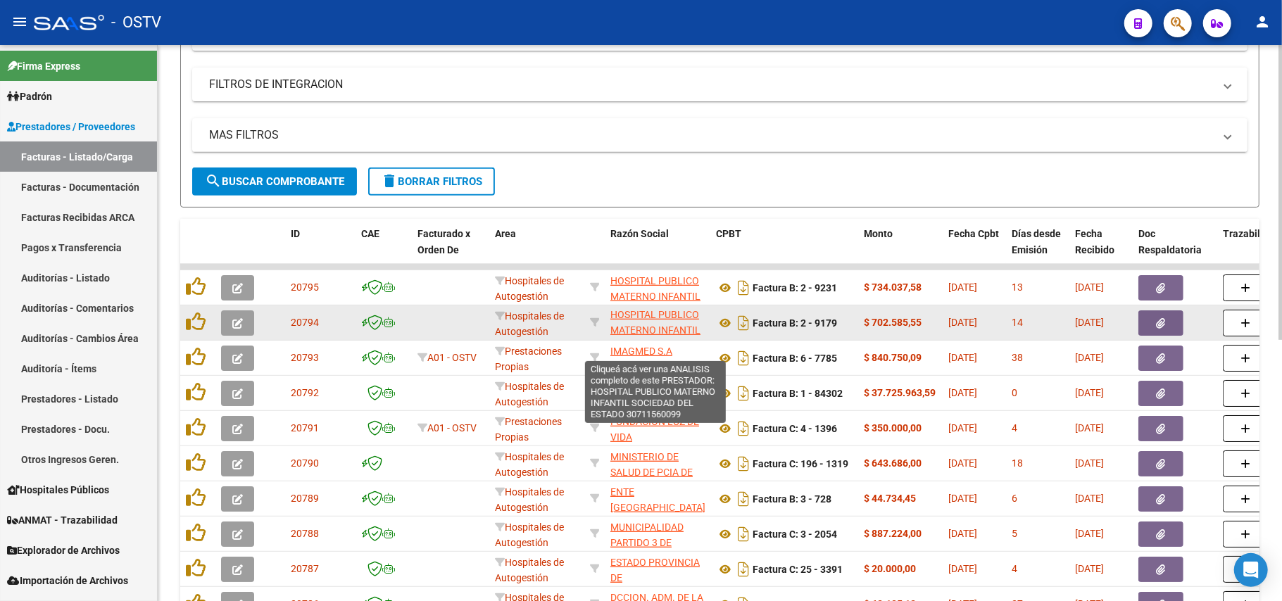
scroll to position [0, 0]
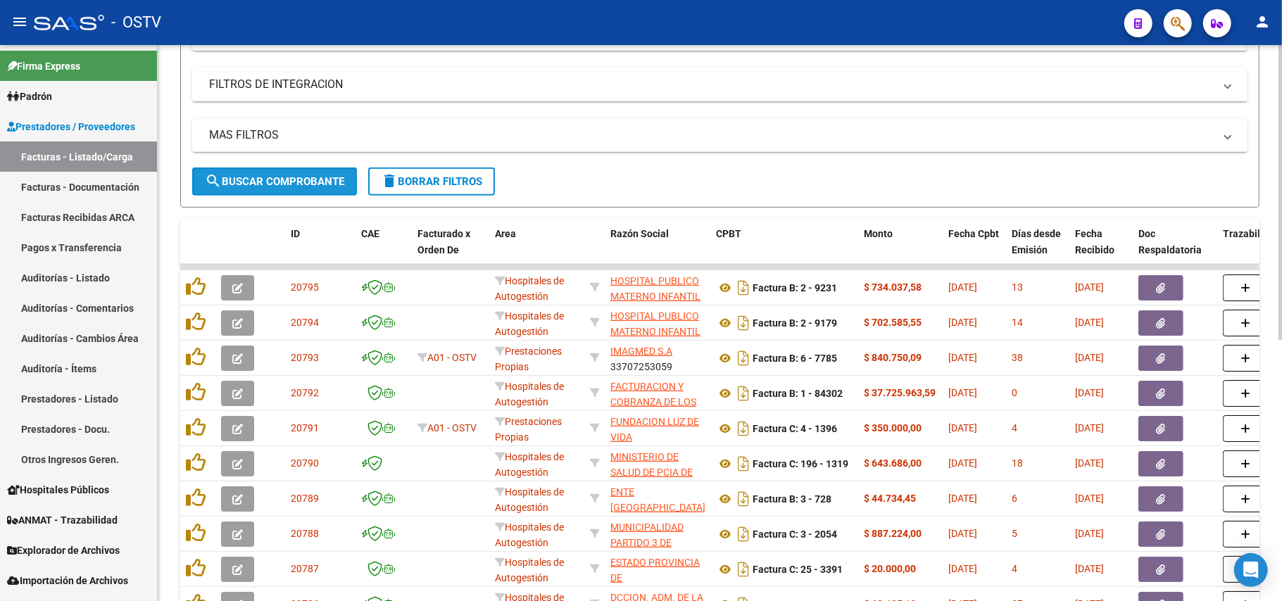
click at [296, 187] on span "search Buscar Comprobante" at bounding box center [274, 181] width 139 height 13
click at [308, 189] on button "search Buscar Comprobante" at bounding box center [274, 182] width 165 height 28
click at [255, 175] on span "search Buscar Comprobante" at bounding box center [274, 181] width 139 height 13
click at [753, 212] on div "Video tutorial PRESTADORES -> Listado de CPBTs Emitidos por Prestadores / Prove…" at bounding box center [719, 177] width 1079 height 970
click at [268, 179] on span "search Buscar Comprobante" at bounding box center [274, 181] width 139 height 13
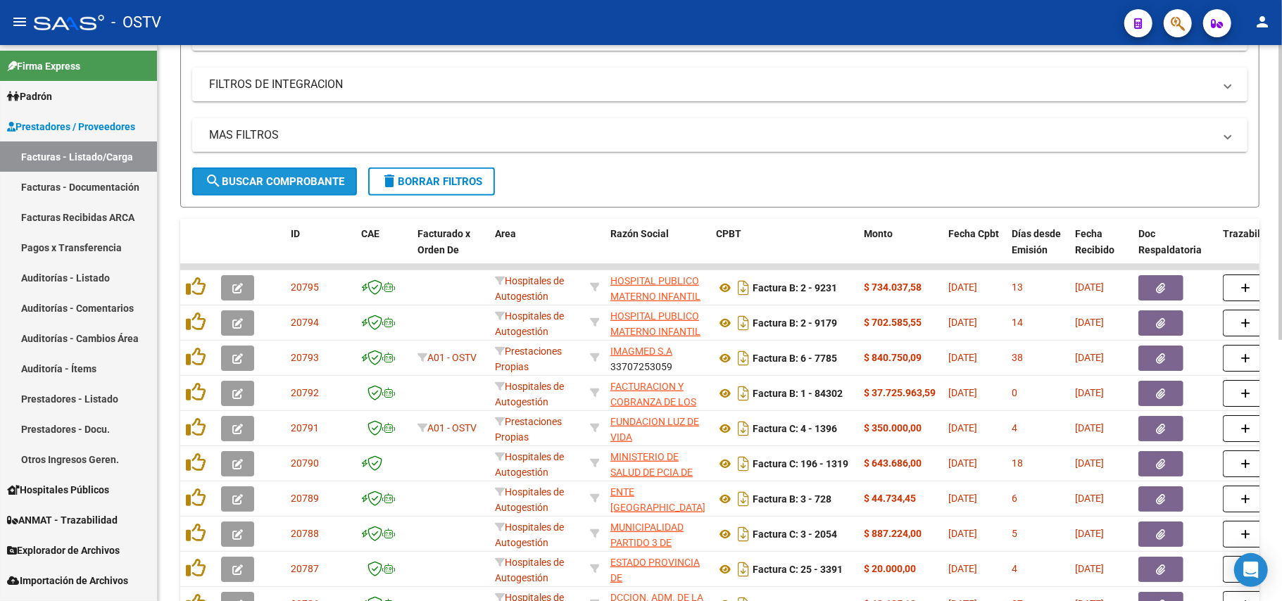
click at [305, 173] on button "search Buscar Comprobante" at bounding box center [274, 182] width 165 height 28
click at [346, 189] on button "search Buscar Comprobante" at bounding box center [274, 182] width 165 height 28
click at [297, 186] on span "search Buscar Comprobante" at bounding box center [274, 181] width 139 height 13
click at [240, 189] on button "search Buscar Comprobante" at bounding box center [274, 182] width 165 height 28
click at [311, 189] on button "search Buscar Comprobante" at bounding box center [274, 182] width 165 height 28
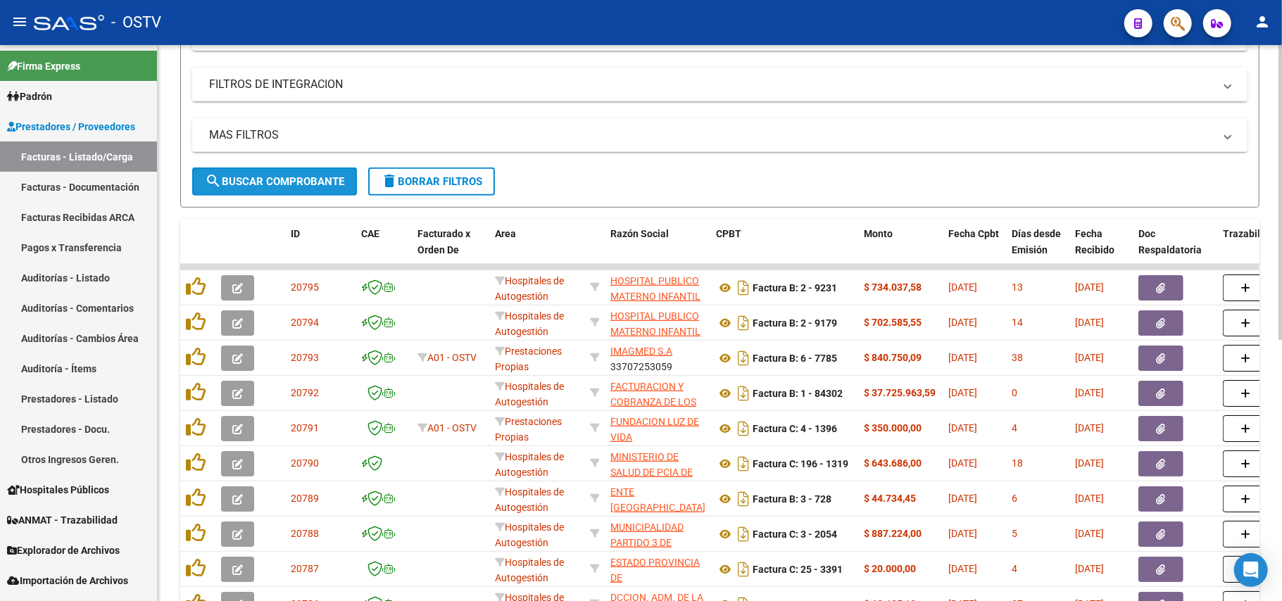
click at [283, 181] on span "search Buscar Comprobante" at bounding box center [274, 181] width 139 height 13
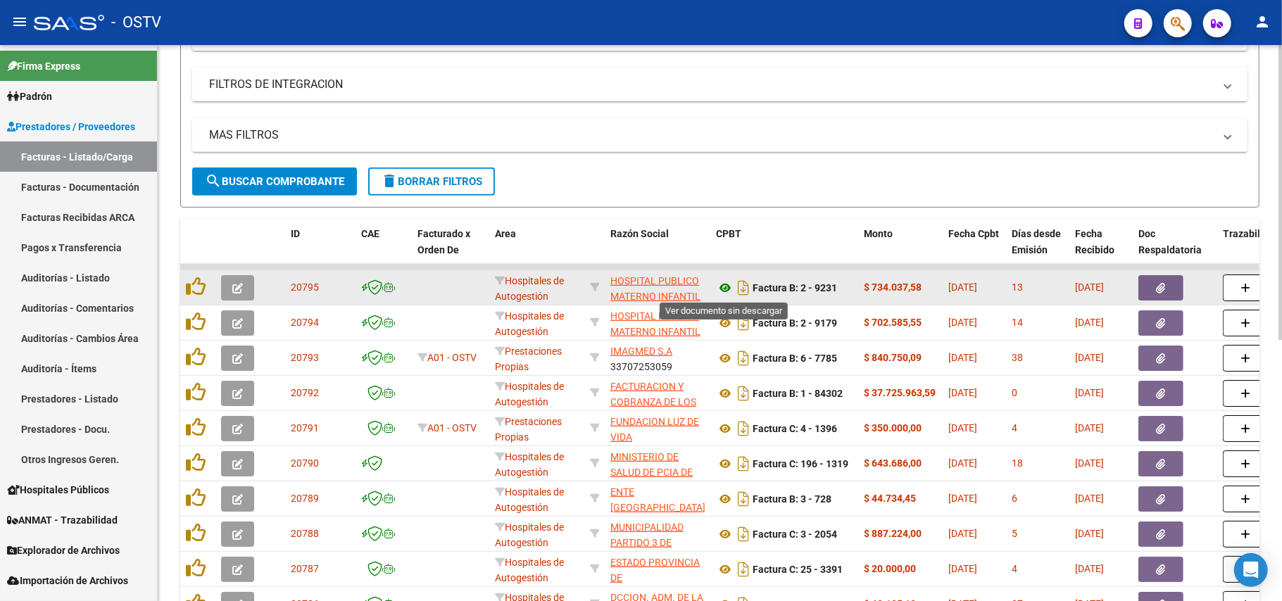
click at [716, 291] on icon at bounding box center [725, 288] width 18 height 17
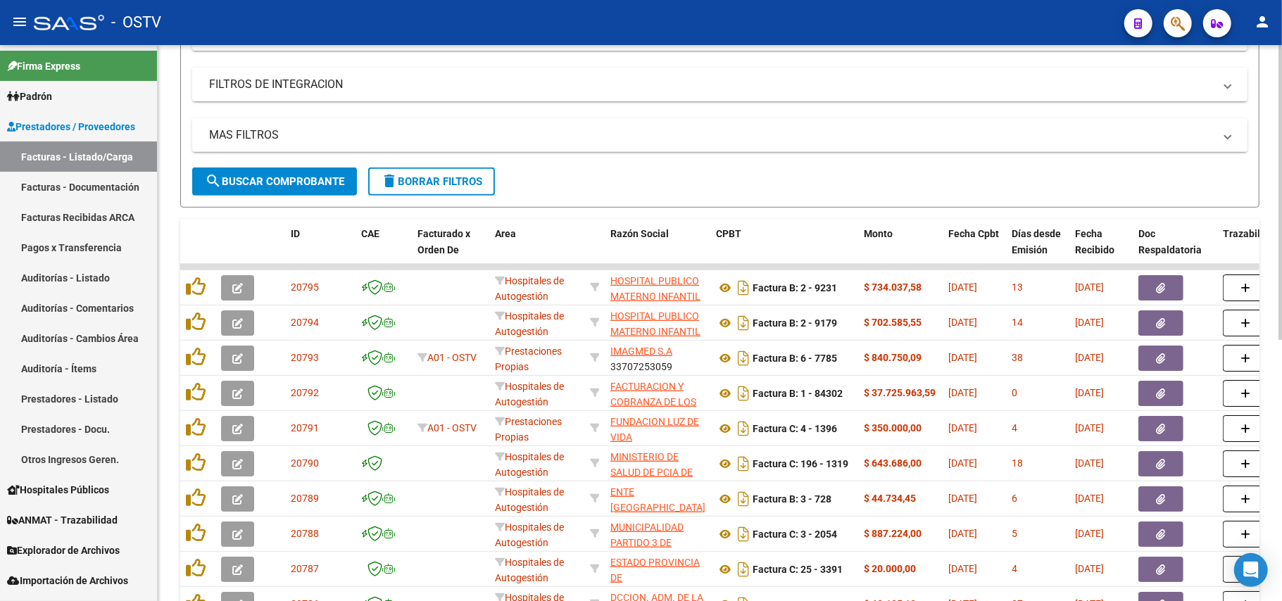
click at [285, 196] on form "Filtros Id Area Area Seleccionar Gerenciador Seleccionar Gerenciador Todos Conf…" at bounding box center [719, 0] width 1079 height 416
click at [293, 177] on span "search Buscar Comprobante" at bounding box center [274, 181] width 139 height 13
click at [303, 177] on span "search Buscar Comprobante" at bounding box center [274, 181] width 139 height 13
click at [266, 168] on button "search Buscar Comprobante" at bounding box center [274, 182] width 165 height 28
click at [322, 181] on span "search Buscar Comprobante" at bounding box center [274, 181] width 139 height 13
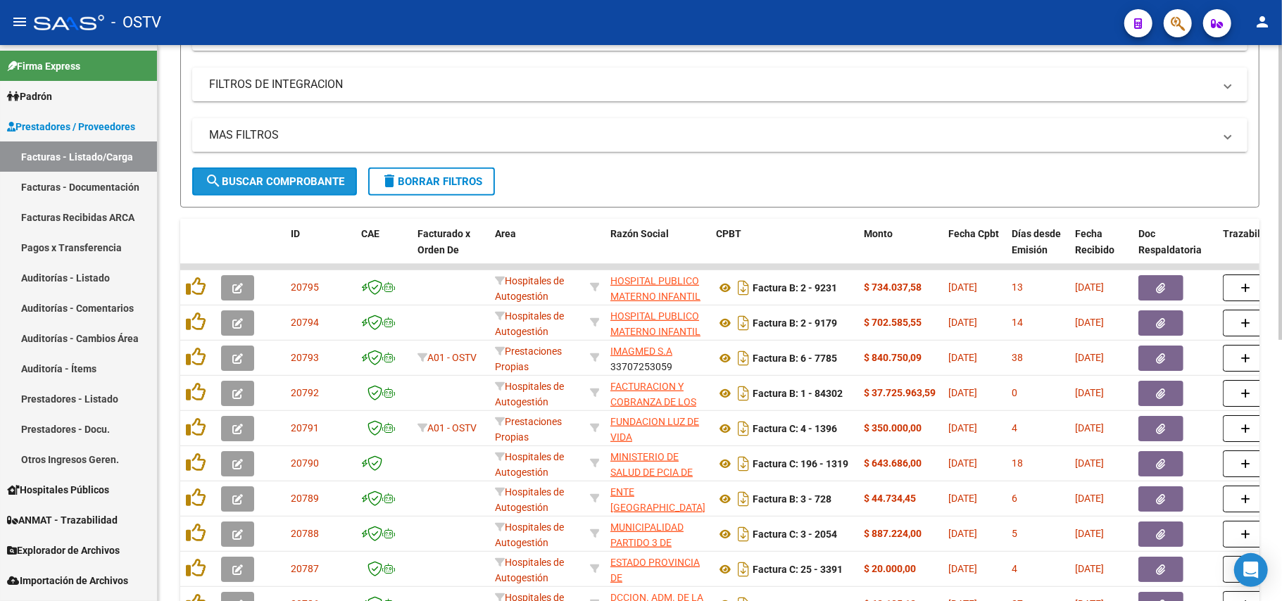
click at [331, 176] on span "search Buscar Comprobante" at bounding box center [274, 181] width 139 height 13
click at [299, 181] on span "search Buscar Comprobante" at bounding box center [274, 181] width 139 height 13
click at [286, 180] on span "search Buscar Comprobante" at bounding box center [274, 181] width 139 height 13
click at [322, 181] on span "search Buscar Comprobante" at bounding box center [274, 181] width 139 height 13
